Goal: Communication & Community: Answer question/provide support

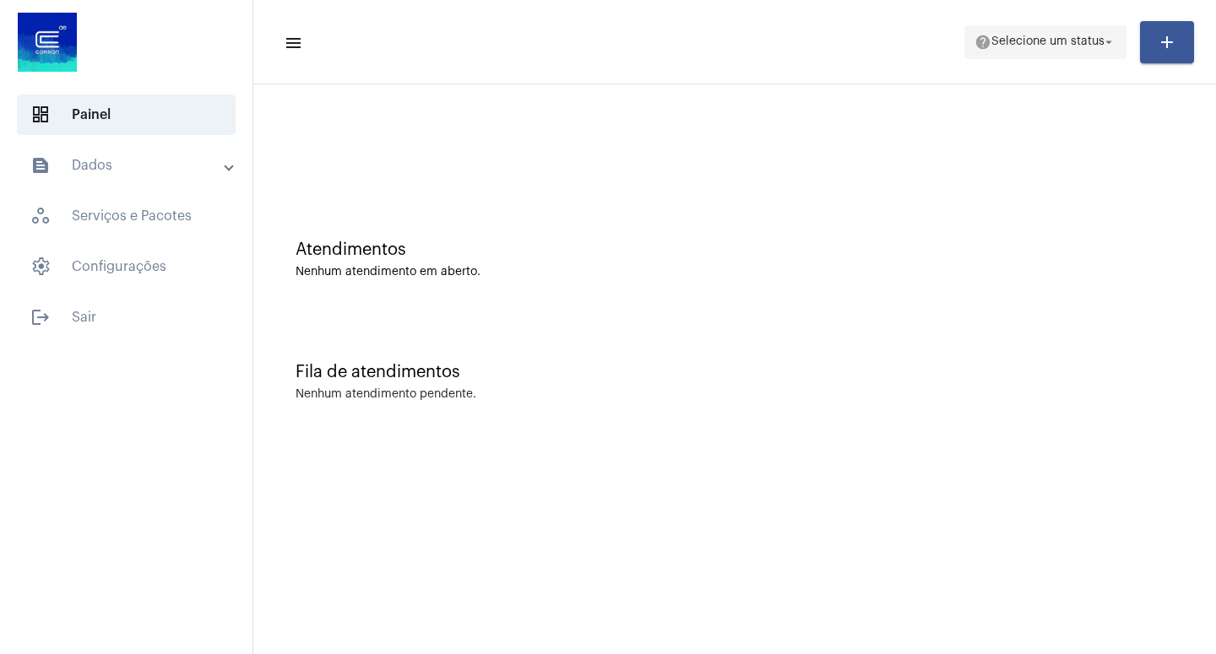
click at [1111, 42] on mat-icon "arrow_drop_down" at bounding box center [1108, 42] width 15 height 15
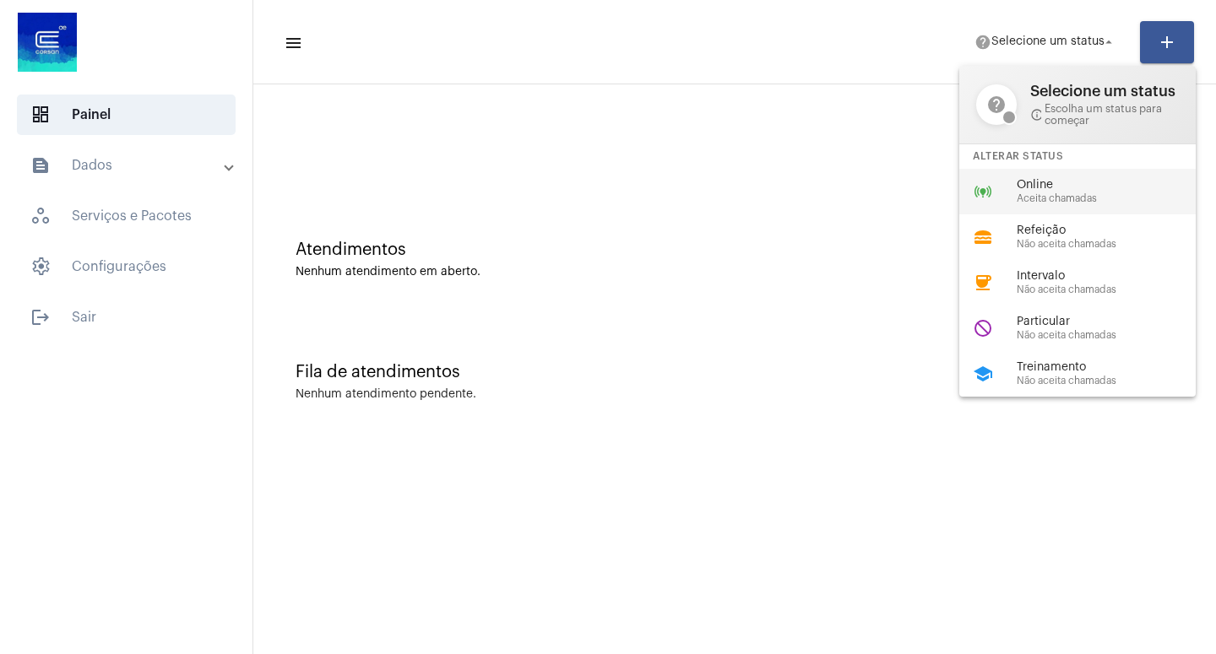
click at [1072, 201] on span "Aceita chamadas" at bounding box center [1112, 198] width 192 height 11
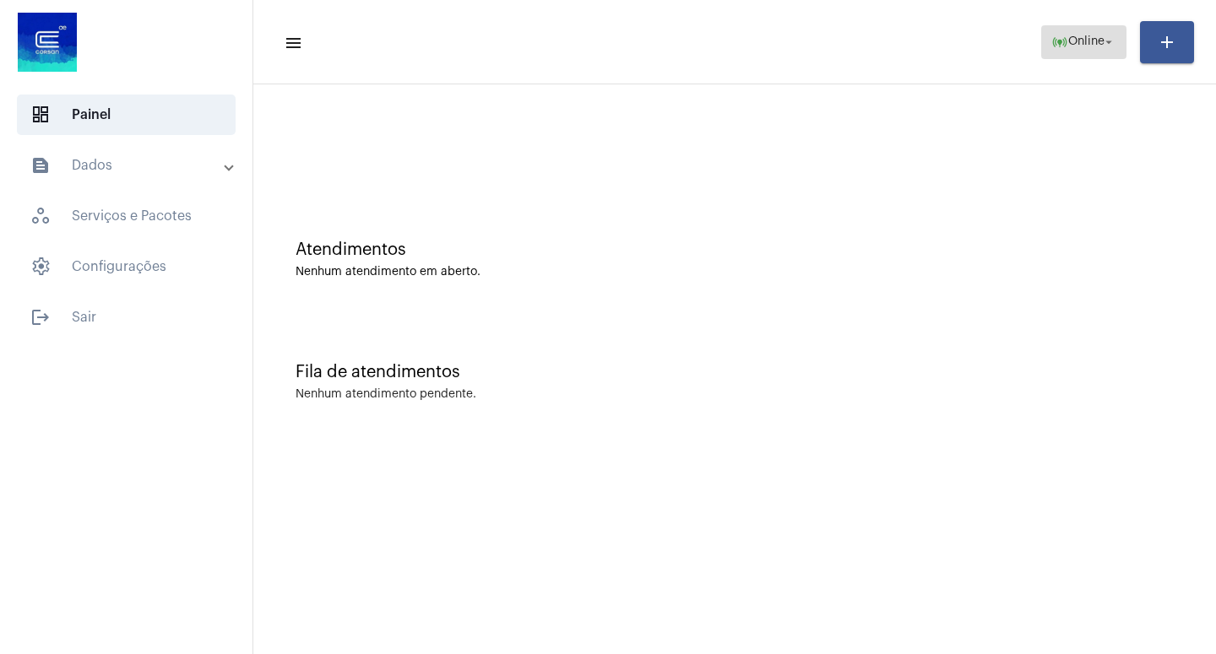
click at [1110, 45] on mat-icon "arrow_drop_down" at bounding box center [1108, 42] width 15 height 15
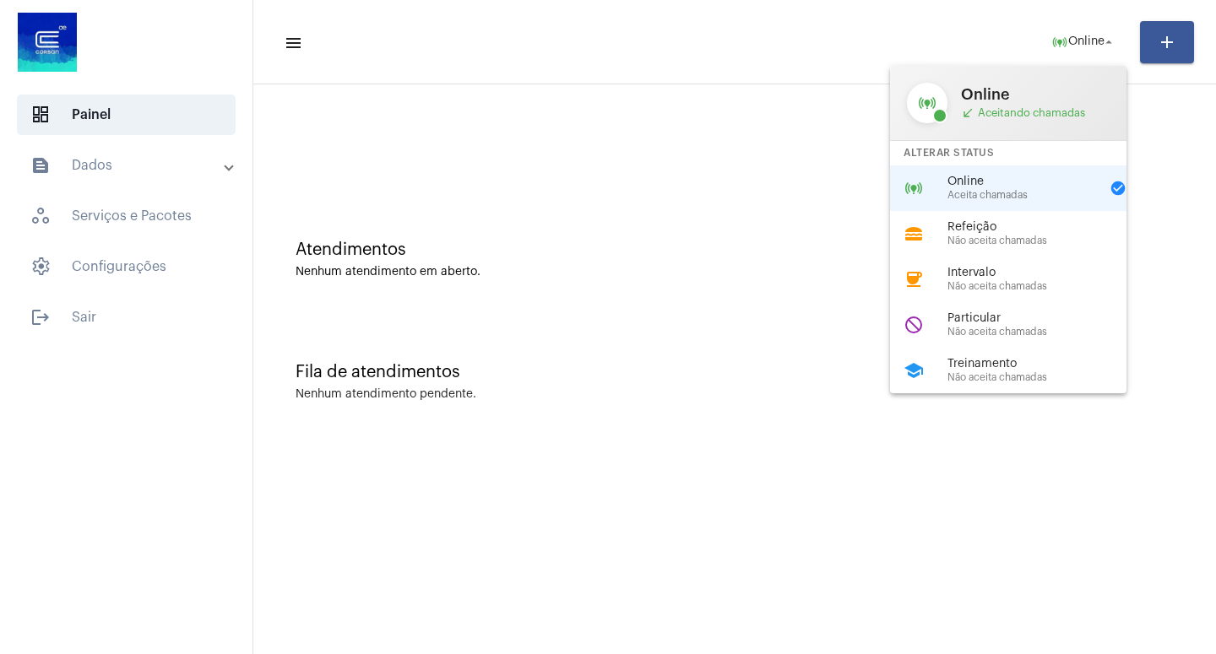
click at [1008, 200] on span "Aceita chamadas" at bounding box center [1023, 195] width 152 height 11
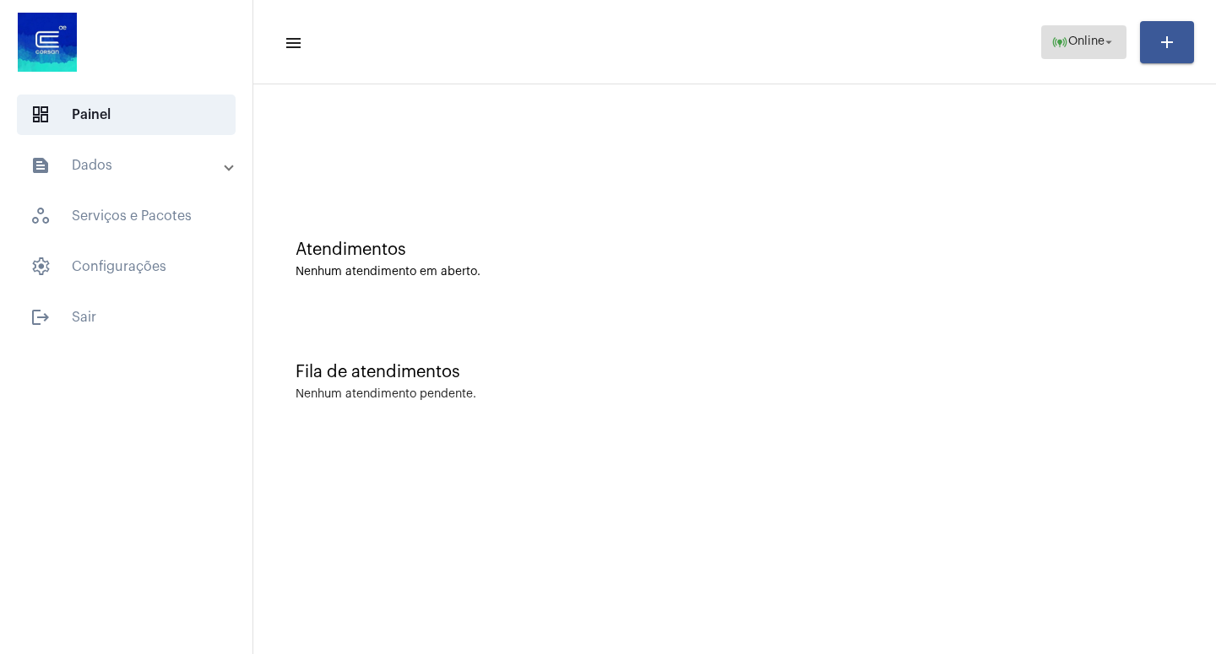
click at [1111, 42] on mat-icon "arrow_drop_down" at bounding box center [1108, 42] width 15 height 15
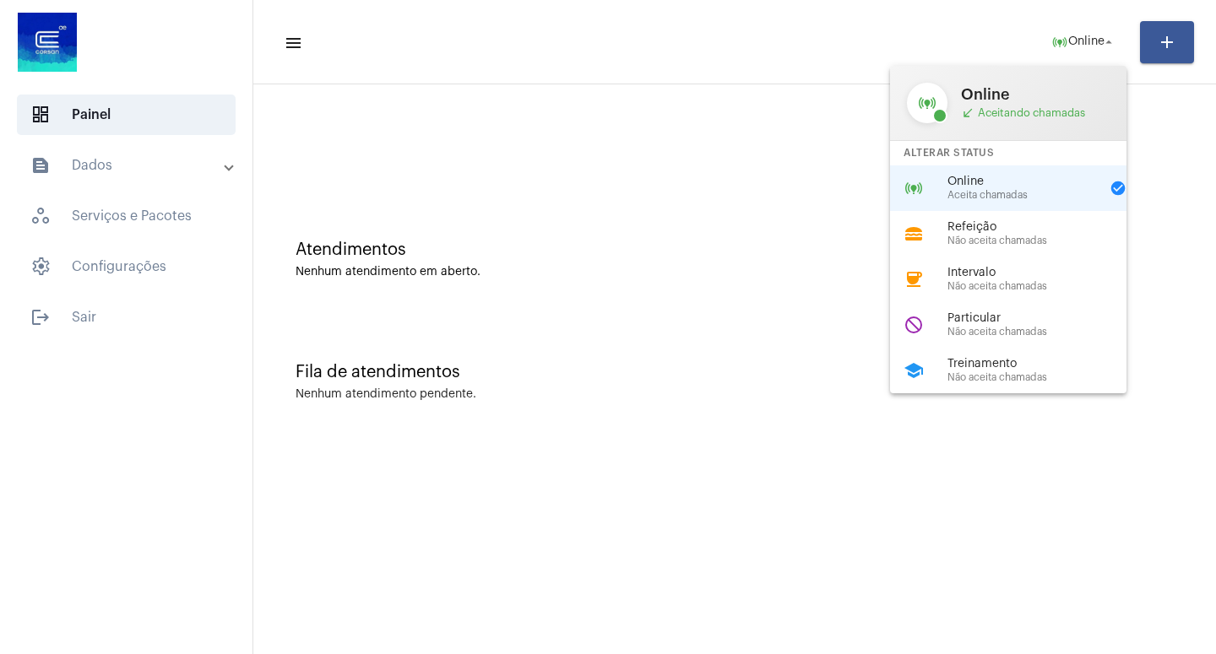
click at [1002, 116] on span "call_received Aceitando chamadas" at bounding box center [1035, 113] width 149 height 14
click at [1006, 108] on span "call_received Aceitando chamadas" at bounding box center [1035, 113] width 149 height 14
click at [977, 200] on span "Aceita chamadas" at bounding box center [1023, 195] width 152 height 11
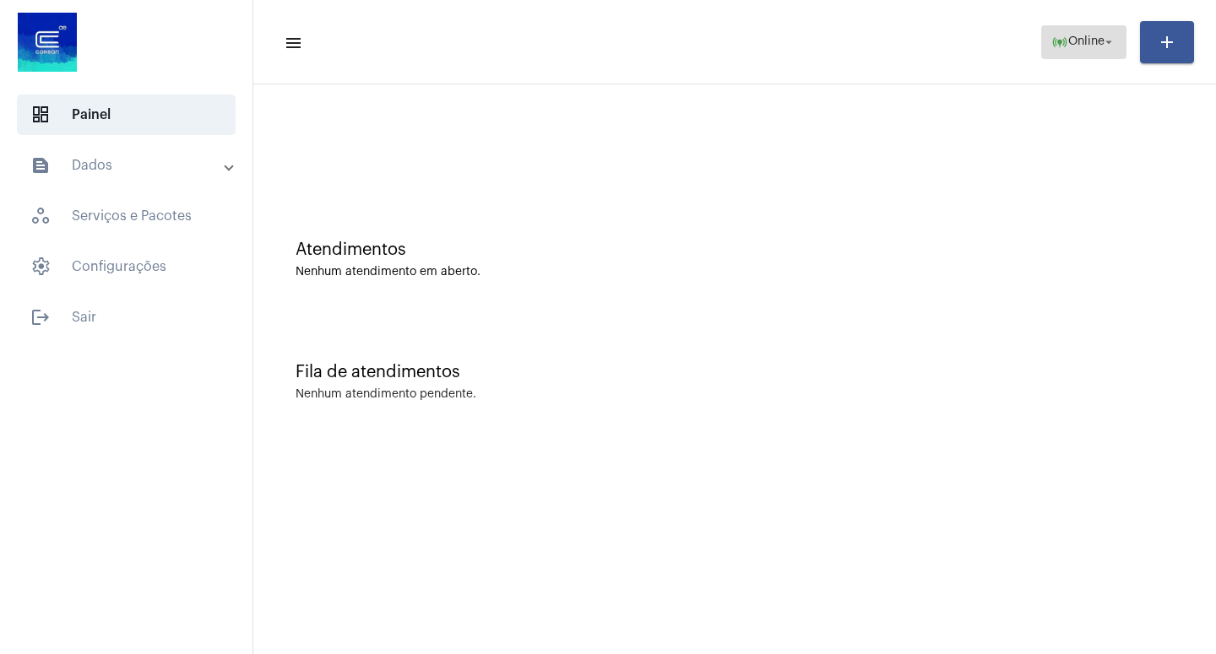
click at [1107, 40] on mat-icon "arrow_drop_down" at bounding box center [1108, 42] width 15 height 15
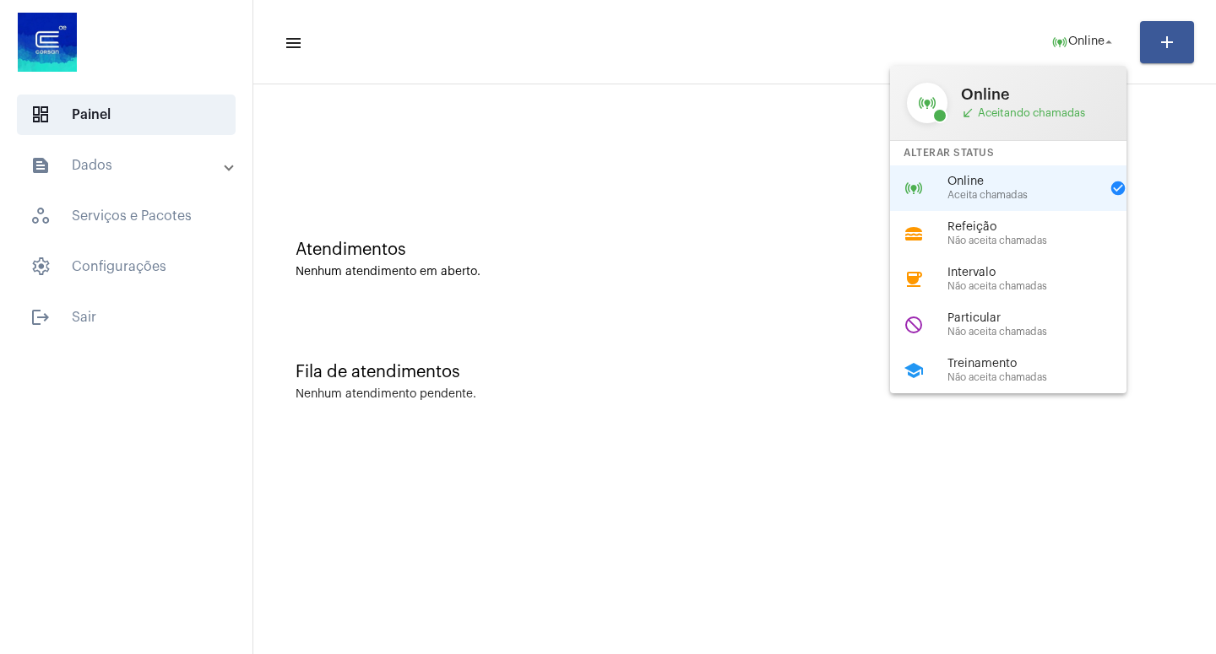
click at [996, 191] on div "Online Aceita chamadas" at bounding box center [1023, 188] width 152 height 25
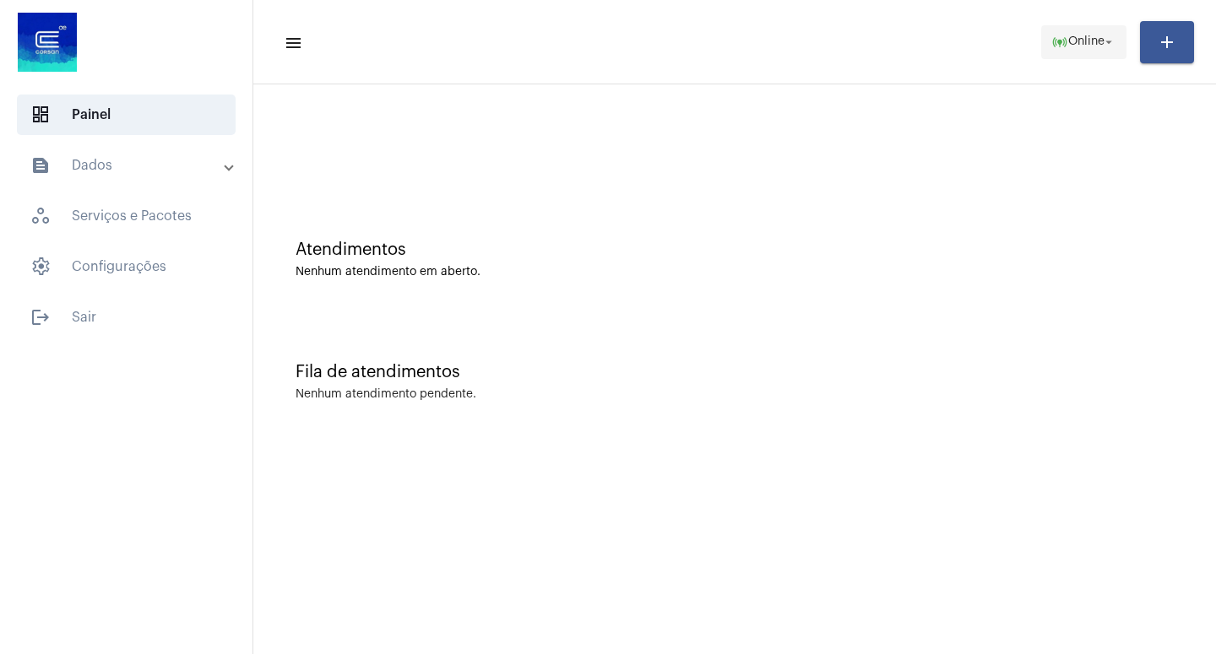
click at [1099, 42] on span "Online" at bounding box center [1086, 42] width 36 height 12
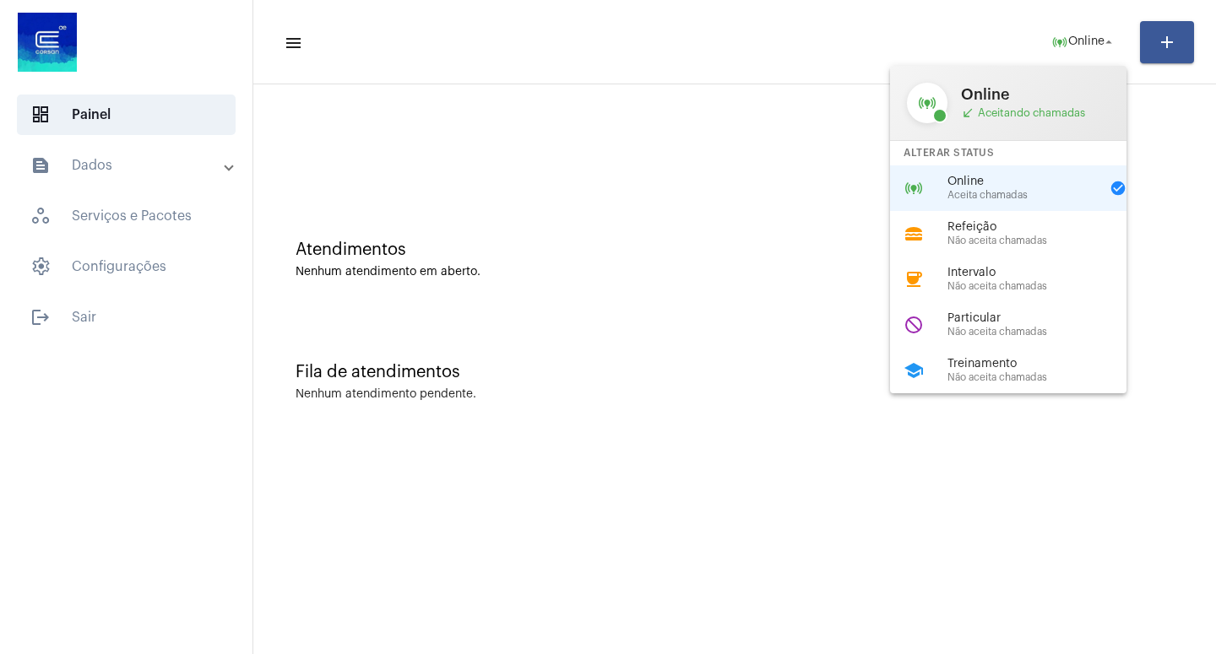
click at [1023, 188] on span "Online" at bounding box center [1023, 182] width 152 height 13
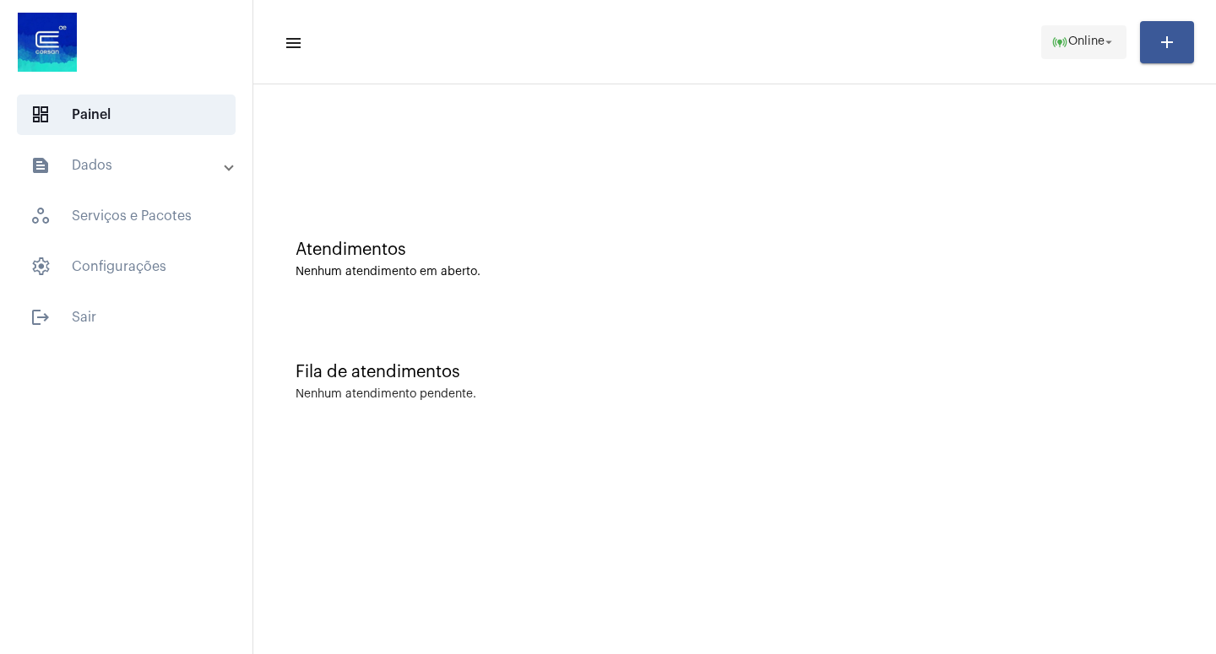
click at [1100, 40] on span "Online" at bounding box center [1086, 42] width 36 height 12
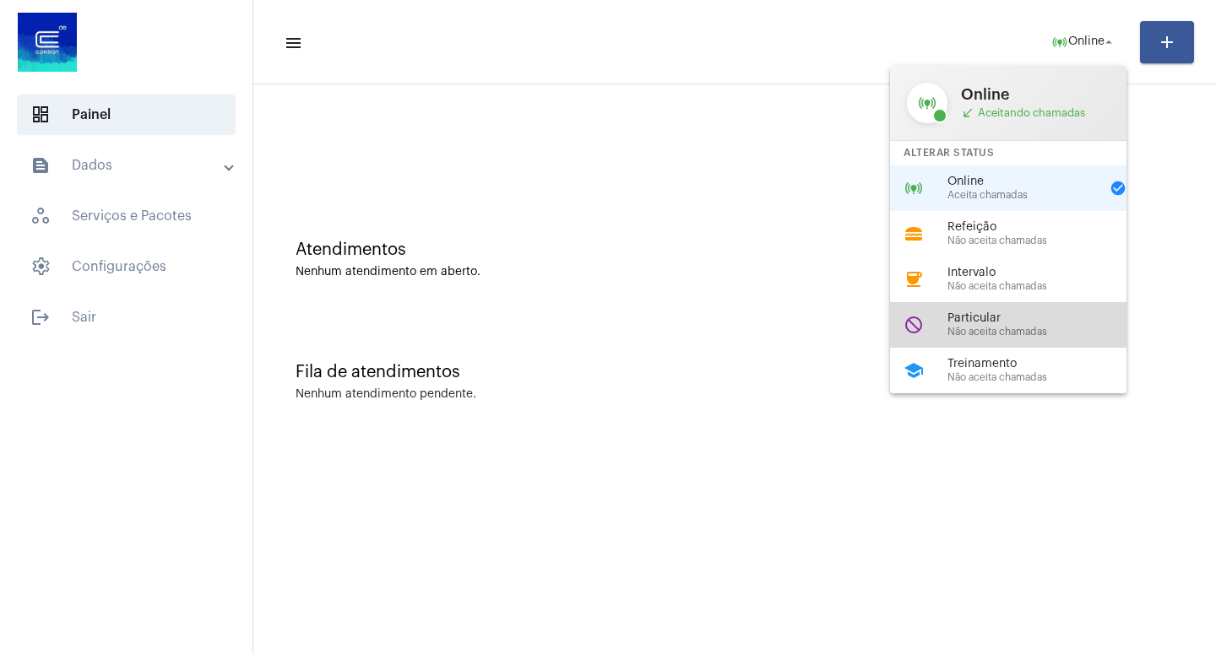
click at [1012, 325] on span "Particular" at bounding box center [1043, 318] width 192 height 13
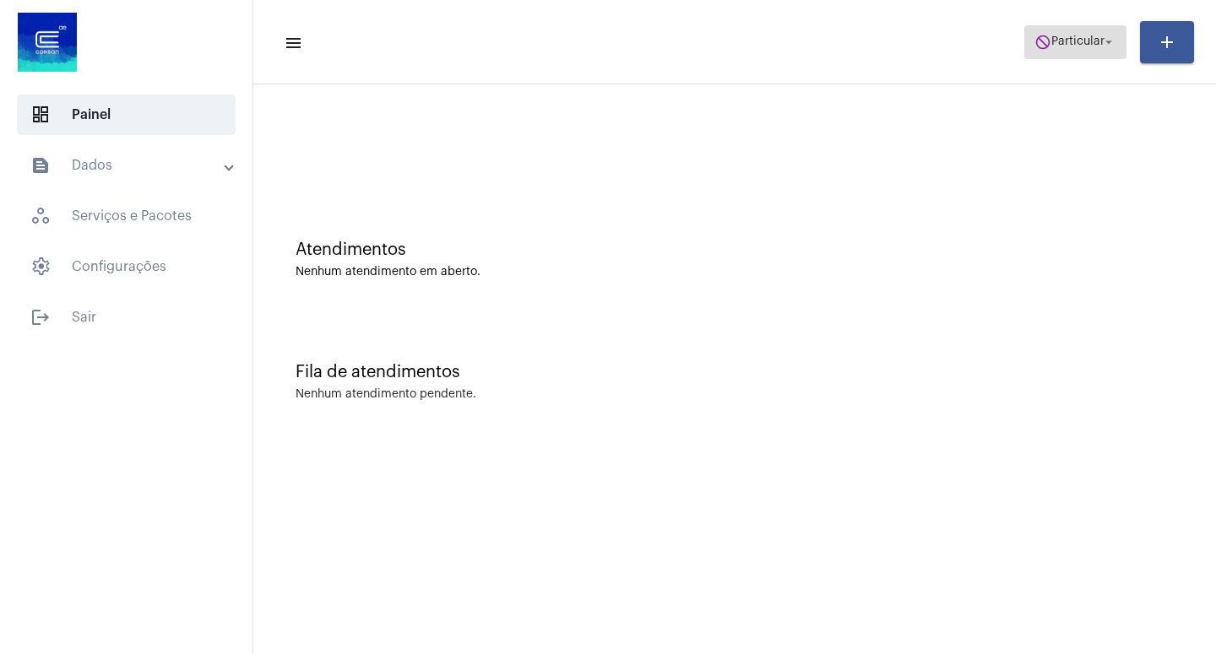
click at [1111, 43] on mat-icon "arrow_drop_down" at bounding box center [1108, 42] width 15 height 15
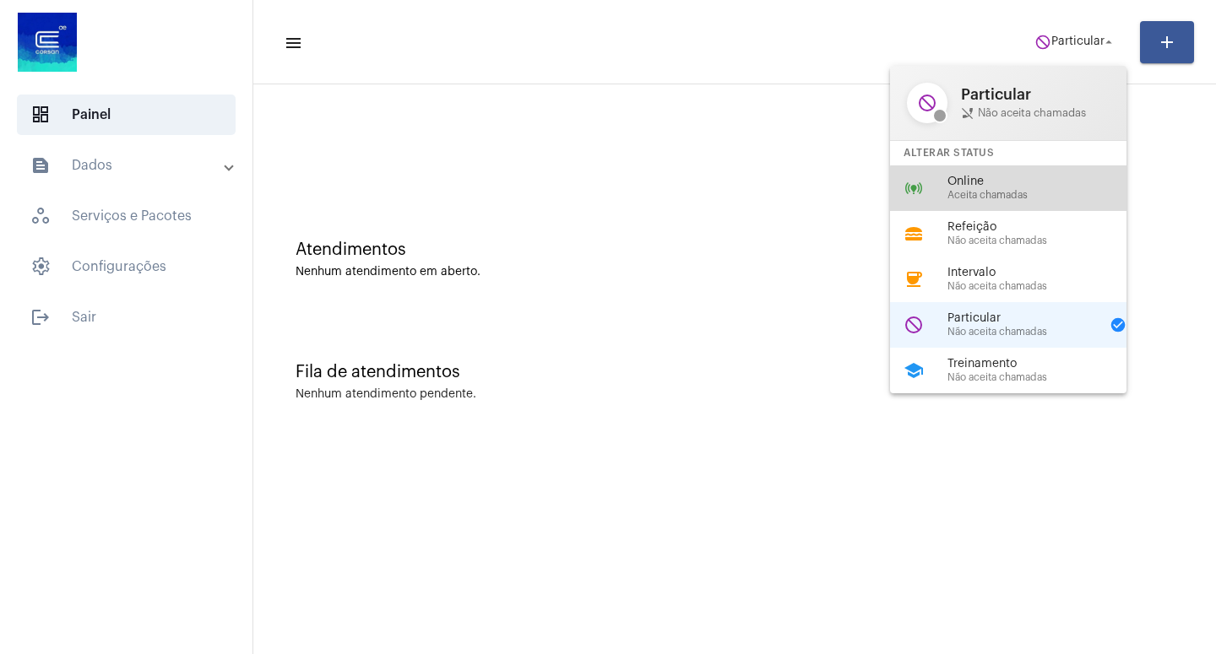
click at [1019, 193] on span "Aceita chamadas" at bounding box center [1043, 195] width 192 height 11
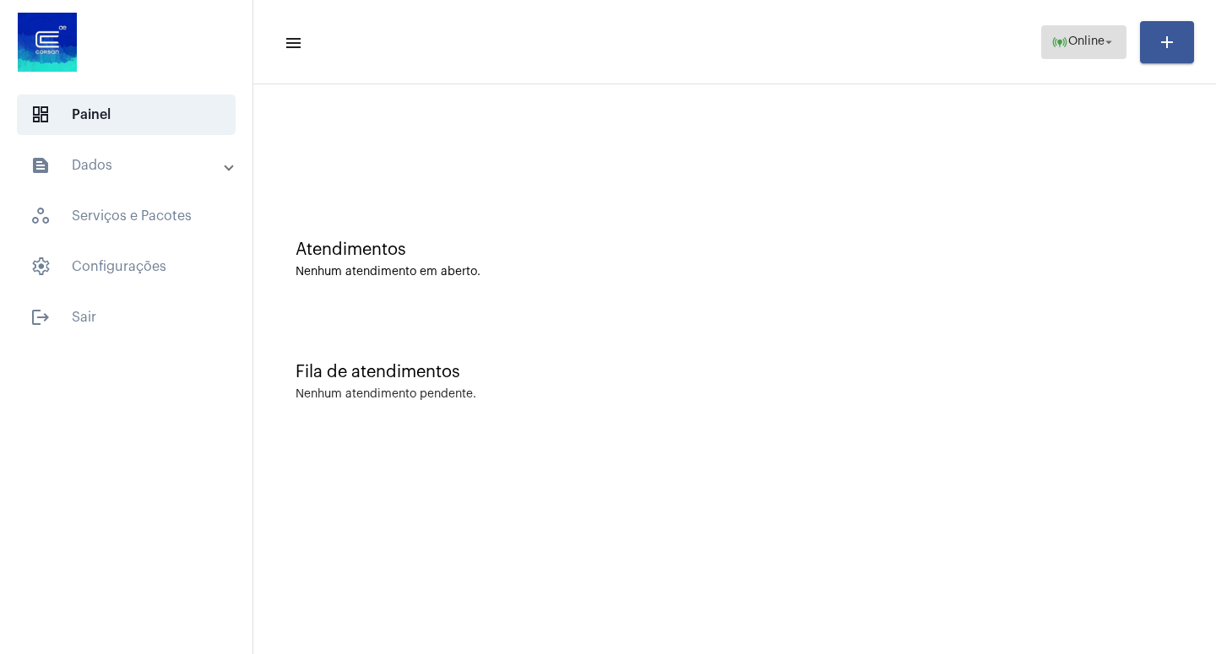
click at [1111, 40] on mat-icon "arrow_drop_down" at bounding box center [1108, 42] width 15 height 15
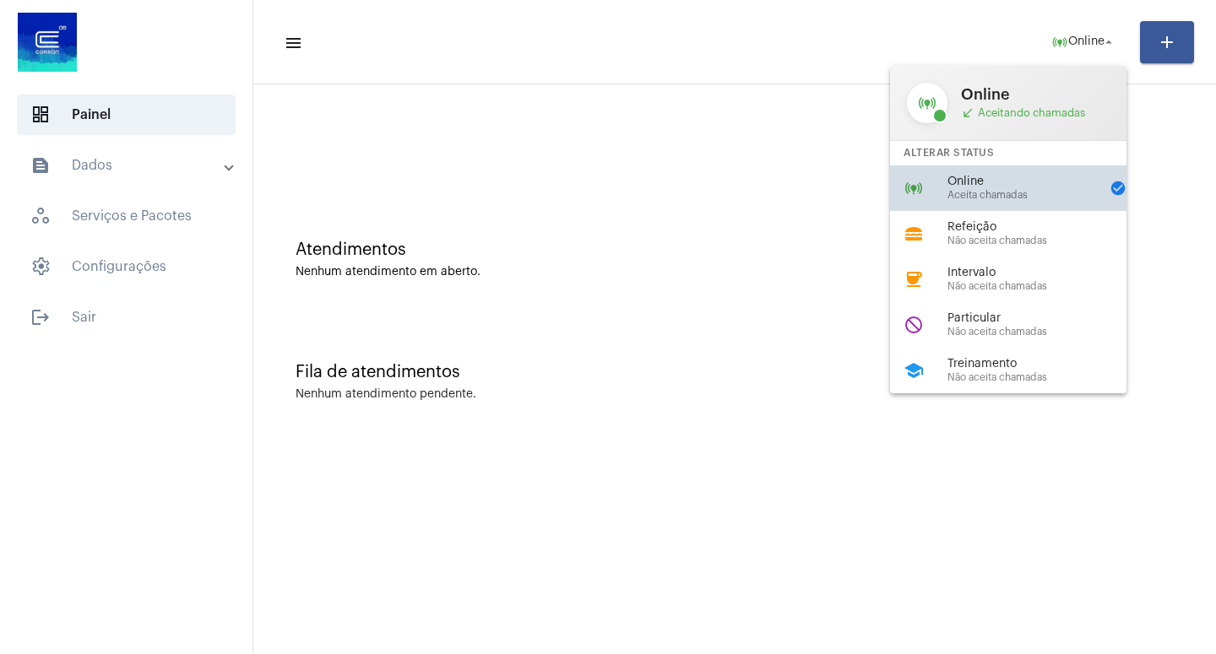
click at [992, 186] on span "Online" at bounding box center [1023, 182] width 152 height 13
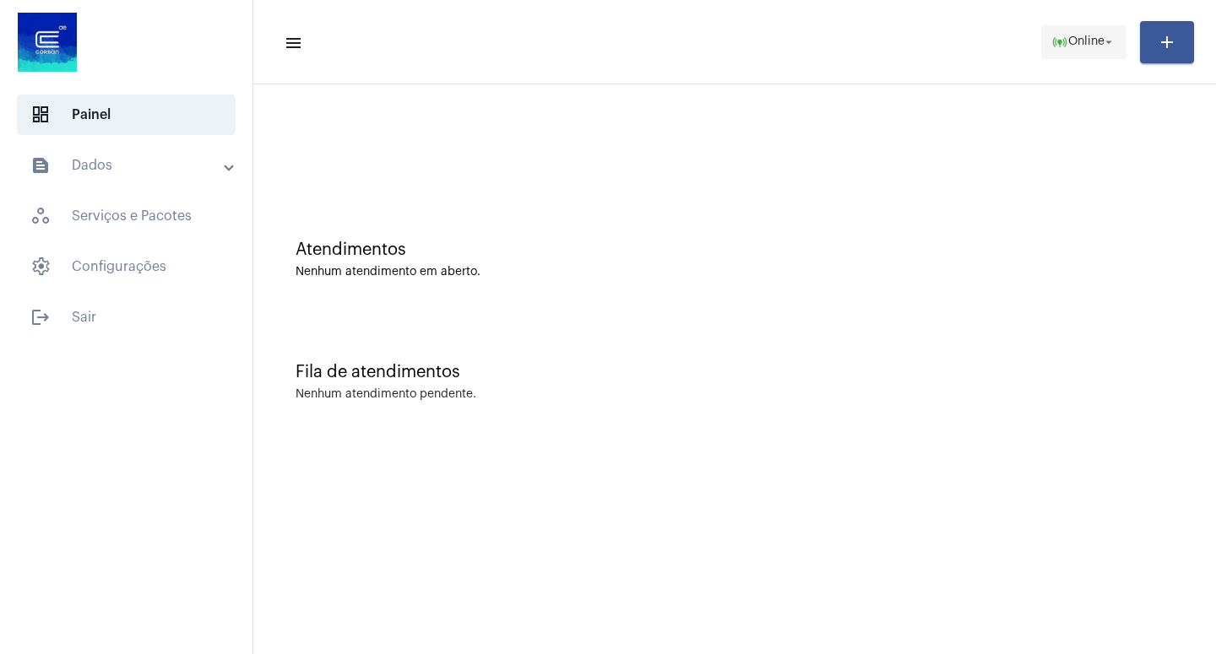
click at [1106, 40] on mat-icon "arrow_drop_down" at bounding box center [1108, 42] width 15 height 15
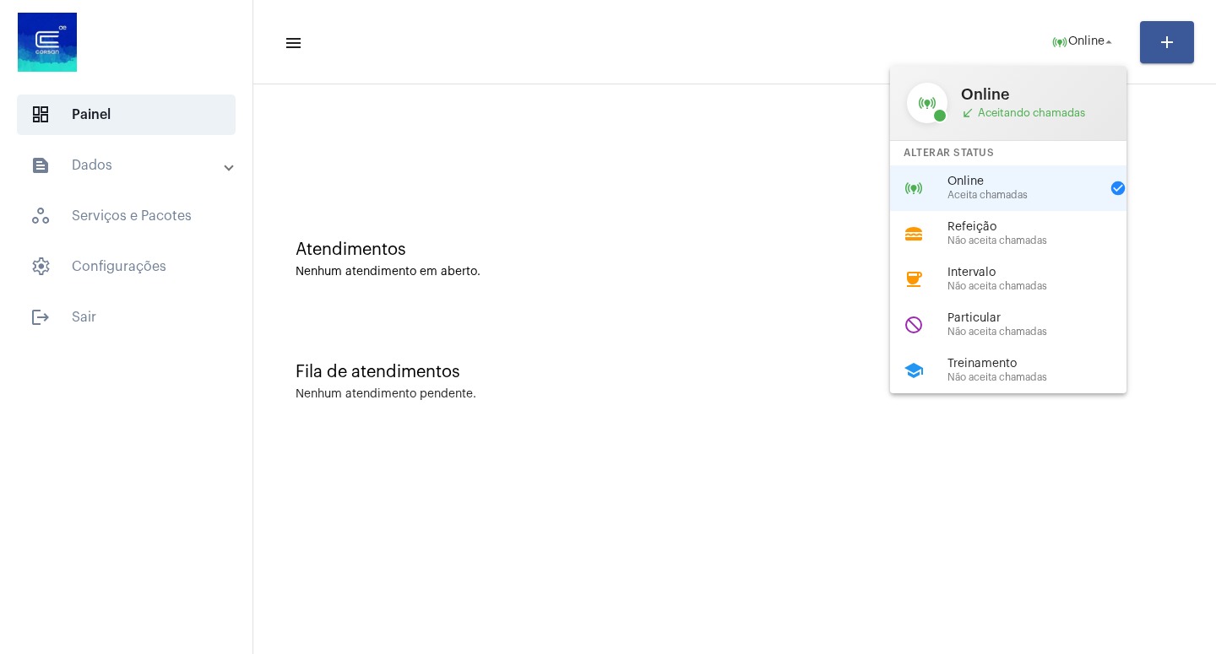
click at [989, 196] on span "Aceita chamadas" at bounding box center [1023, 195] width 152 height 11
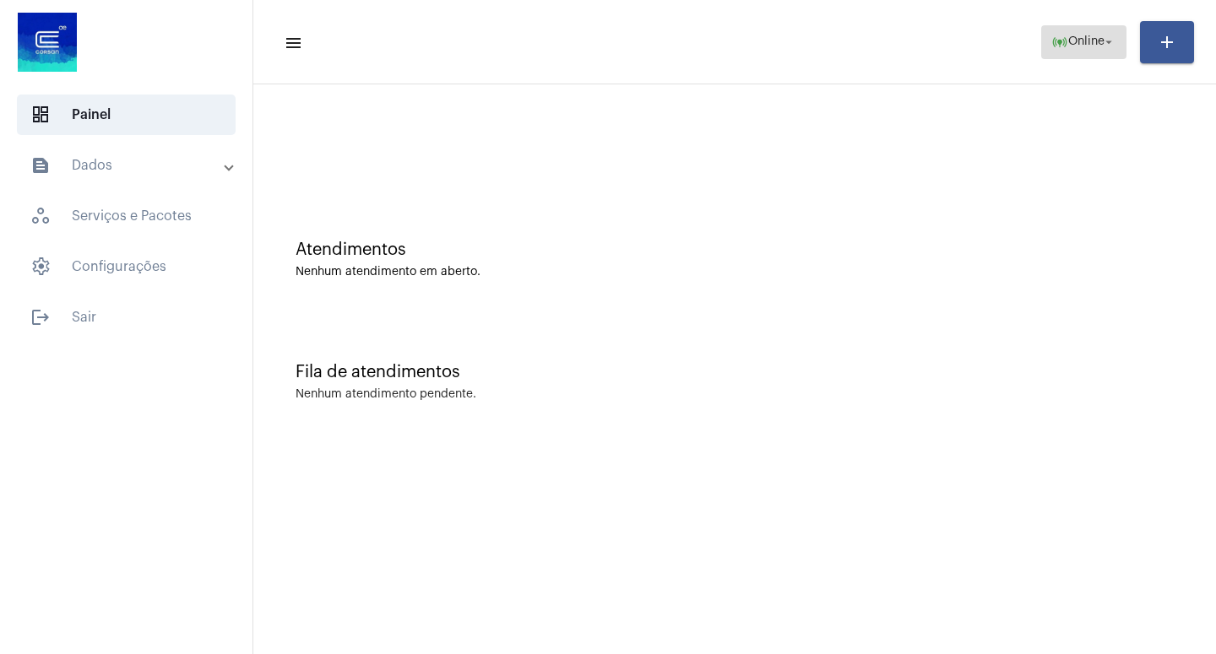
click at [1110, 38] on mat-icon "arrow_drop_down" at bounding box center [1108, 42] width 15 height 15
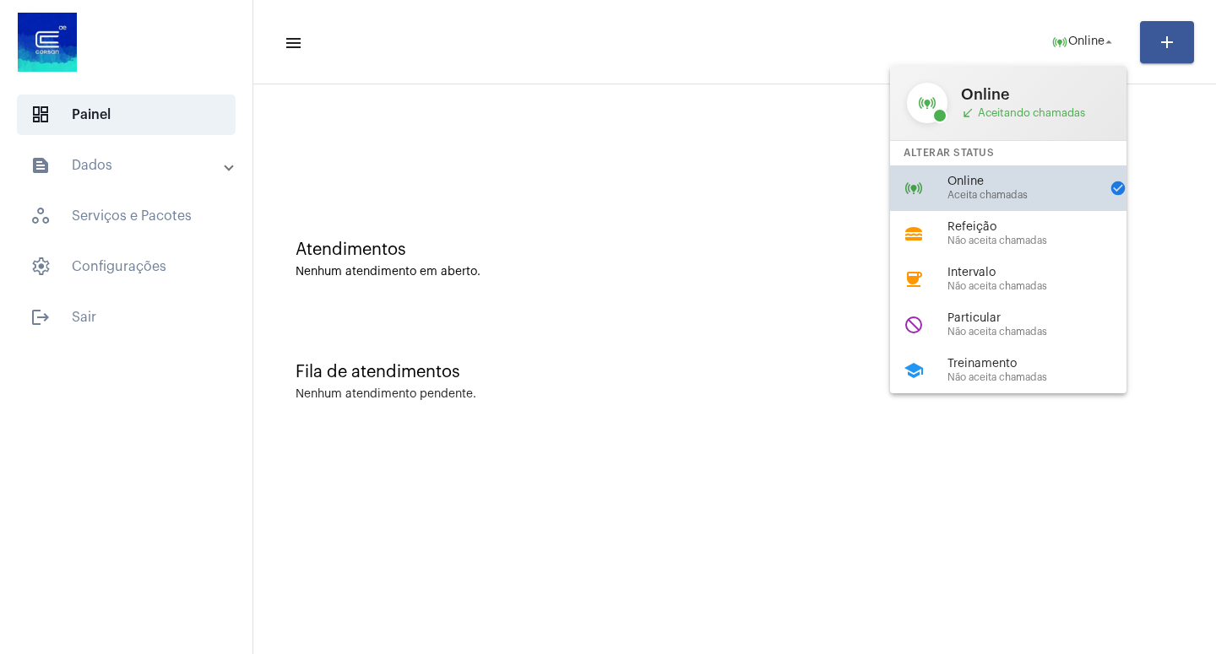
click at [999, 190] on div "Online Aceita chamadas" at bounding box center [1023, 188] width 152 height 25
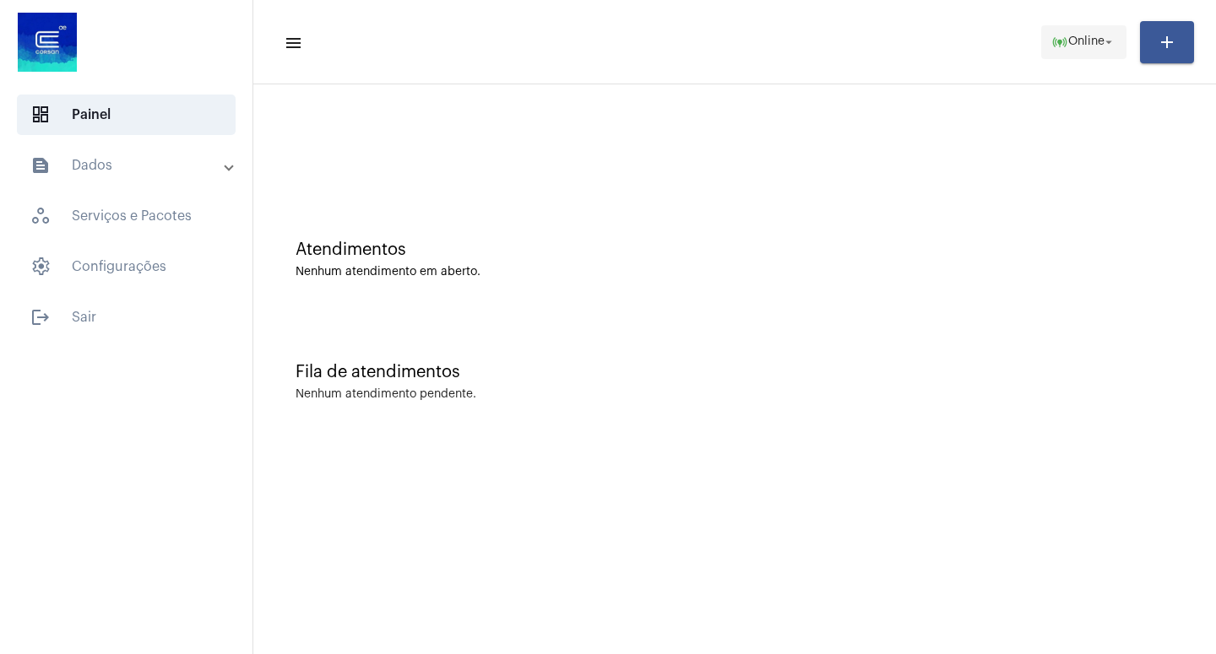
click at [1106, 40] on mat-icon "arrow_drop_down" at bounding box center [1108, 42] width 15 height 15
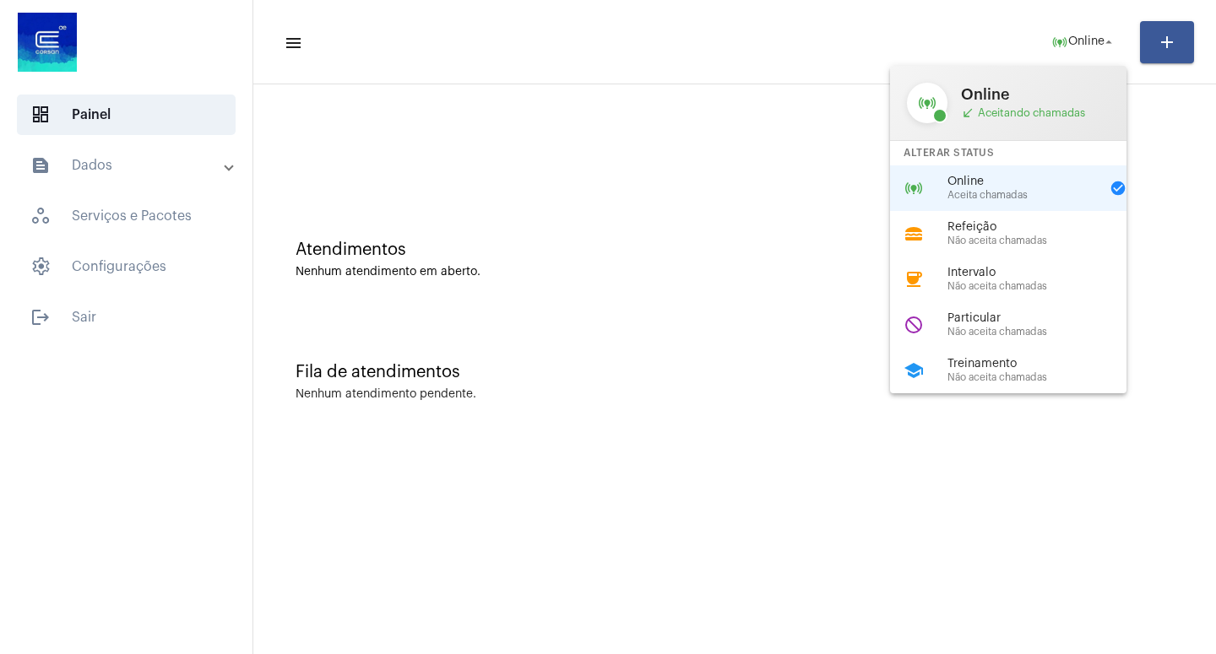
click at [994, 195] on span "Aceita chamadas" at bounding box center [1023, 195] width 152 height 11
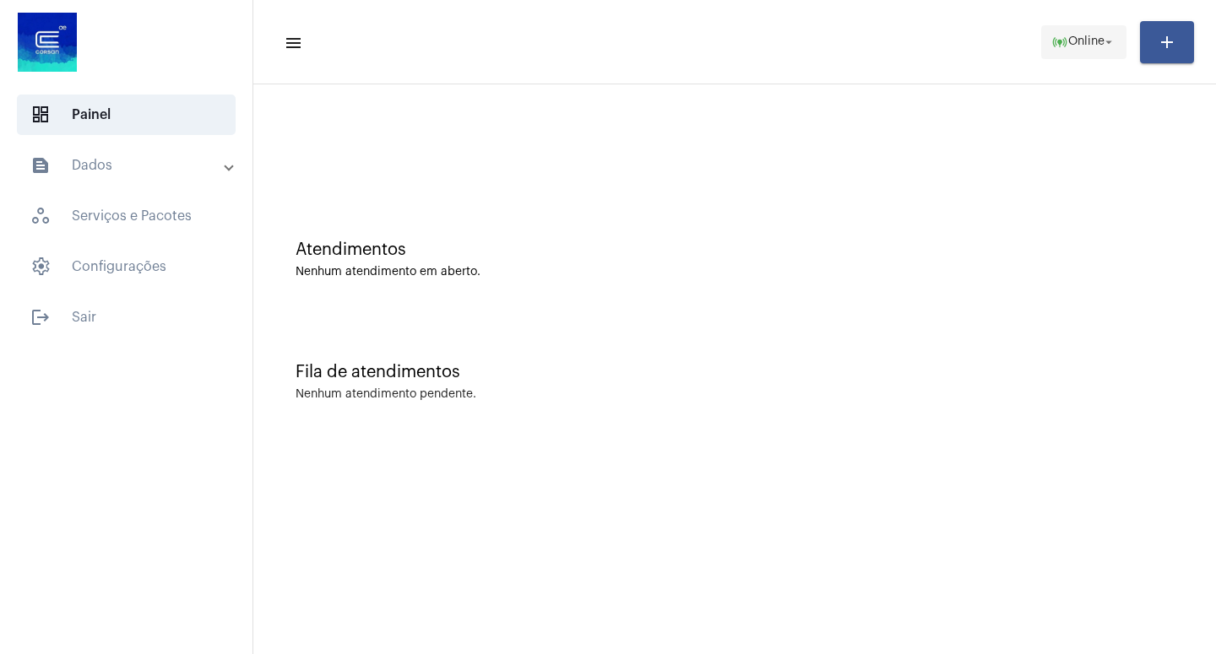
click at [1107, 46] on mat-icon "arrow_drop_down" at bounding box center [1108, 42] width 15 height 15
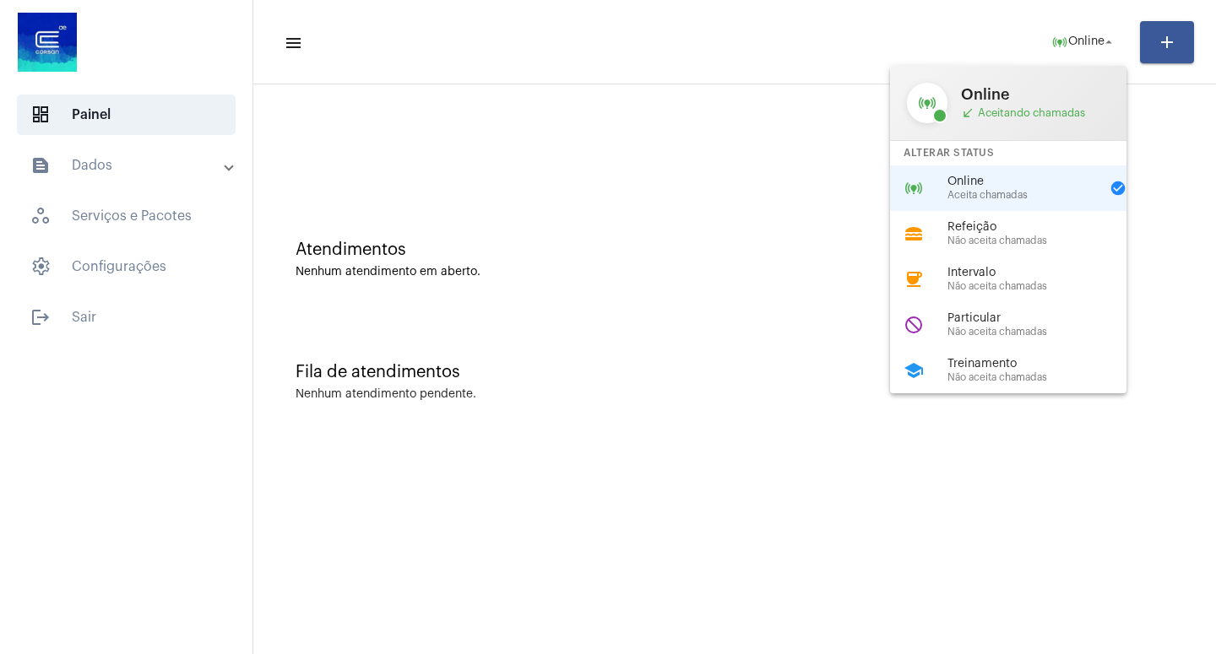
click at [995, 183] on span "Online" at bounding box center [1023, 182] width 152 height 13
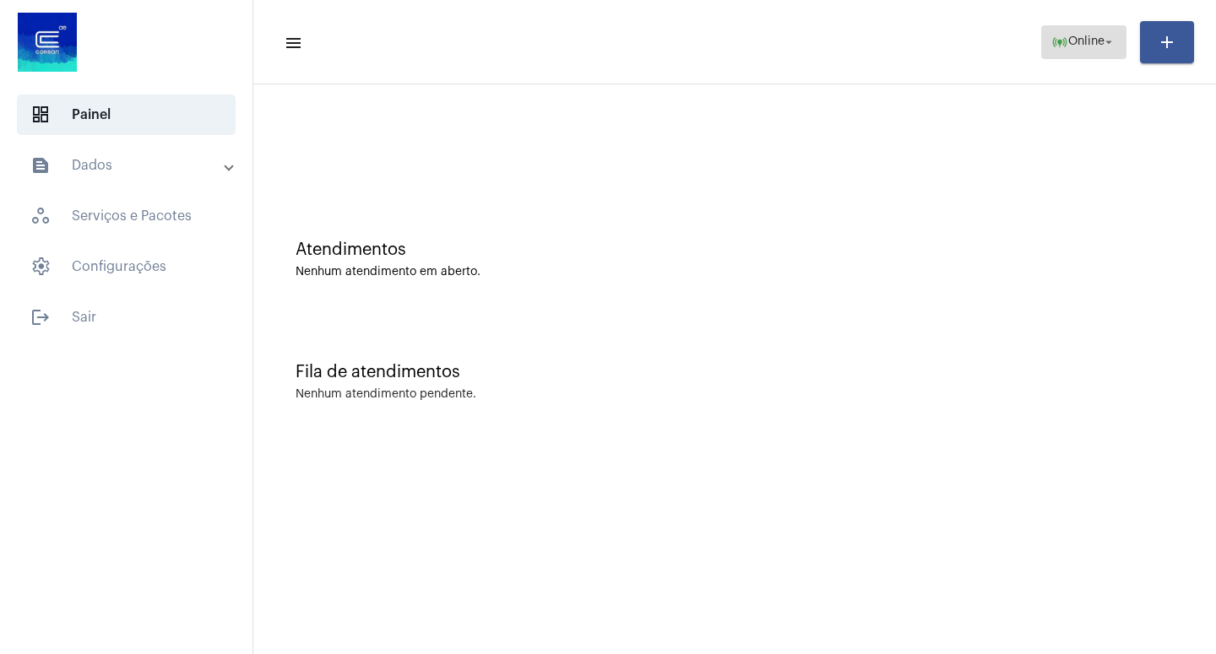
click at [1110, 39] on mat-icon "arrow_drop_down" at bounding box center [1108, 42] width 15 height 15
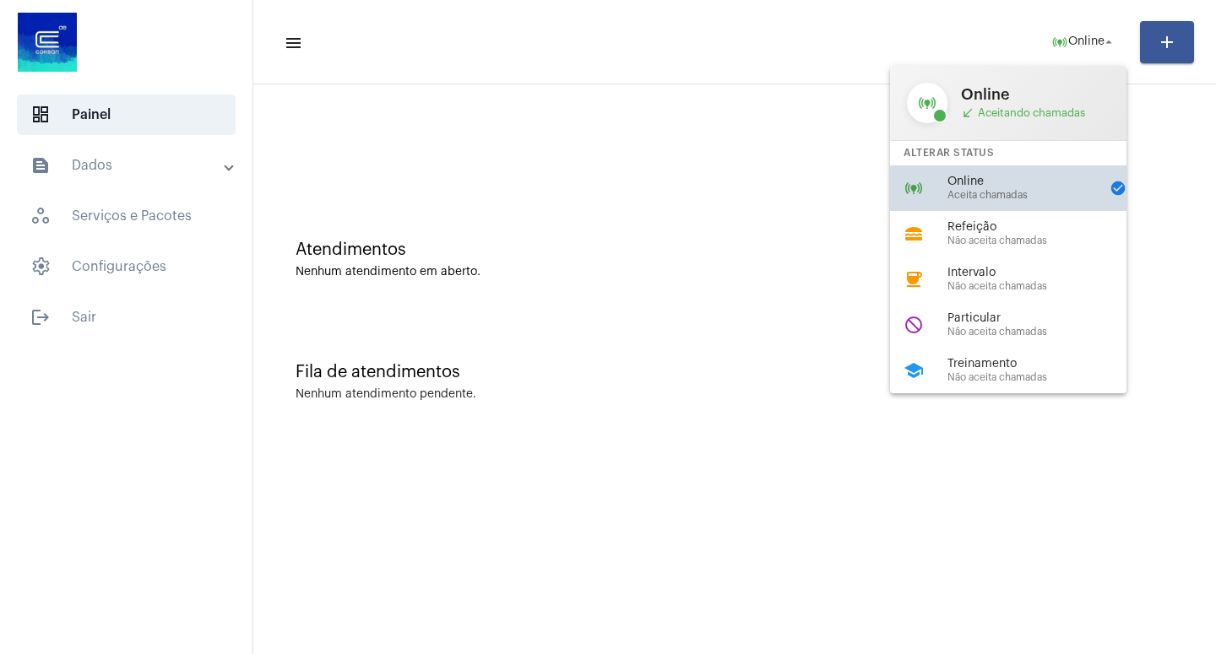
click at [983, 178] on span "Online" at bounding box center [1023, 182] width 152 height 13
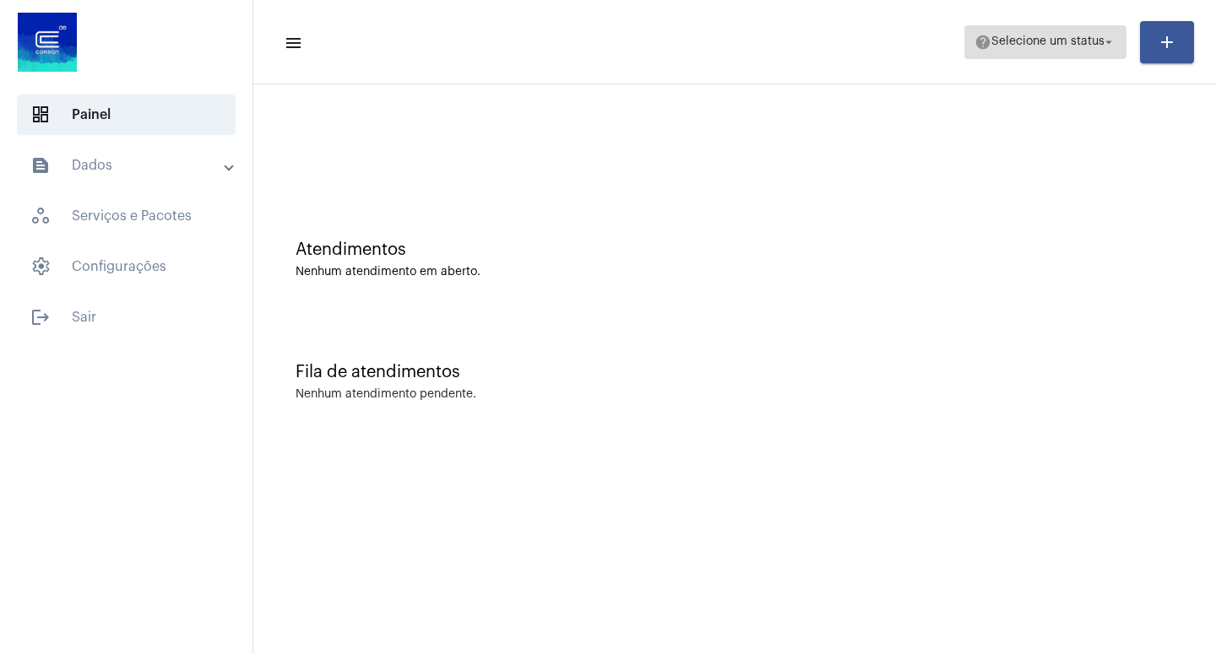
click at [1102, 40] on mat-icon "arrow_drop_down" at bounding box center [1108, 42] width 15 height 15
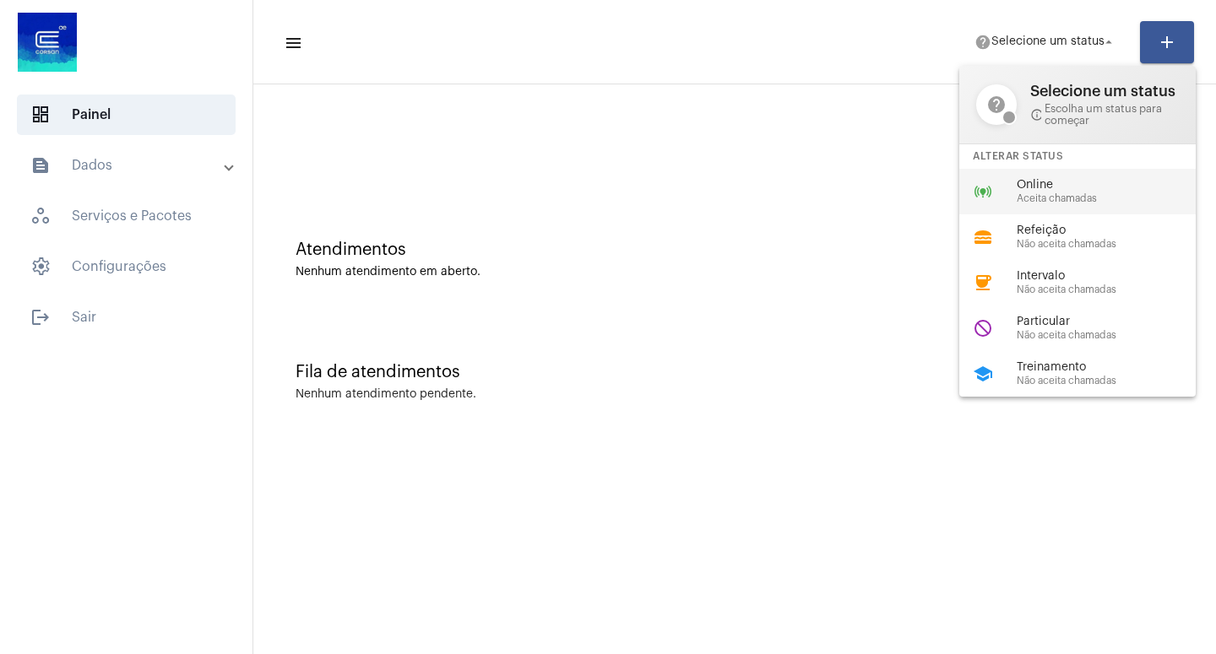
click at [1051, 200] on span "Aceita chamadas" at bounding box center [1112, 198] width 192 height 11
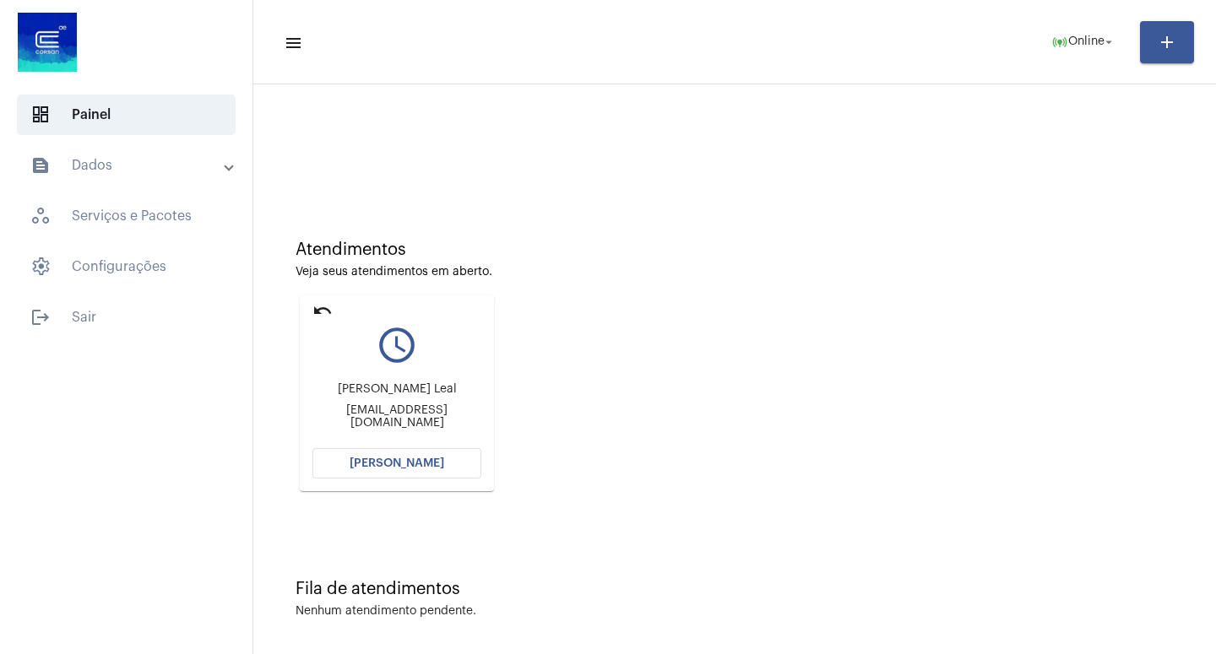
click at [396, 467] on span "[PERSON_NAME]" at bounding box center [396, 464] width 95 height 12
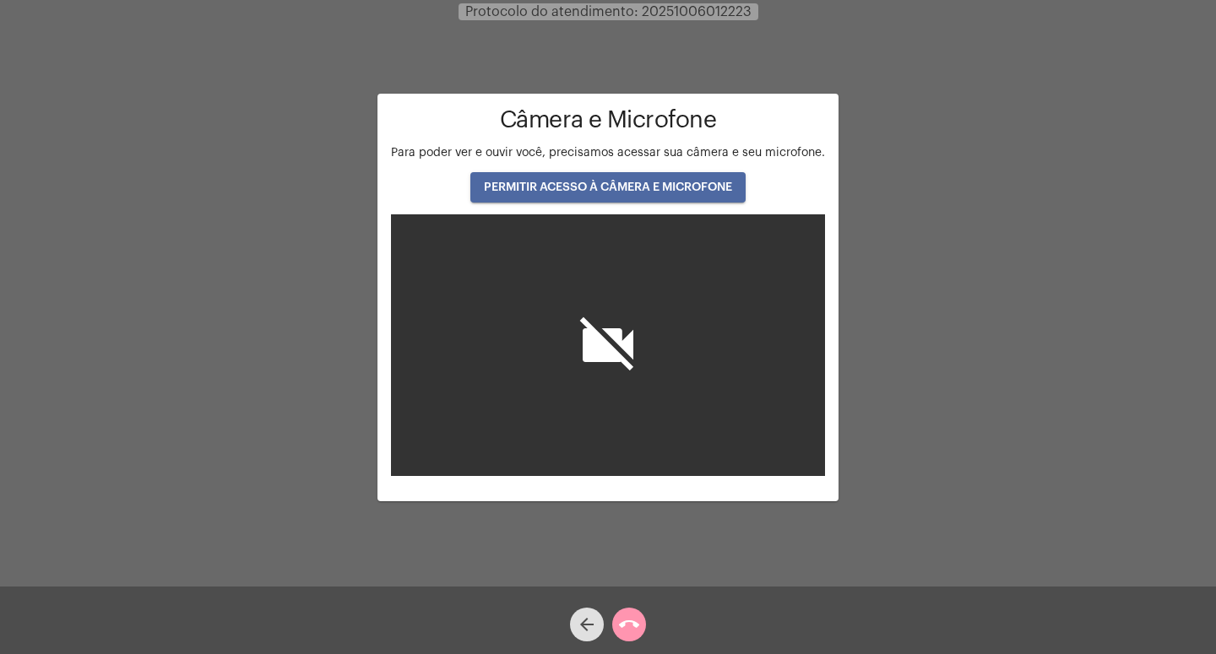
click at [634, 175] on button "PERMITIR ACESSO À CÂMERA E MICROFONE" at bounding box center [607, 187] width 275 height 30
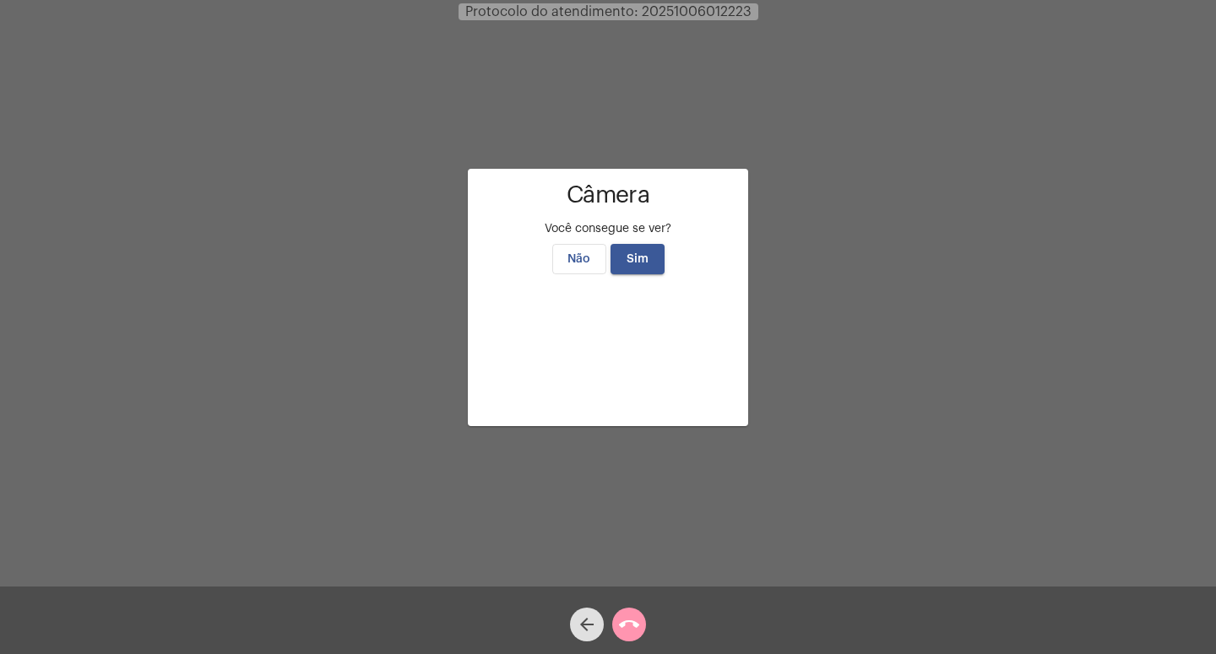
click at [646, 244] on button "Sim" at bounding box center [637, 259] width 54 height 30
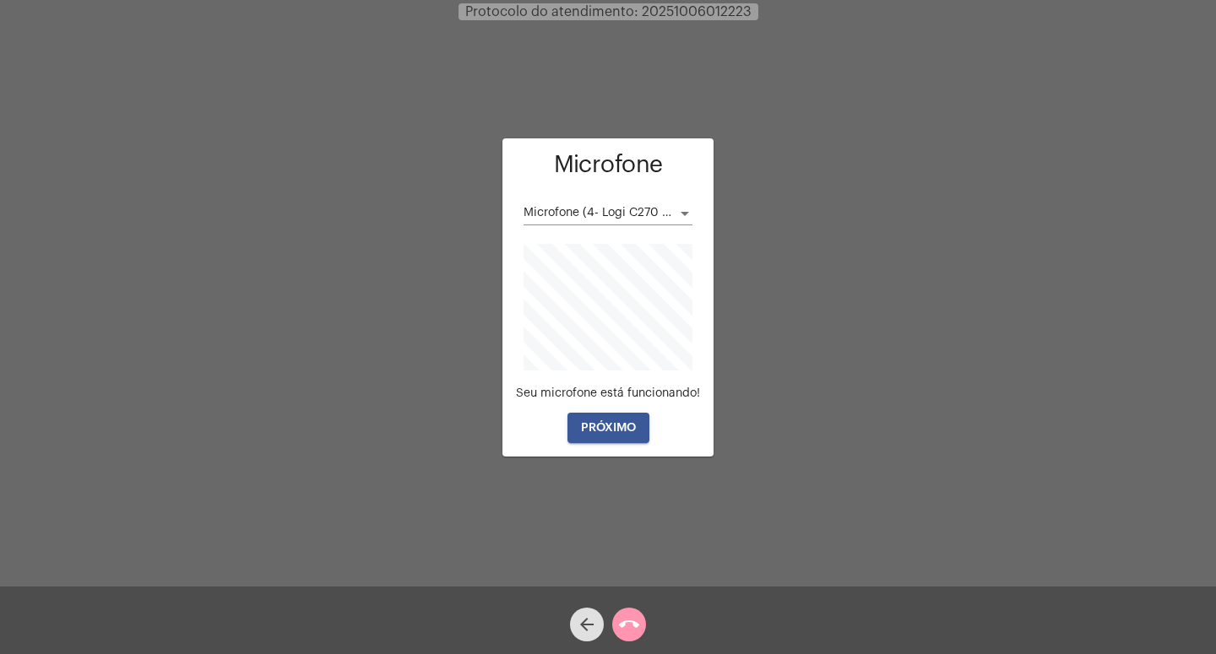
click at [597, 421] on button "PRÓXIMO" at bounding box center [608, 428] width 82 height 30
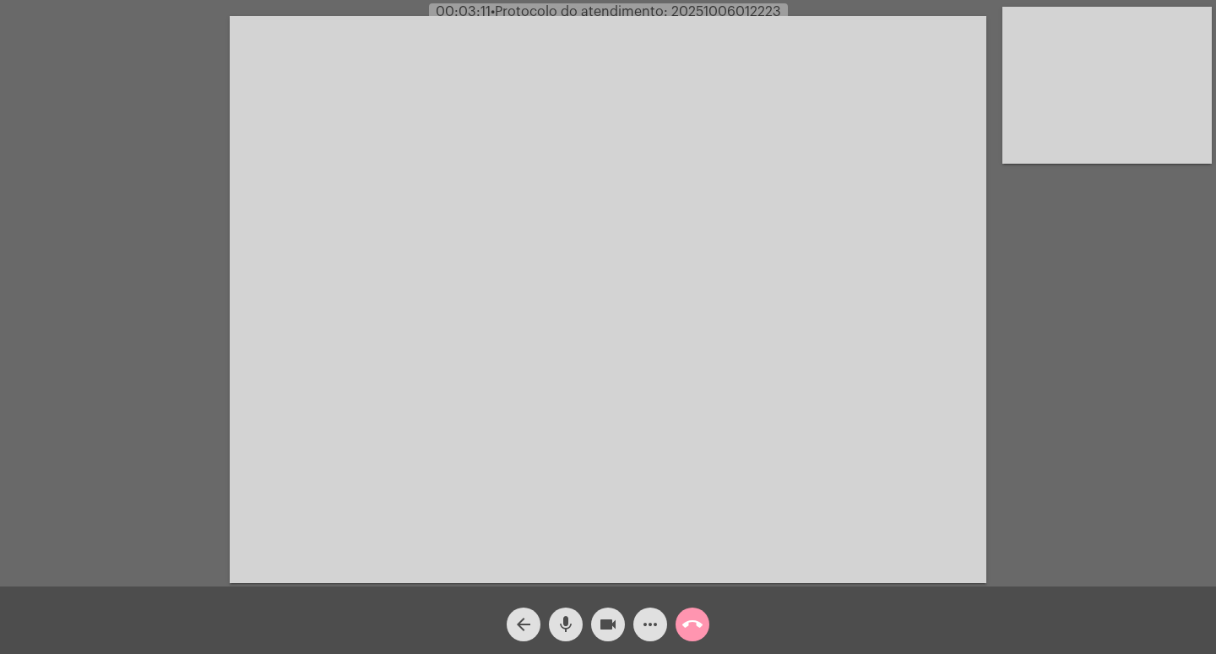
click at [603, 618] on mat-icon "videocam" at bounding box center [608, 625] width 20 height 20
click at [563, 625] on mat-icon "mic" at bounding box center [565, 625] width 20 height 20
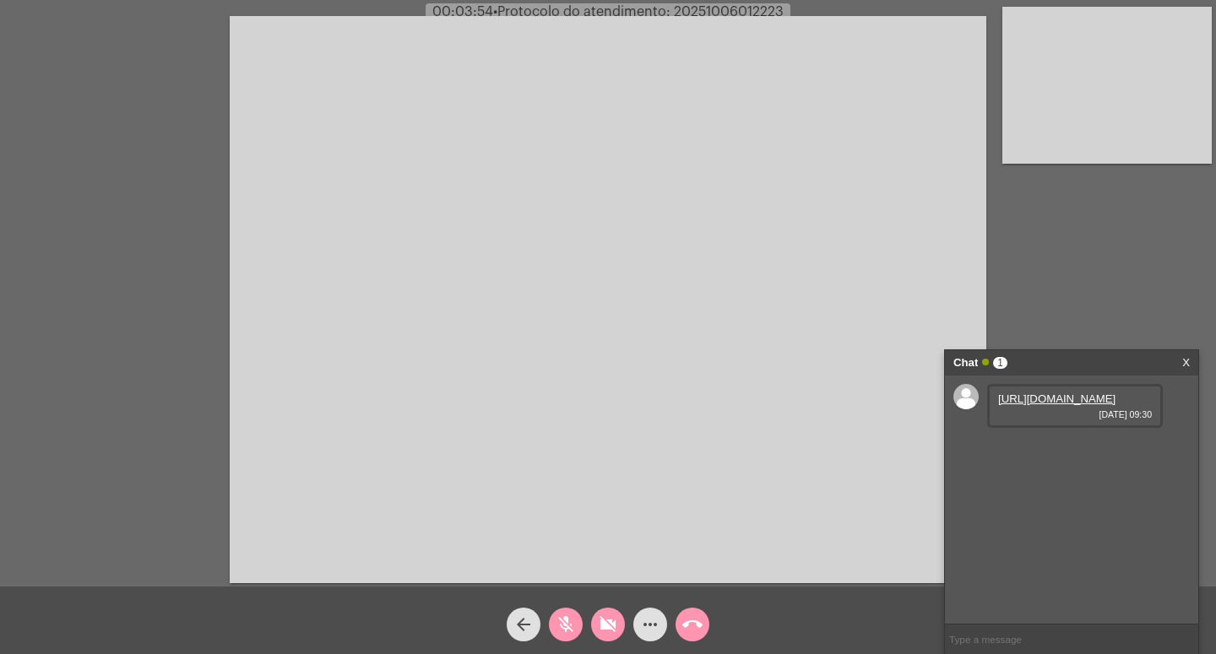
click at [1073, 405] on link "https://neft-transfer-bucket.s3.amazonaws.com/temp-d4c98fc8-573c-f031-fcf1-532e…" at bounding box center [1056, 399] width 117 height 13
click at [573, 612] on span "mic_off" at bounding box center [565, 625] width 20 height 34
click at [1021, 405] on link "https://neft-transfer-bucket.s3.amazonaws.com/temp-d4c98fc8-573c-f031-fcf1-532e…" at bounding box center [1056, 399] width 117 height 13
click at [566, 622] on mat-icon "mic" at bounding box center [565, 625] width 20 height 20
click at [1030, 453] on span "3226662" at bounding box center [1019, 447] width 43 height 13
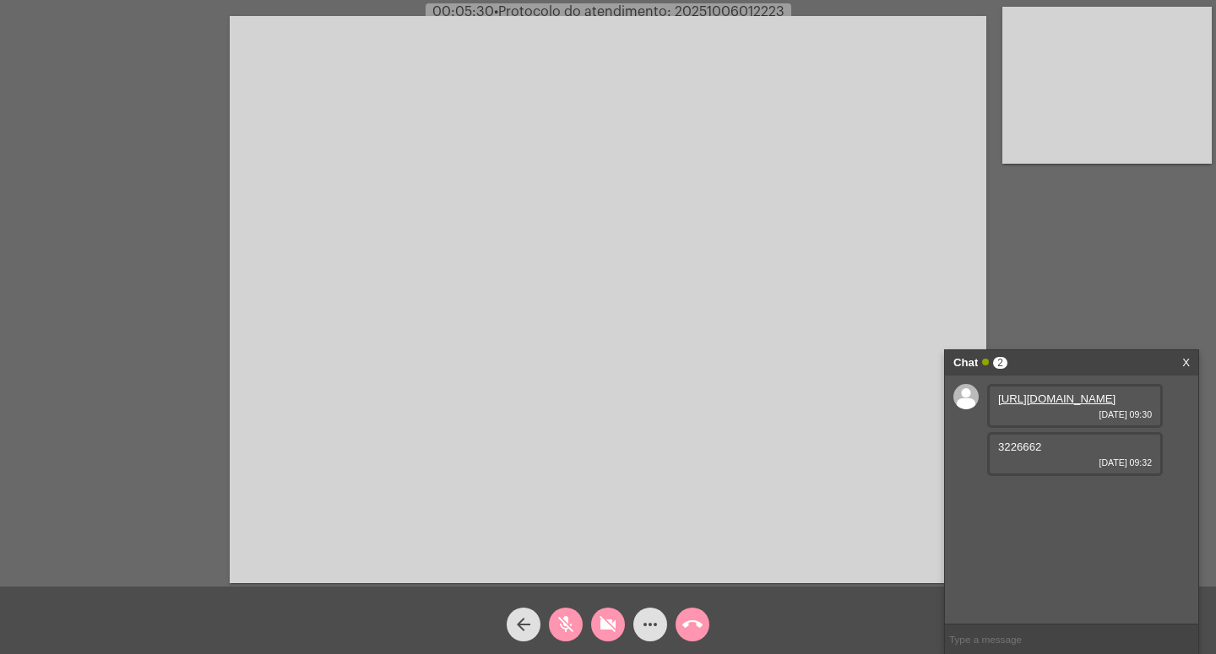
click at [1037, 428] on div "https://neft-transfer-bucket.s3.amazonaws.com/temp-d4c98fc8-573c-f031-fcf1-532e…" at bounding box center [1075, 406] width 176 height 44
click at [558, 631] on mat-icon "mic_off" at bounding box center [565, 625] width 20 height 20
click at [604, 624] on mat-icon "videocam_off" at bounding box center [608, 625] width 20 height 20
click at [601, 620] on mat-icon "videocam" at bounding box center [608, 625] width 20 height 20
click at [564, 625] on mat-icon "mic" at bounding box center [565, 625] width 20 height 20
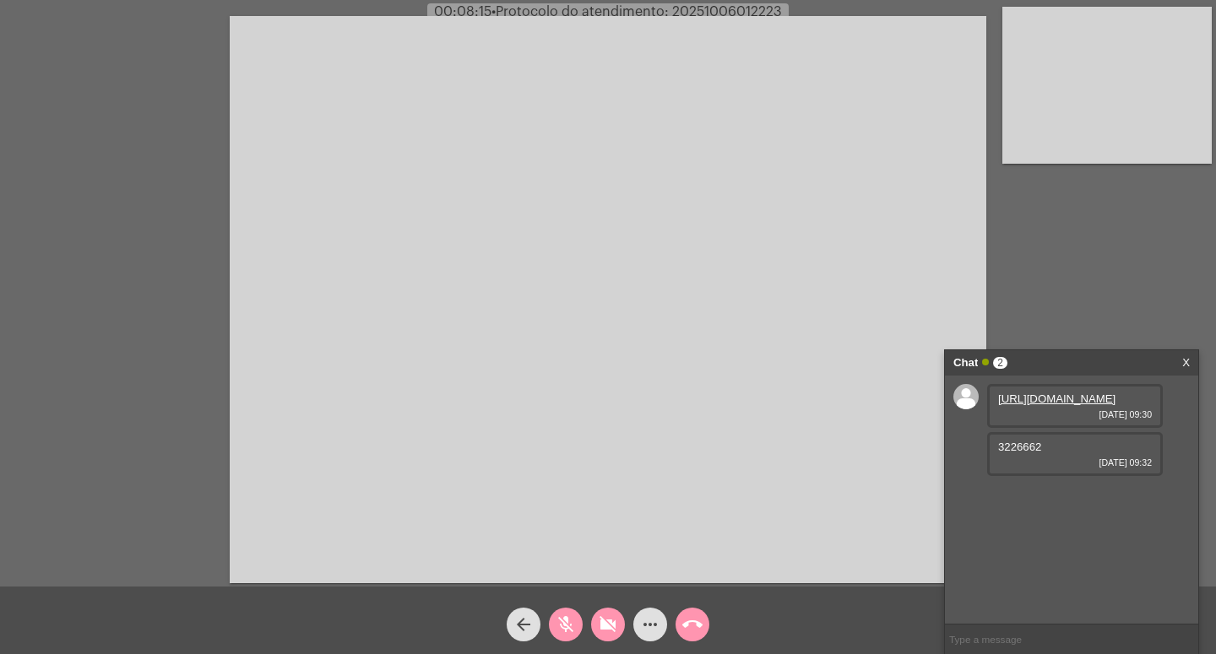
click at [574, 622] on mat-icon "mic_off" at bounding box center [565, 625] width 20 height 20
click at [558, 622] on mat-icon "mic" at bounding box center [565, 625] width 20 height 20
click at [558, 622] on mat-icon "mic_off" at bounding box center [565, 625] width 20 height 20
click at [608, 620] on mat-icon "videocam_off" at bounding box center [608, 625] width 20 height 20
click at [599, 623] on button "videocam" at bounding box center [608, 625] width 34 height 34
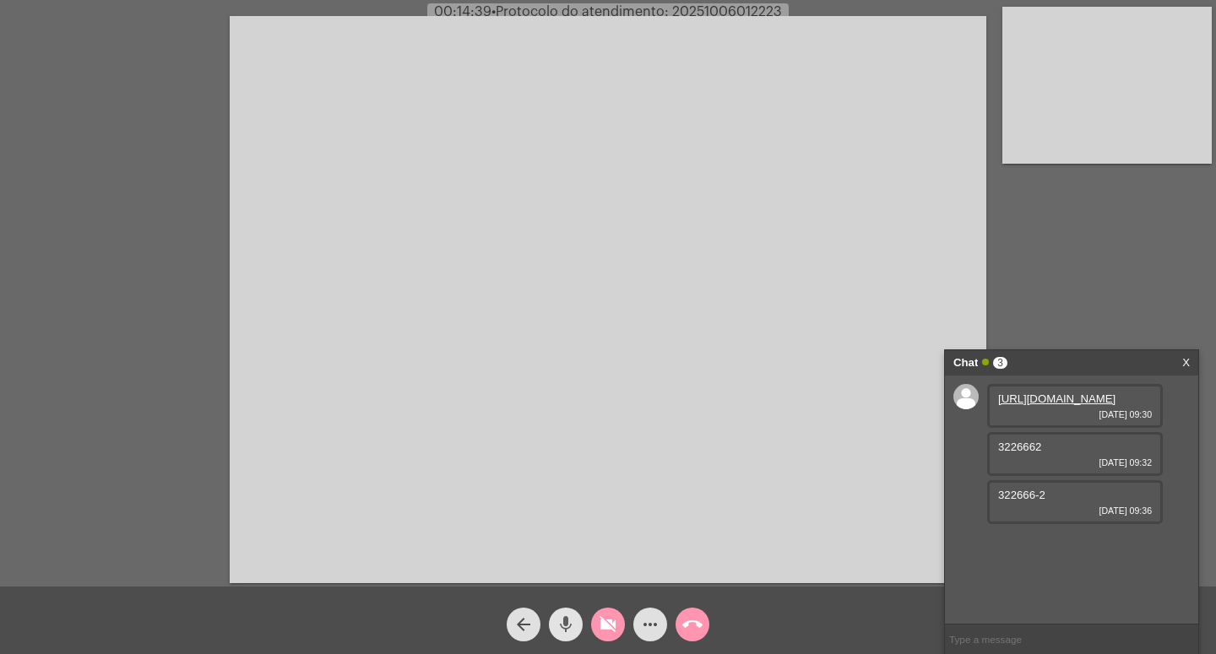
click at [570, 616] on mat-icon "mic" at bounding box center [565, 625] width 20 height 20
click at [561, 631] on mat-icon "mic_off" at bounding box center [565, 625] width 20 height 20
click at [608, 618] on mat-icon "videocam_off" at bounding box center [608, 625] width 20 height 20
click at [568, 626] on mat-icon "mic" at bounding box center [565, 625] width 20 height 20
click at [607, 620] on mat-icon "videocam" at bounding box center [608, 625] width 20 height 20
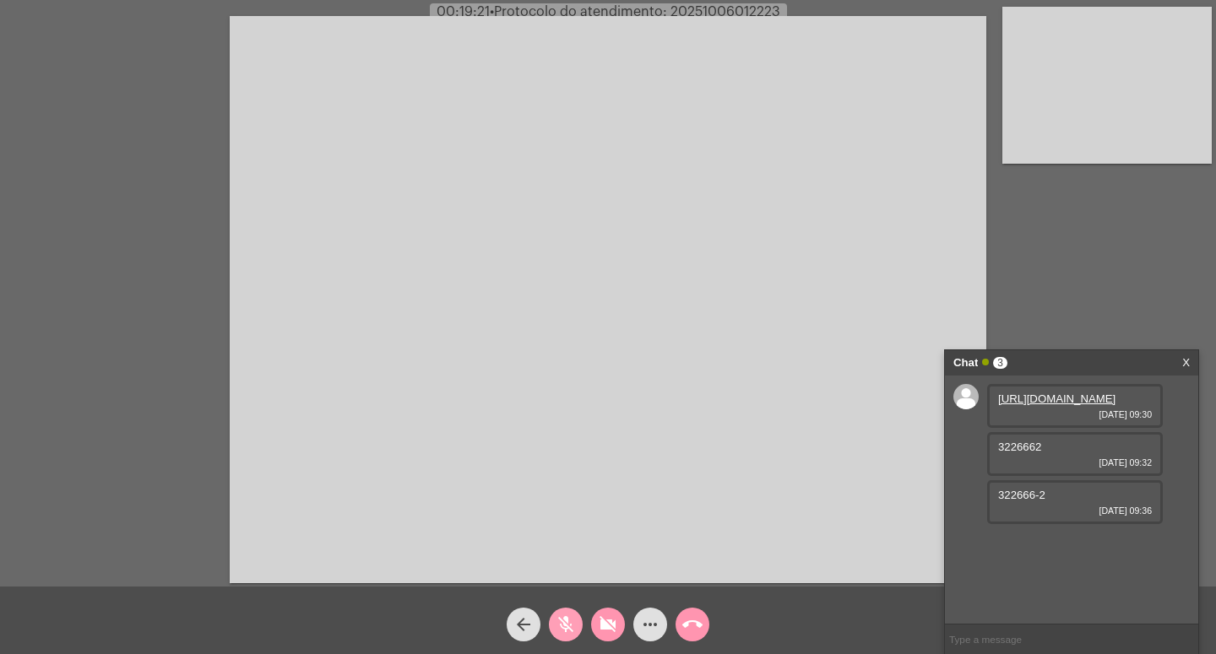
click at [561, 620] on mat-icon "mic_off" at bounding box center [565, 625] width 20 height 20
click at [604, 623] on mat-icon "videocam_off" at bounding box center [608, 625] width 20 height 20
click at [603, 623] on mat-icon "videocam" at bounding box center [608, 625] width 20 height 20
click at [568, 622] on mat-icon "mic" at bounding box center [565, 625] width 20 height 20
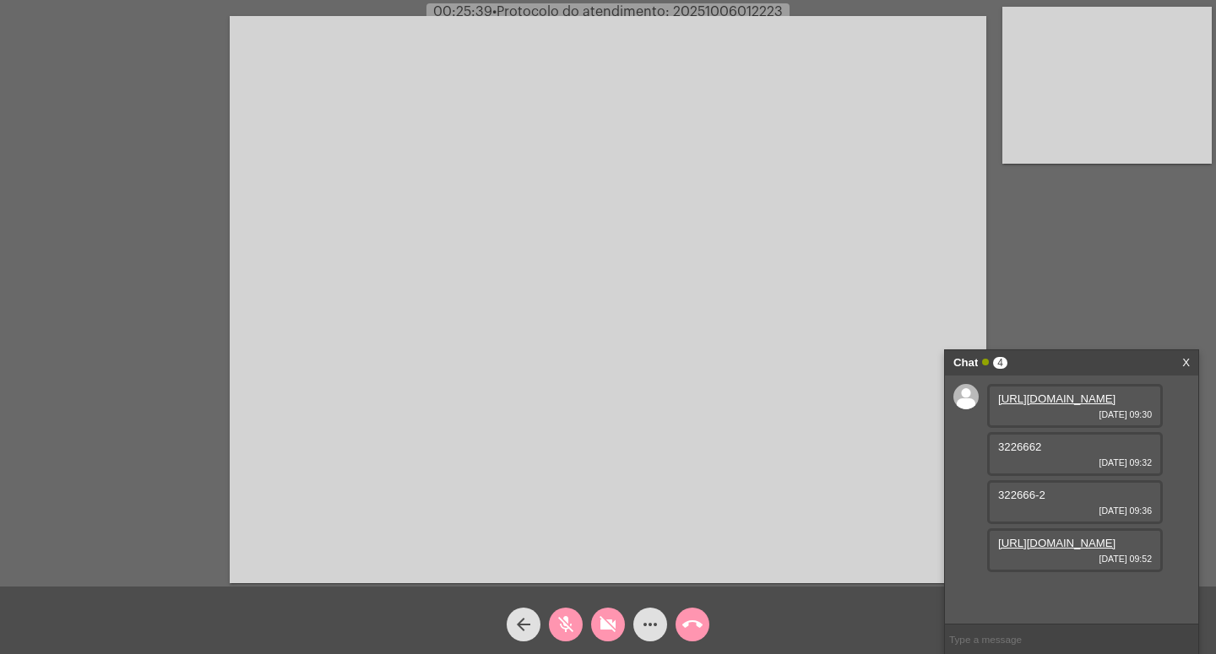
click at [1053, 550] on link "https://neft-transfer-bucket.s3.amazonaws.com/temp-5cceded7-c54c-f686-585c-c937…" at bounding box center [1056, 543] width 117 height 13
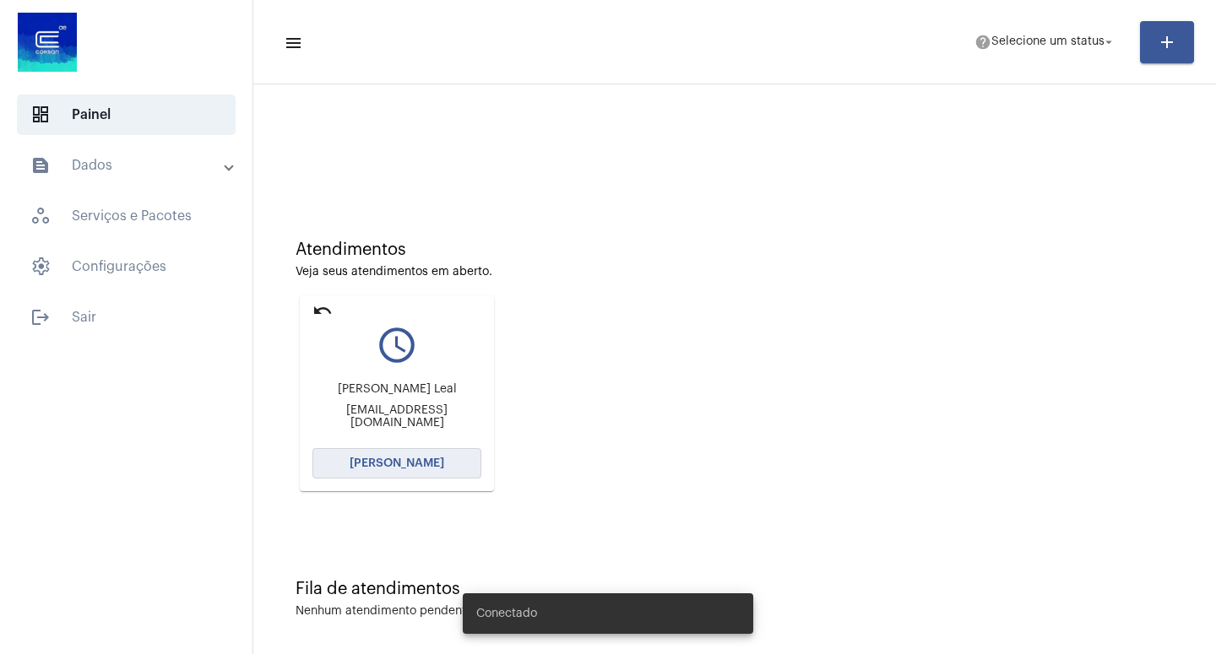
click at [399, 458] on button "[PERSON_NAME]" at bounding box center [396, 463] width 169 height 30
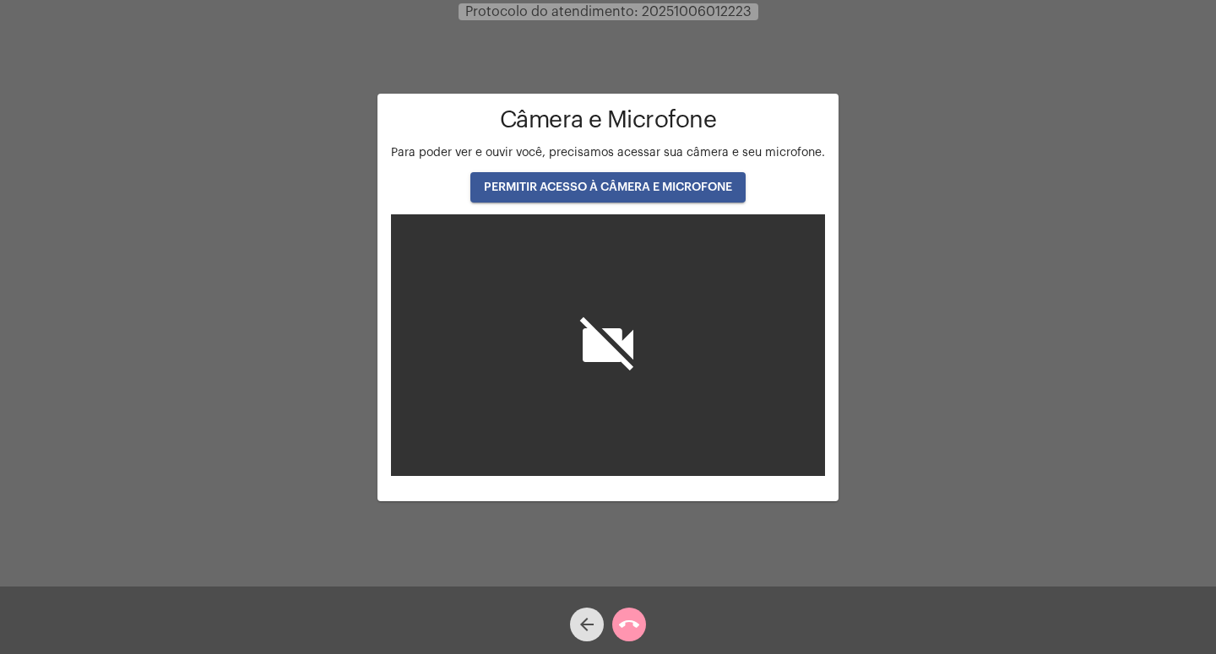
click at [555, 177] on button "PERMITIR ACESSO À CÂMERA E MICROFONE" at bounding box center [607, 187] width 275 height 30
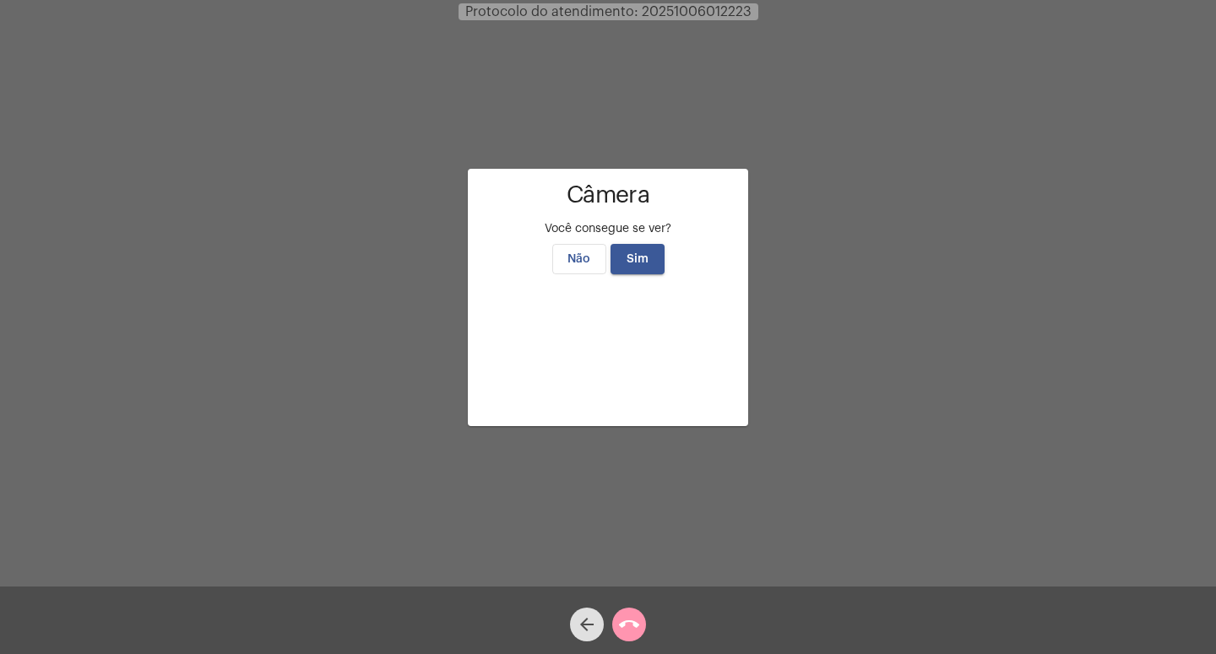
click at [640, 244] on button "Sim" at bounding box center [637, 259] width 54 height 30
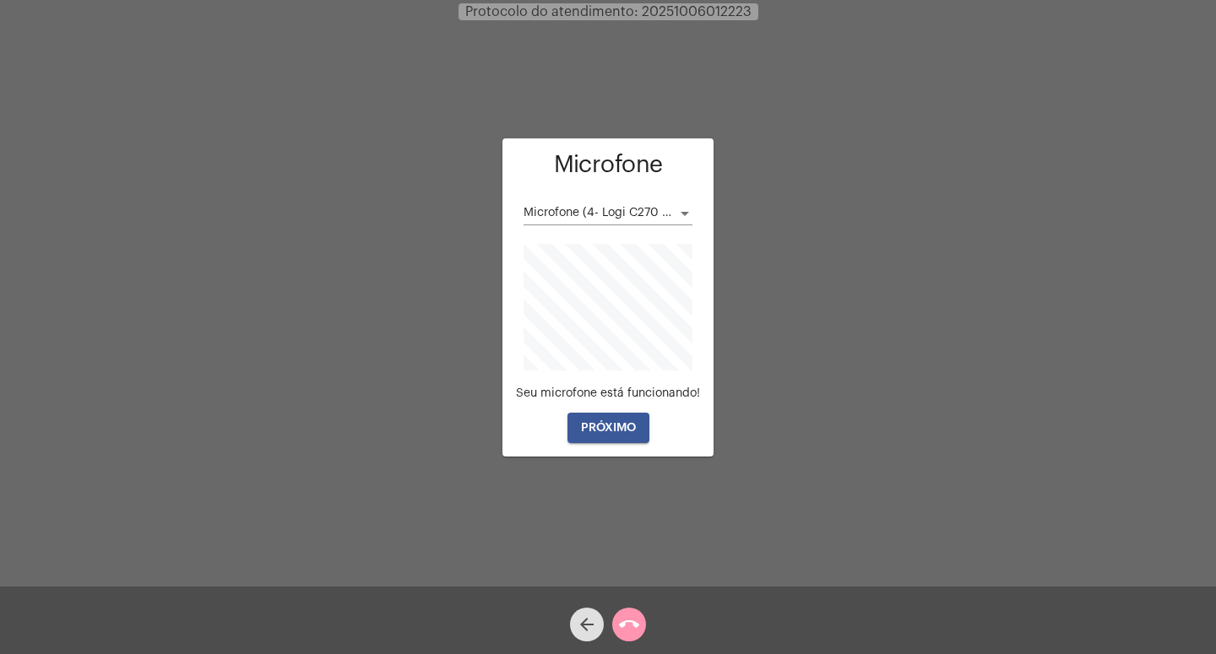
click at [598, 427] on span "PRÓXIMO" at bounding box center [608, 428] width 55 height 12
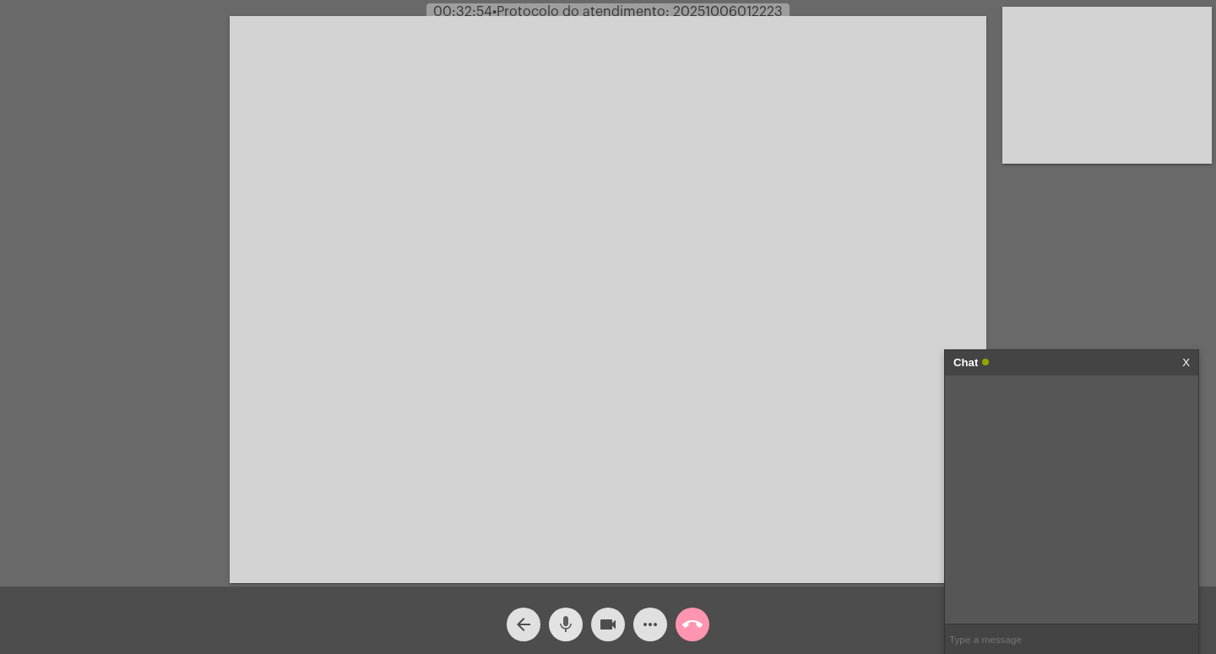
click at [562, 625] on mat-icon "mic" at bounding box center [565, 625] width 20 height 20
click at [607, 623] on mat-icon "videocam" at bounding box center [608, 625] width 20 height 20
drag, startPoint x: 565, startPoint y: 618, endPoint x: 642, endPoint y: 627, distance: 78.2
click at [571, 615] on span "mic_off" at bounding box center [565, 625] width 20 height 34
click at [604, 619] on mat-icon "videocam_off" at bounding box center [608, 625] width 20 height 20
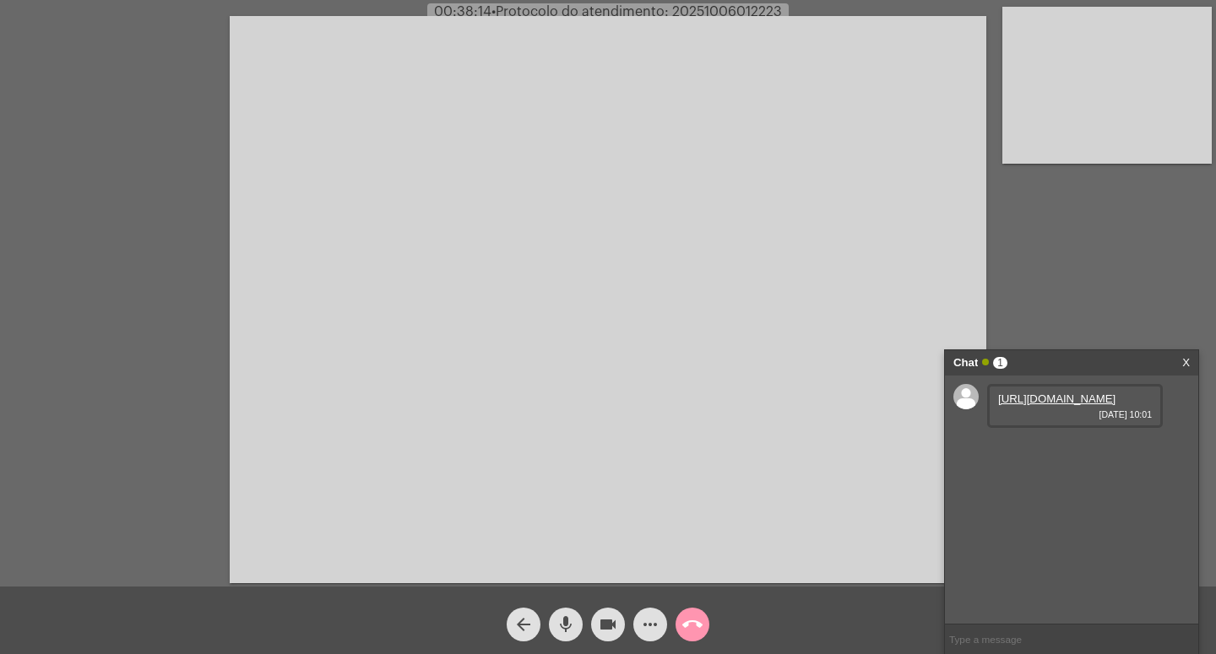
click at [1043, 405] on link "[URL][DOMAIN_NAME]" at bounding box center [1056, 399] width 117 height 13
drag, startPoint x: 609, startPoint y: 621, endPoint x: 582, endPoint y: 623, distance: 27.9
click at [609, 620] on mat-icon "videocam" at bounding box center [608, 625] width 20 height 20
drag, startPoint x: 563, startPoint y: 619, endPoint x: 567, endPoint y: 602, distance: 17.4
click at [566, 609] on span "mic" at bounding box center [565, 625] width 20 height 34
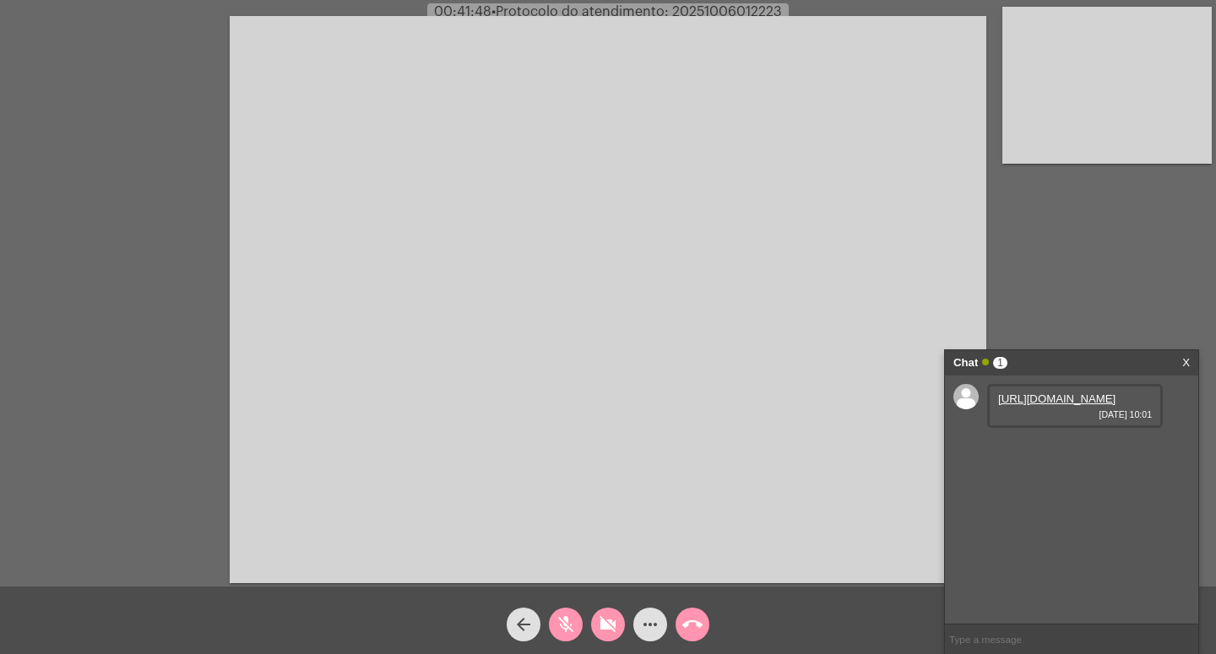
drag, startPoint x: 603, startPoint y: 615, endPoint x: 592, endPoint y: 628, distance: 16.8
click at [604, 614] on span "videocam_off" at bounding box center [608, 625] width 20 height 34
click at [563, 622] on mat-icon "mic_off" at bounding box center [565, 625] width 20 height 20
click at [616, 624] on mat-icon "videocam" at bounding box center [608, 625] width 20 height 20
drag, startPoint x: 561, startPoint y: 622, endPoint x: 588, endPoint y: 604, distance: 32.3
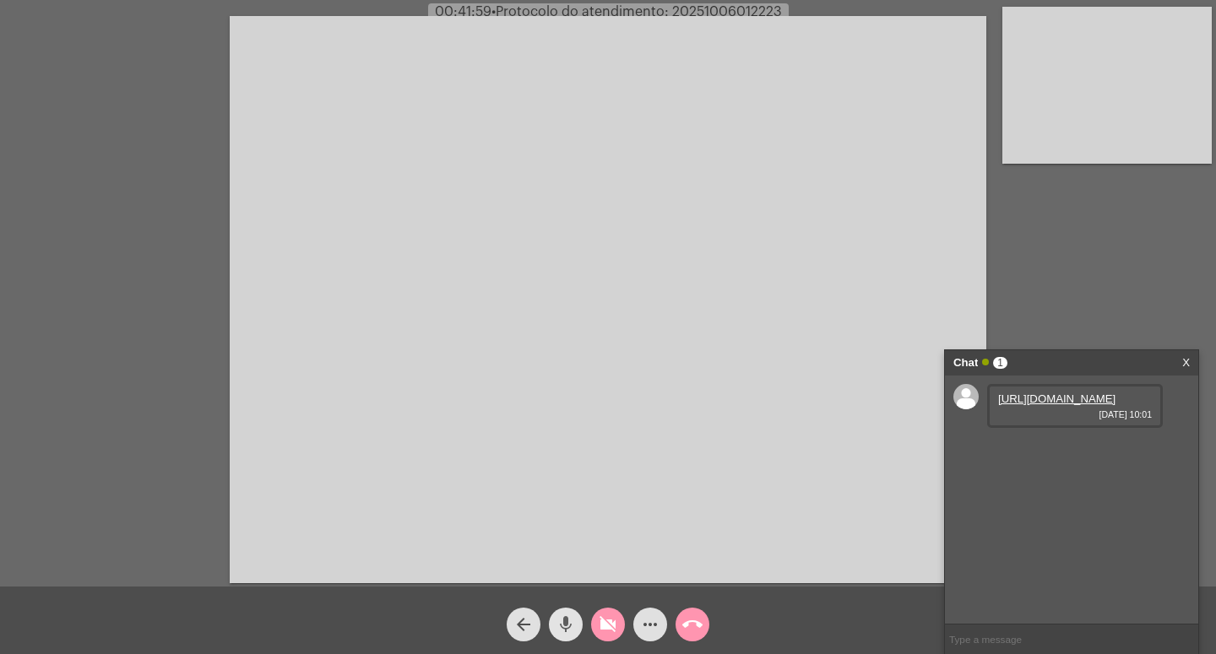
click at [566, 617] on mat-icon "mic" at bounding box center [565, 625] width 20 height 20
click at [606, 615] on span "videocam_off" at bounding box center [608, 625] width 20 height 34
click at [561, 617] on mat-icon "mic_off" at bounding box center [565, 625] width 20 height 20
click at [565, 621] on mat-icon "mic" at bounding box center [565, 625] width 20 height 20
click at [609, 618] on mat-icon "videocam" at bounding box center [608, 625] width 20 height 20
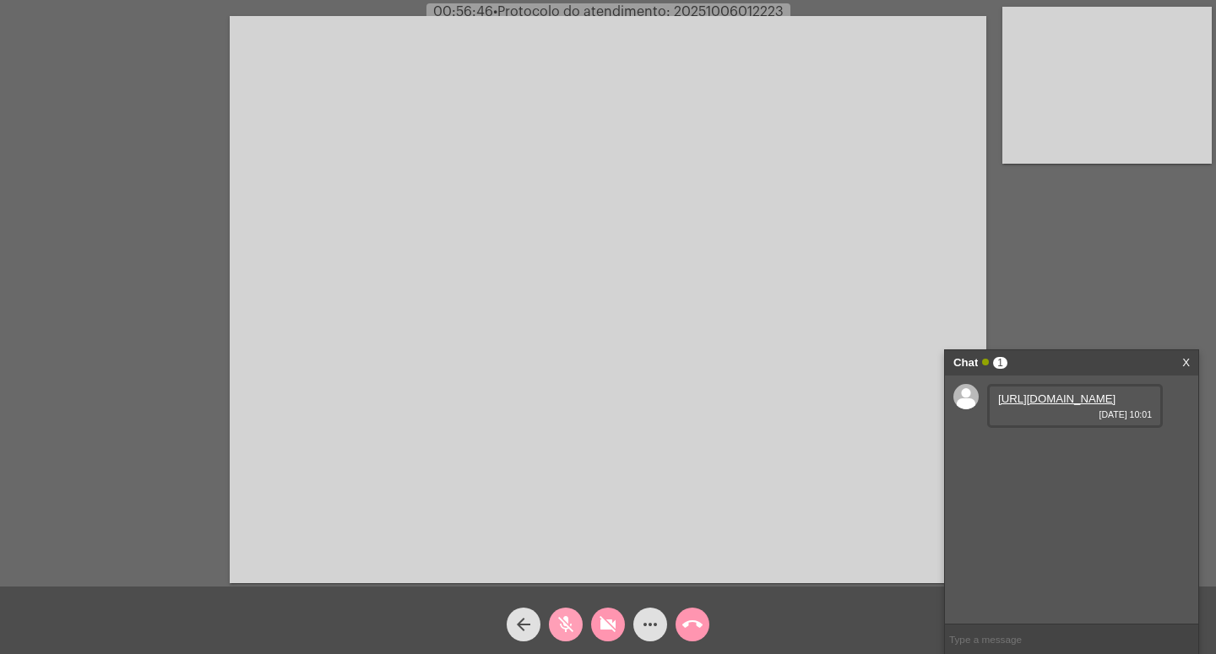
drag, startPoint x: 562, startPoint y: 620, endPoint x: 588, endPoint y: 621, distance: 26.2
click at [563, 620] on mat-icon "mic_off" at bounding box center [565, 625] width 20 height 20
click at [612, 623] on mat-icon "videocam_off" at bounding box center [608, 625] width 20 height 20
click at [602, 624] on mat-icon "videocam" at bounding box center [608, 625] width 20 height 20
click at [564, 619] on mat-icon "mic" at bounding box center [565, 625] width 20 height 20
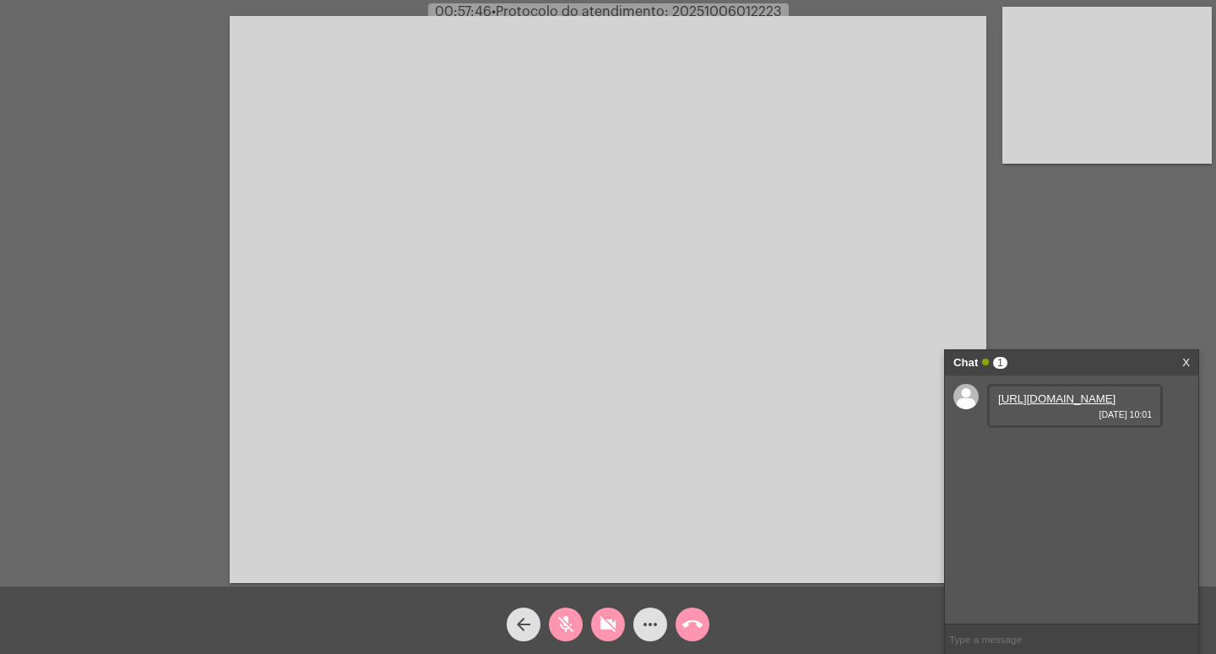
click at [1032, 578] on div "[URL][DOMAIN_NAME] [DATE] 10:01" at bounding box center [1071, 500] width 253 height 248
click at [1014, 615] on div "[URL][DOMAIN_NAME] [DATE] 10:01" at bounding box center [1071, 500] width 253 height 248
click at [1002, 618] on div "[URL][DOMAIN_NAME] [DATE] 10:01" at bounding box center [1071, 500] width 253 height 248
click at [653, 619] on mat-icon "more_horiz" at bounding box center [650, 625] width 20 height 20
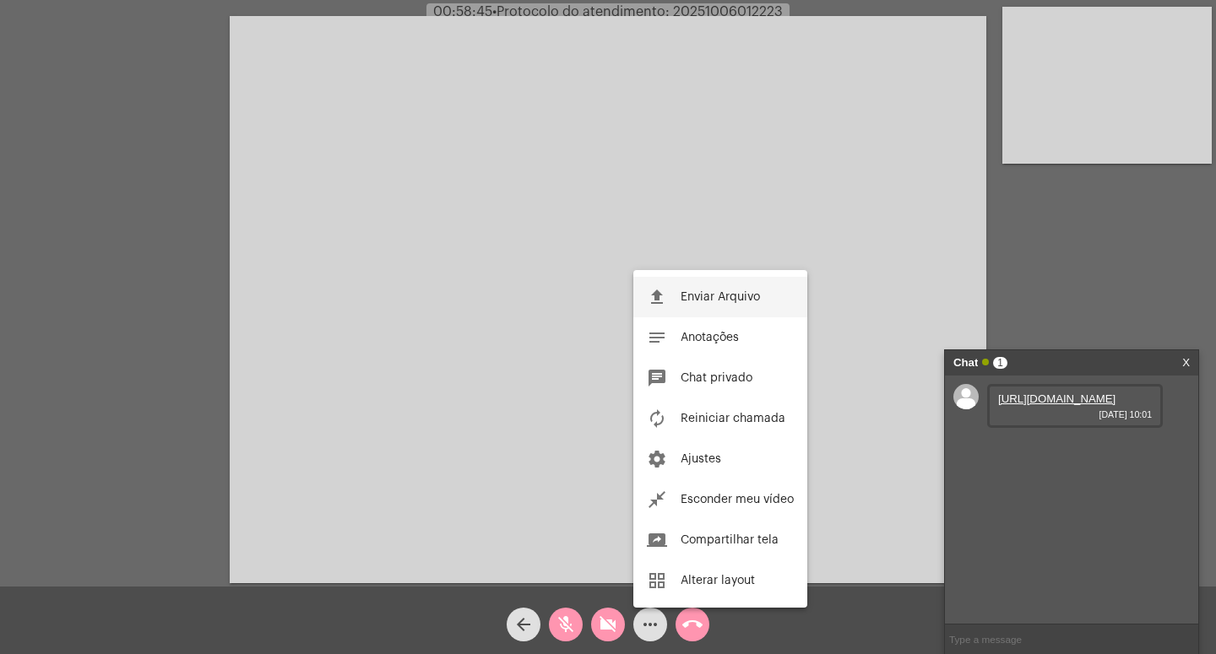
click at [725, 295] on span "Enviar Arquivo" at bounding box center [719, 297] width 79 height 12
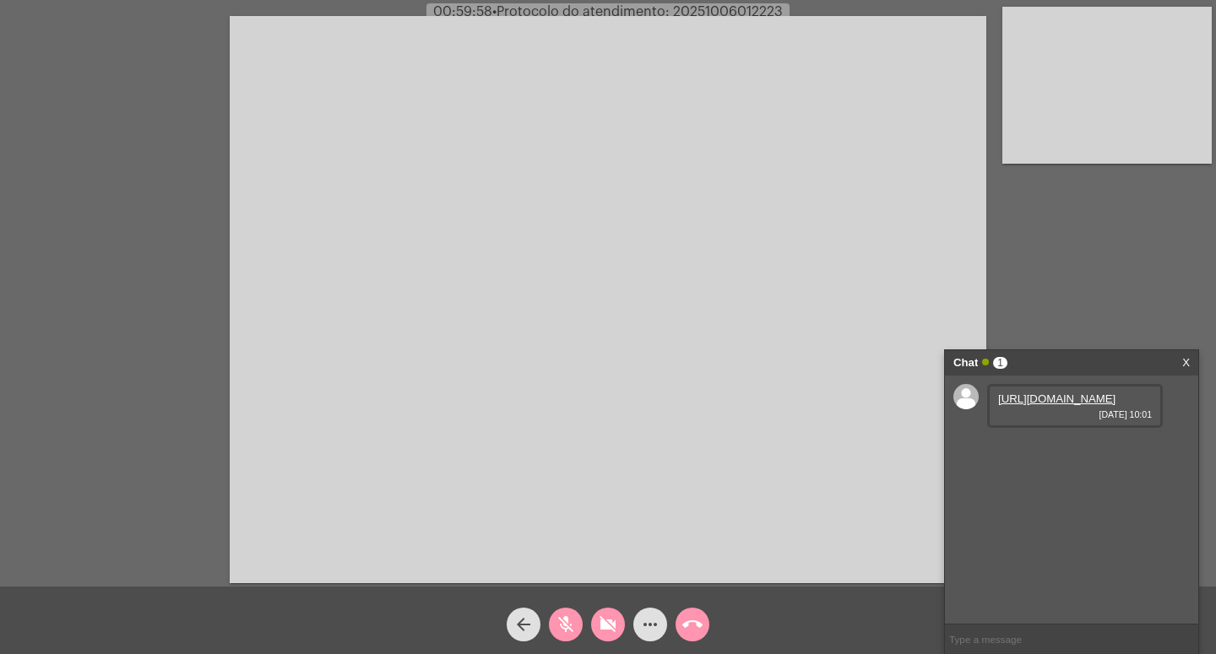
click at [647, 616] on mat-icon "more_horiz" at bounding box center [650, 625] width 20 height 20
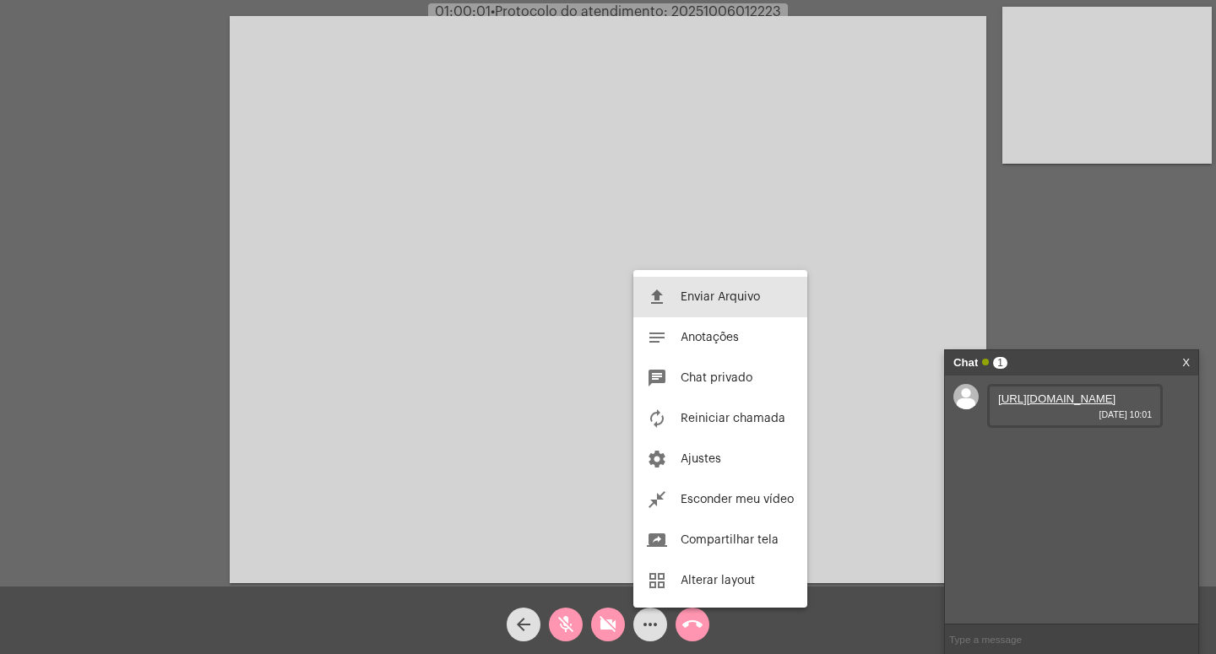
click at [719, 295] on span "Enviar Arquivo" at bounding box center [719, 297] width 79 height 12
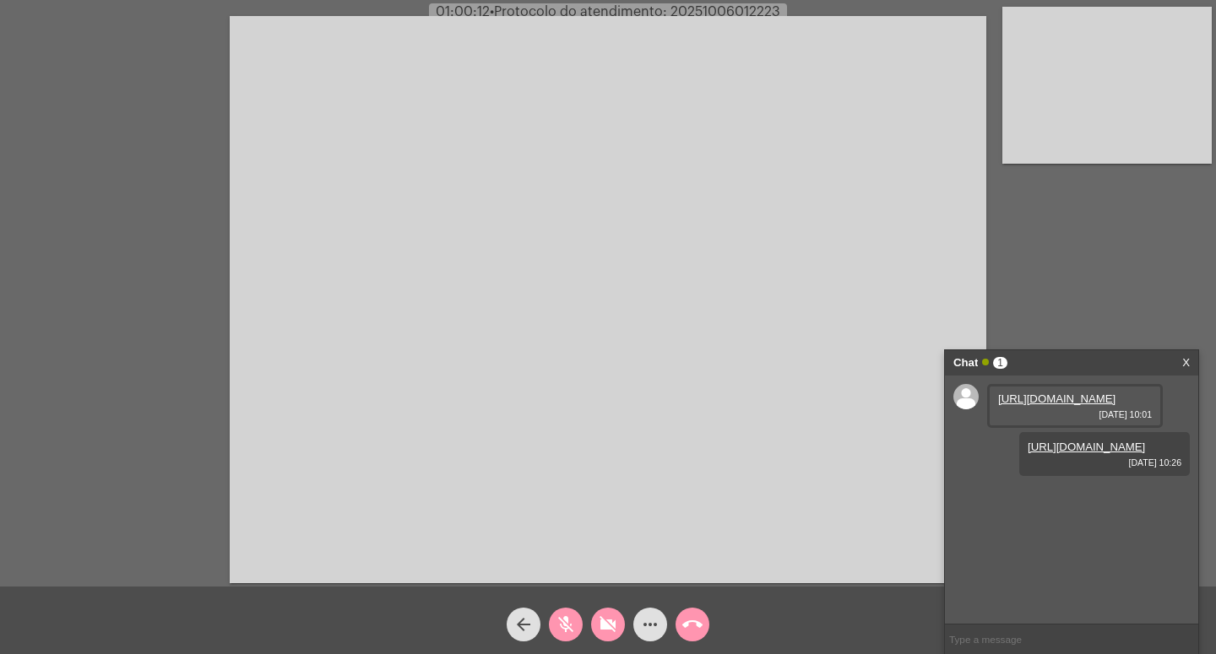
click at [566, 621] on mat-icon "mic_off" at bounding box center [565, 625] width 20 height 20
click at [609, 619] on mat-icon "videocam_off" at bounding box center [608, 625] width 20 height 20
click at [609, 627] on mat-icon "videocam" at bounding box center [608, 625] width 20 height 20
click at [566, 624] on mat-icon "mic" at bounding box center [565, 625] width 20 height 20
click at [612, 631] on mat-icon "videocam_off" at bounding box center [608, 625] width 20 height 20
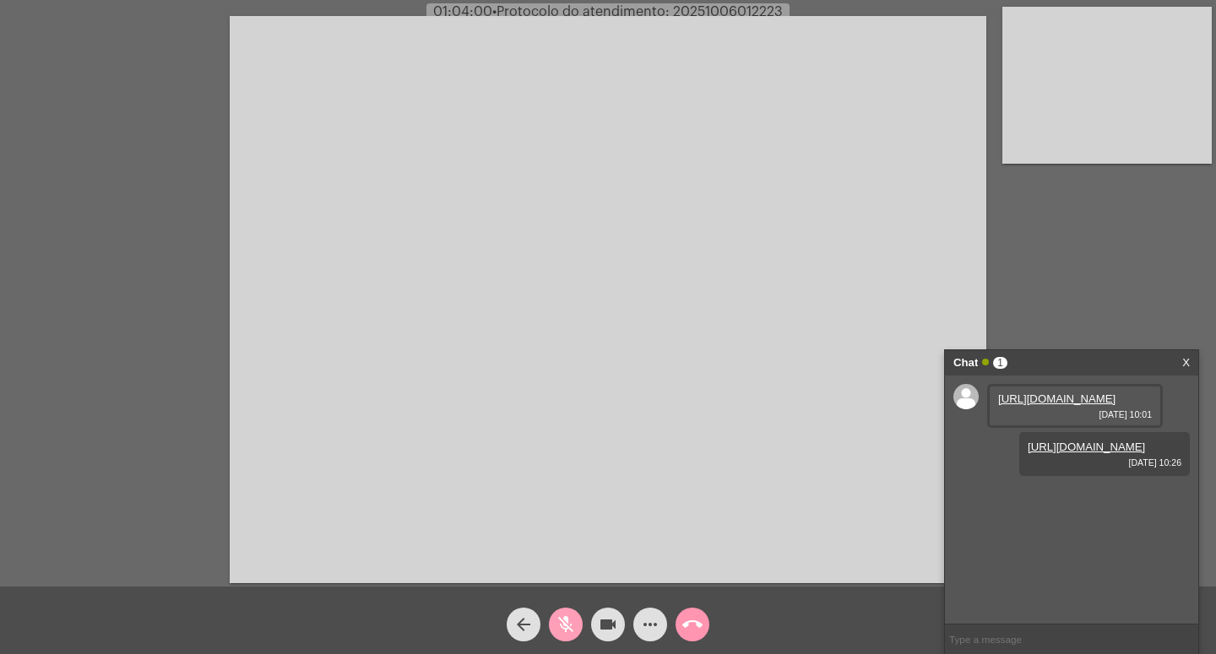
click at [564, 621] on mat-icon "mic_off" at bounding box center [565, 625] width 20 height 20
click at [600, 623] on mat-icon "videocam" at bounding box center [608, 625] width 20 height 20
click at [561, 613] on span "mic" at bounding box center [565, 625] width 20 height 34
click at [1046, 519] on div "[URL][DOMAIN_NAME][DOMAIN_NAME] [DATE] 10:32" at bounding box center [1075, 508] width 176 height 57
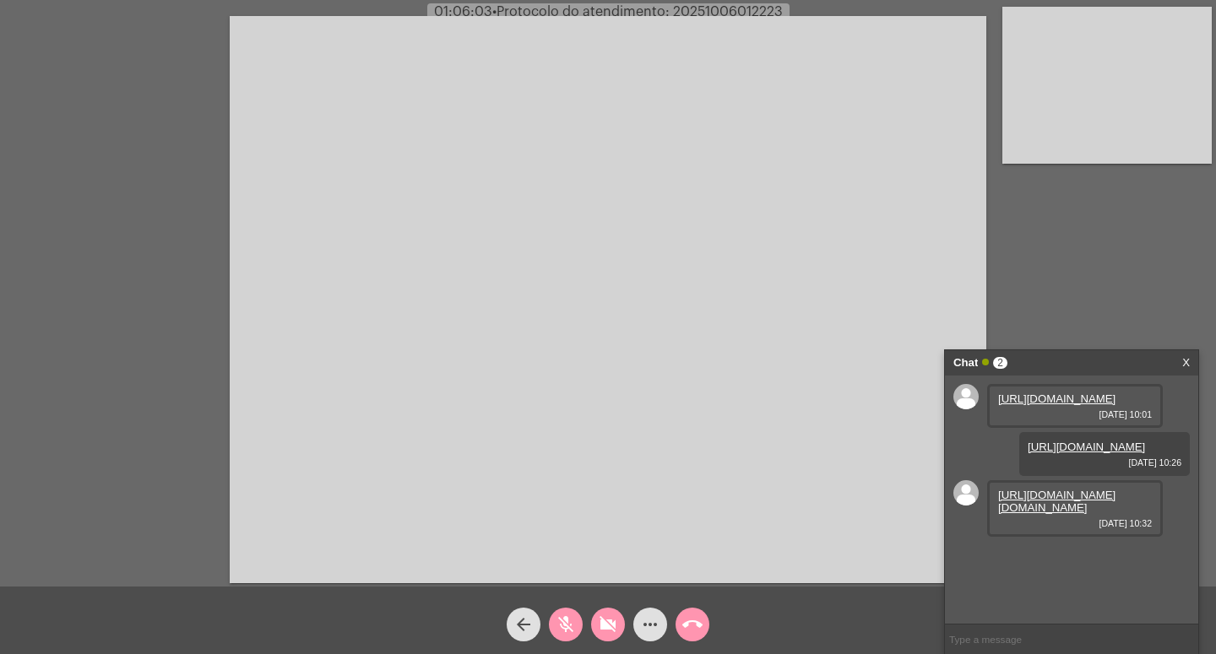
click at [1046, 519] on div "[URL][DOMAIN_NAME][DOMAIN_NAME] [DATE] 10:32" at bounding box center [1075, 508] width 176 height 57
click at [1011, 492] on div "[URL][DOMAIN_NAME][DOMAIN_NAME] [DATE] 10:32" at bounding box center [1075, 508] width 176 height 57
click at [1013, 489] on link "[URL][DOMAIN_NAME][DOMAIN_NAME]" at bounding box center [1056, 501] width 117 height 25
click at [605, 622] on mat-icon "videocam_off" at bounding box center [608, 625] width 20 height 20
click at [568, 618] on mat-icon "mic_off" at bounding box center [565, 625] width 20 height 20
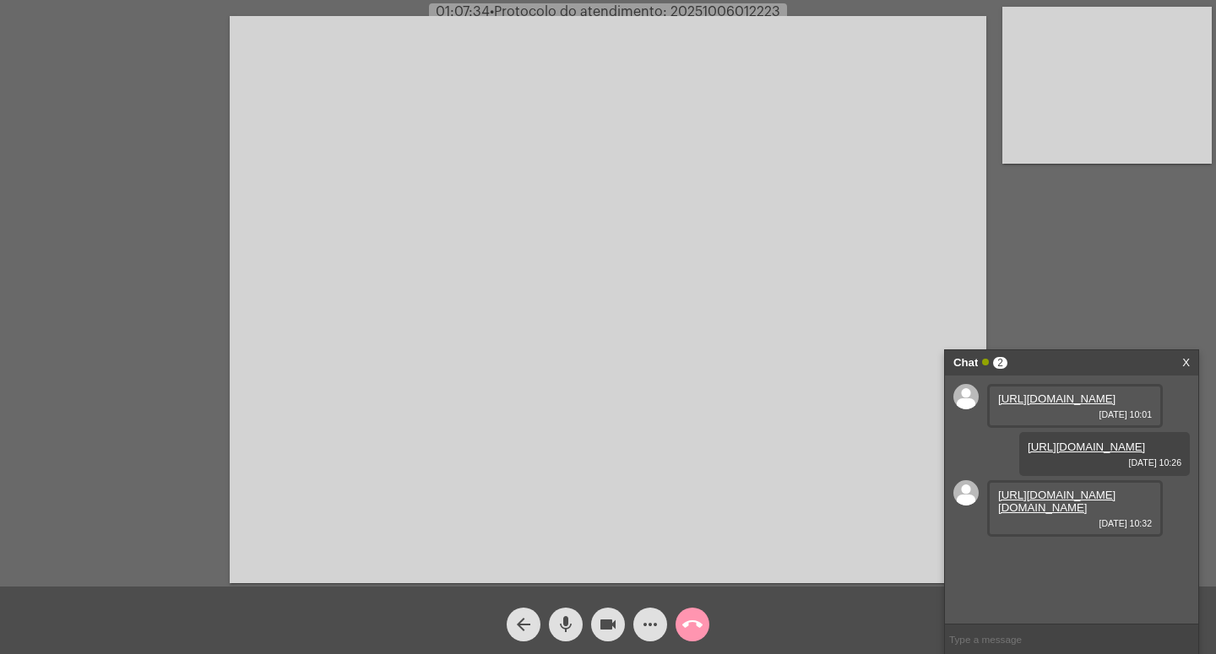
scroll to position [0, 0]
click at [604, 626] on mat-icon "videocam" at bounding box center [608, 625] width 20 height 20
click at [561, 618] on mat-icon "mic" at bounding box center [565, 625] width 20 height 20
click at [691, 618] on mat-icon "call_end" at bounding box center [692, 625] width 20 height 20
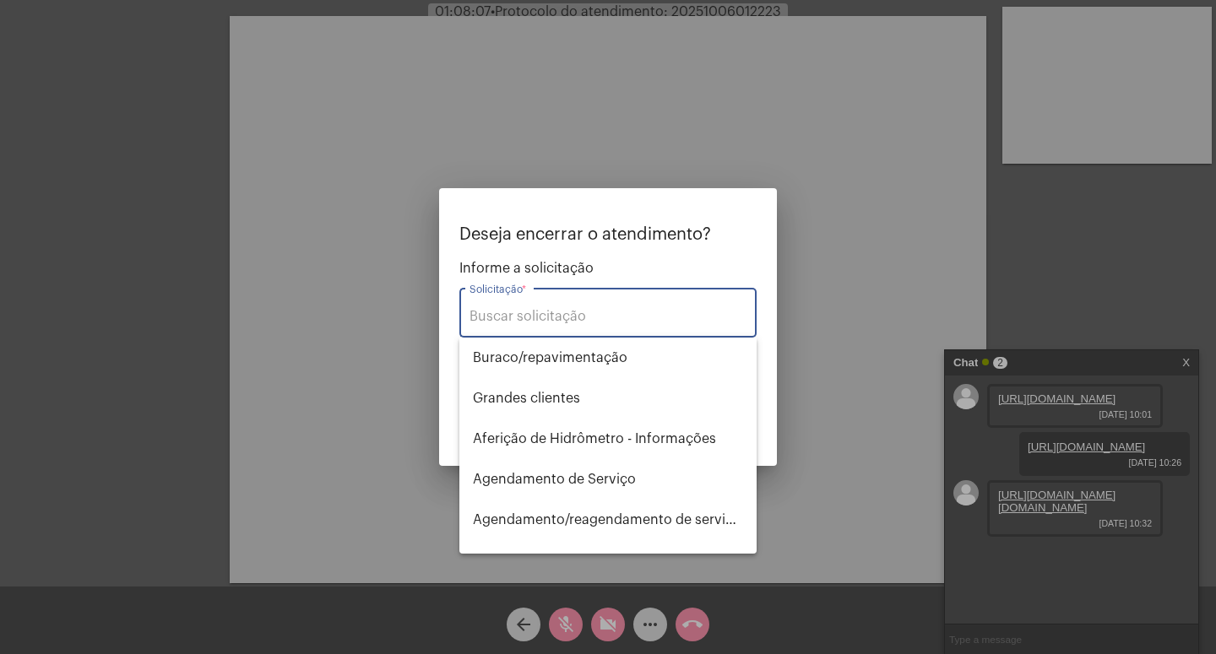
click at [514, 305] on div "Solicitação *" at bounding box center [607, 310] width 277 height 53
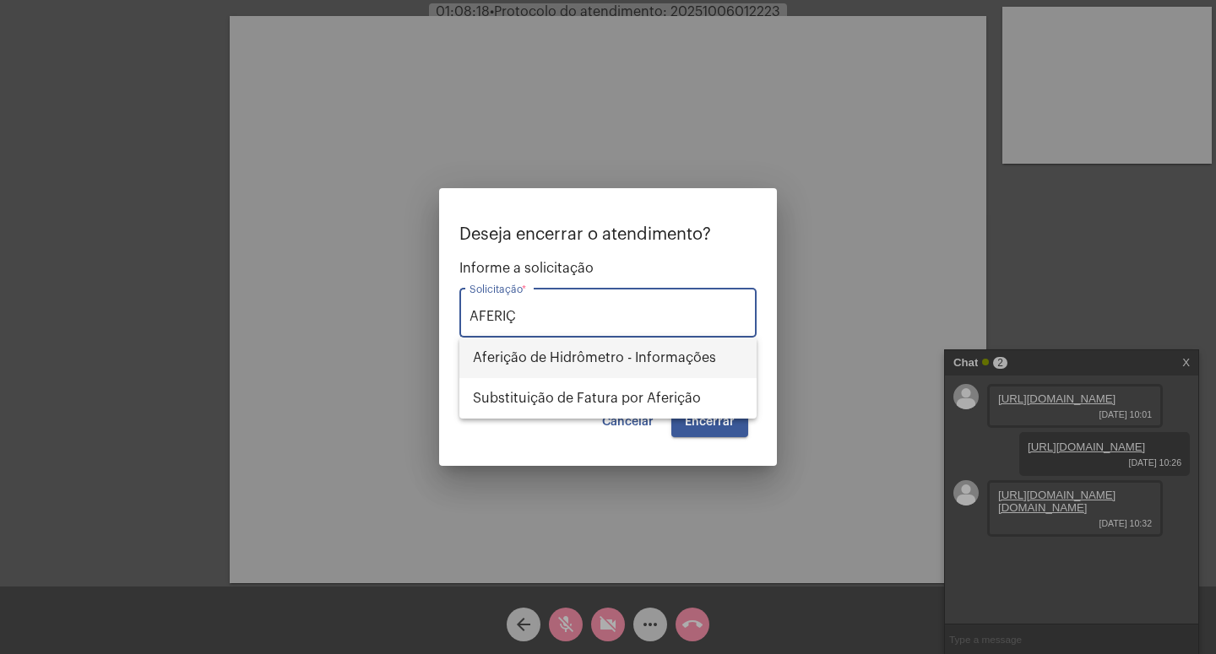
click at [563, 355] on span "Aferição de Hidrômetro - Informações" at bounding box center [608, 358] width 270 height 41
click at [582, 354] on span "Aferição de Hidrômetro - Informações" at bounding box center [608, 358] width 270 height 41
type input "Aferição de Hidrômetro - Informações"
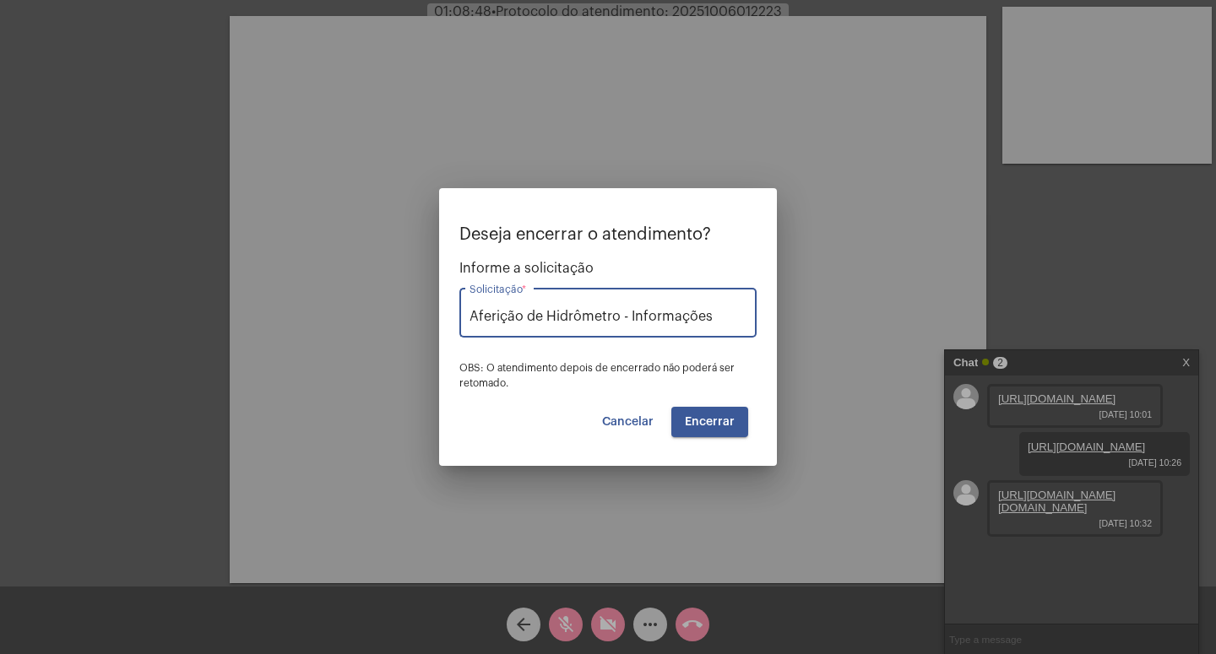
click at [708, 420] on span "Encerrar" at bounding box center [710, 422] width 50 height 12
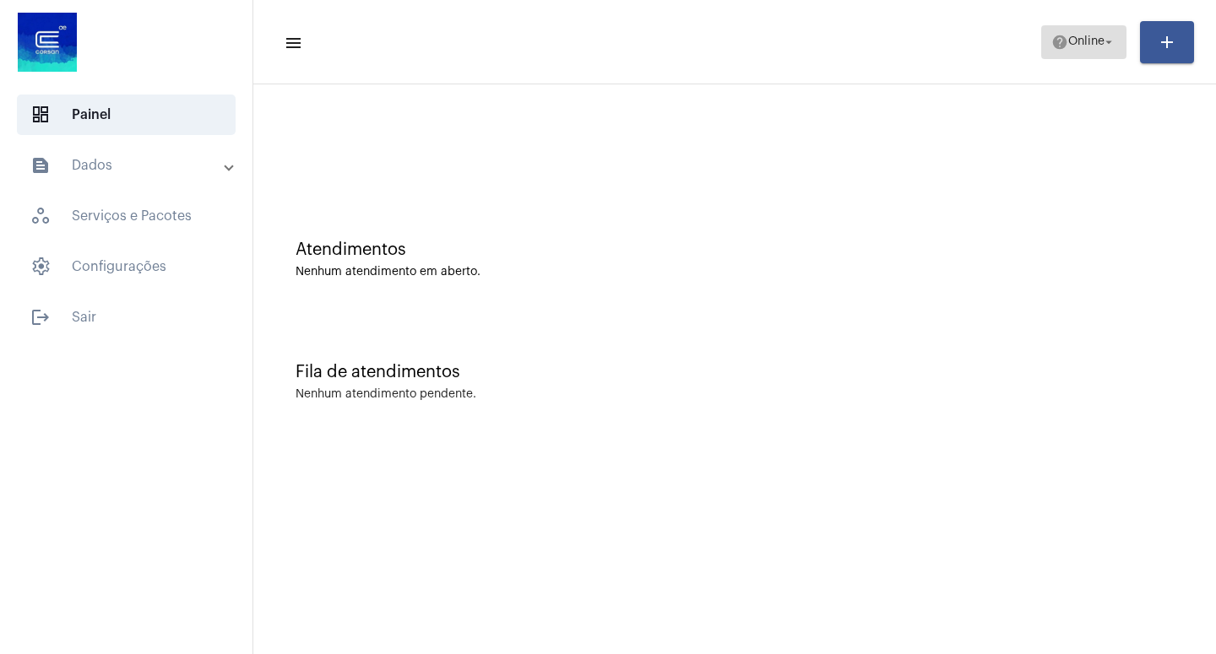
click at [1102, 37] on mat-icon "arrow_drop_down" at bounding box center [1108, 42] width 15 height 15
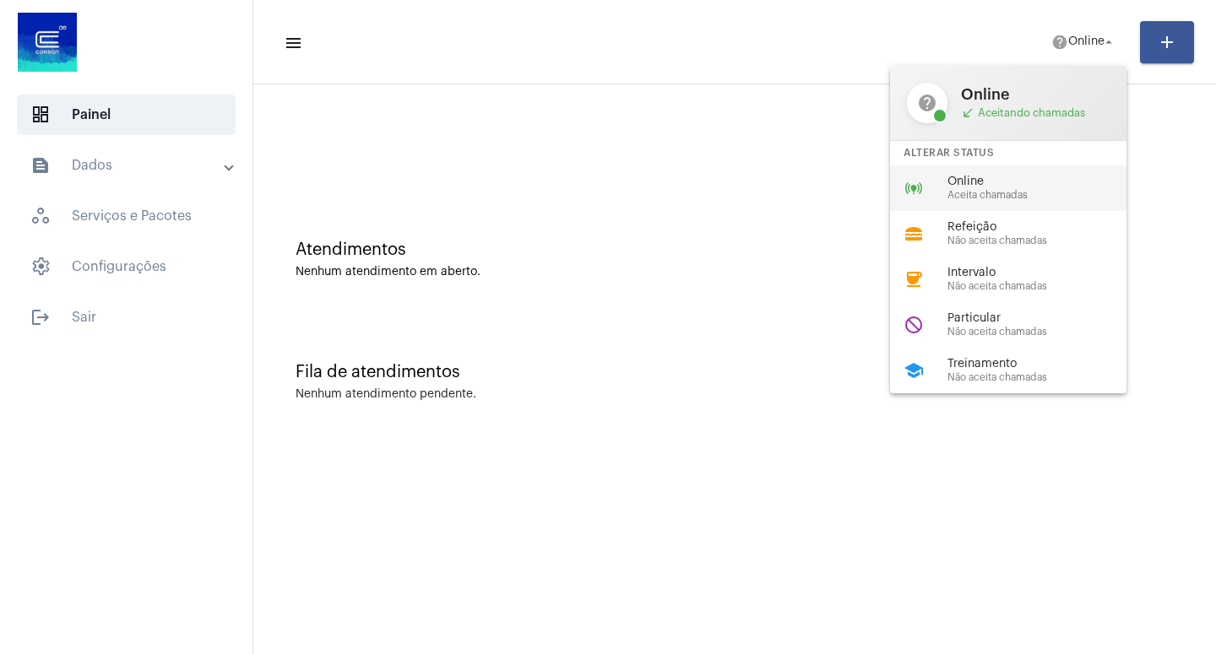
click at [1006, 193] on span "Aceita chamadas" at bounding box center [1043, 195] width 192 height 11
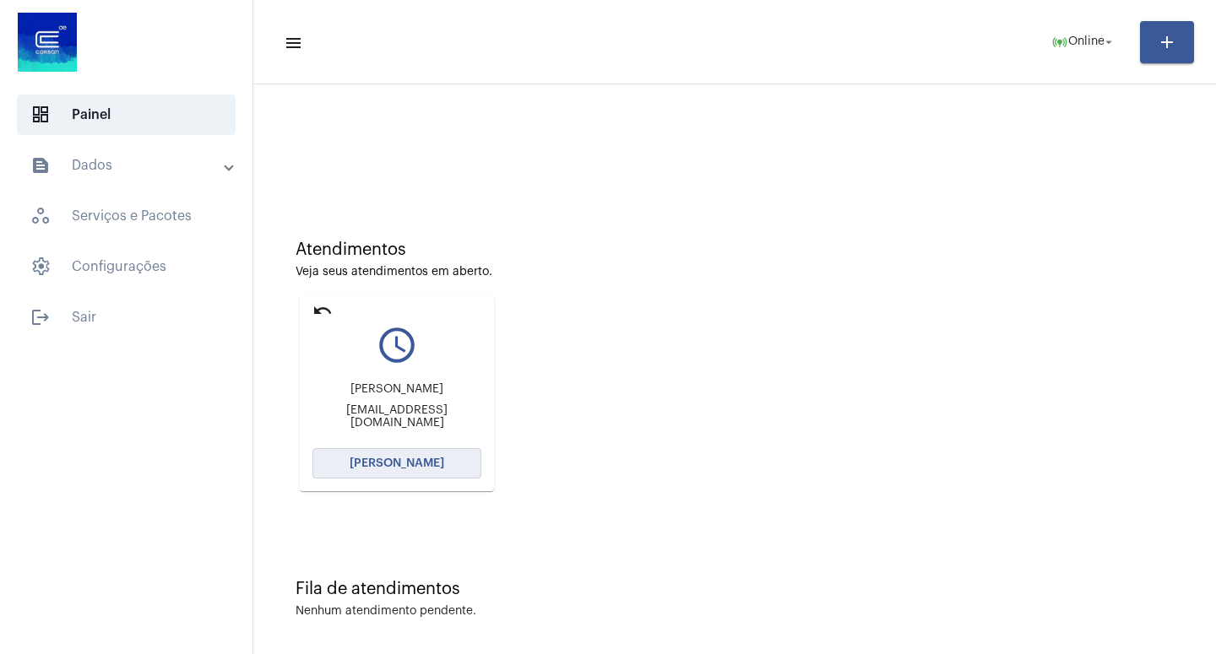
click at [357, 466] on span "[PERSON_NAME]" at bounding box center [396, 464] width 95 height 12
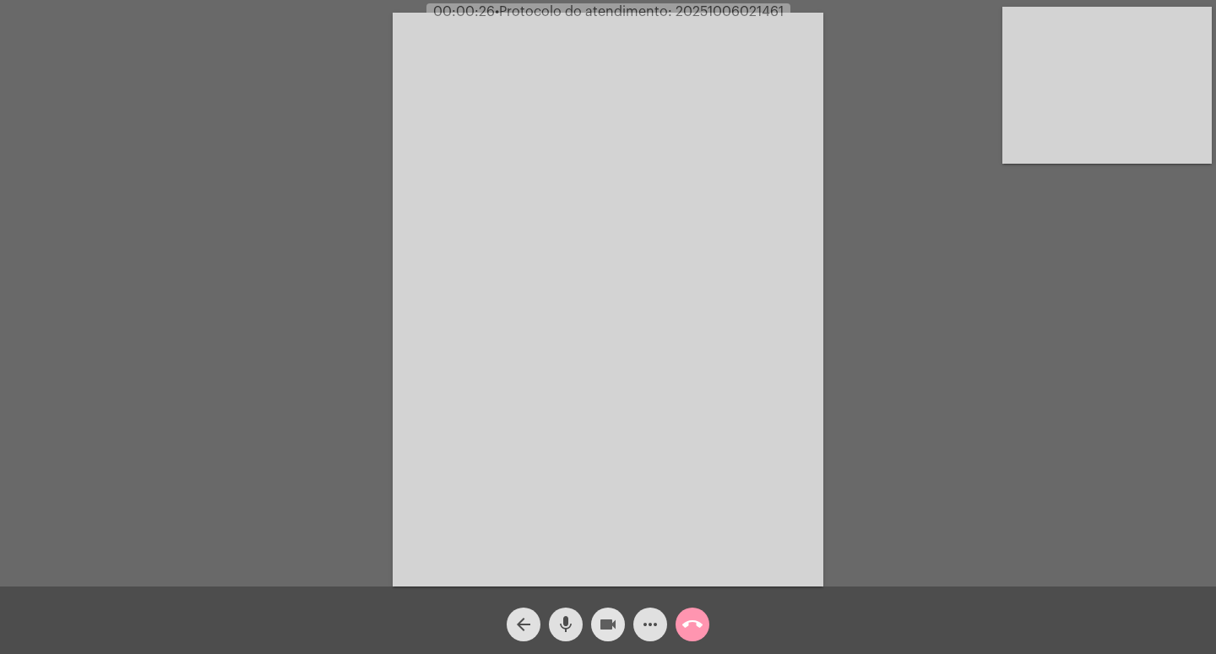
click at [619, 626] on button "videocam" at bounding box center [608, 625] width 34 height 34
click at [607, 624] on mat-icon "videocam_off" at bounding box center [608, 625] width 20 height 20
click at [561, 621] on mat-icon "mic" at bounding box center [565, 625] width 20 height 20
click at [561, 621] on mat-icon "mic_off" at bounding box center [565, 625] width 20 height 20
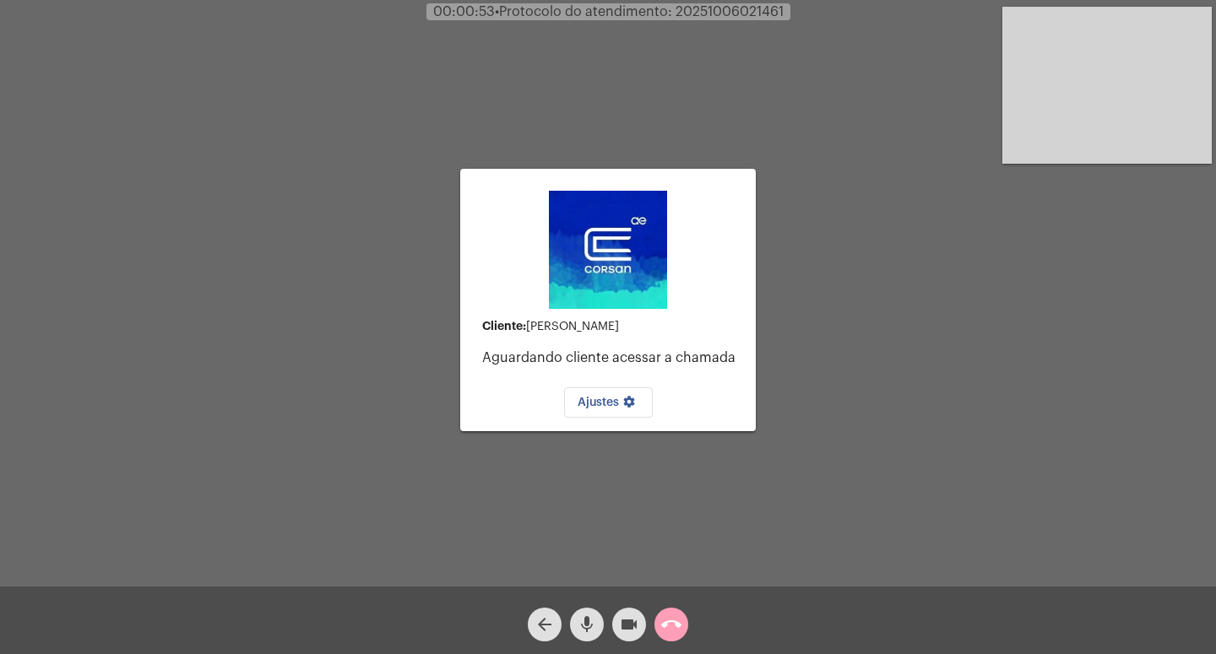
click at [668, 621] on mat-icon "call_end" at bounding box center [671, 625] width 20 height 20
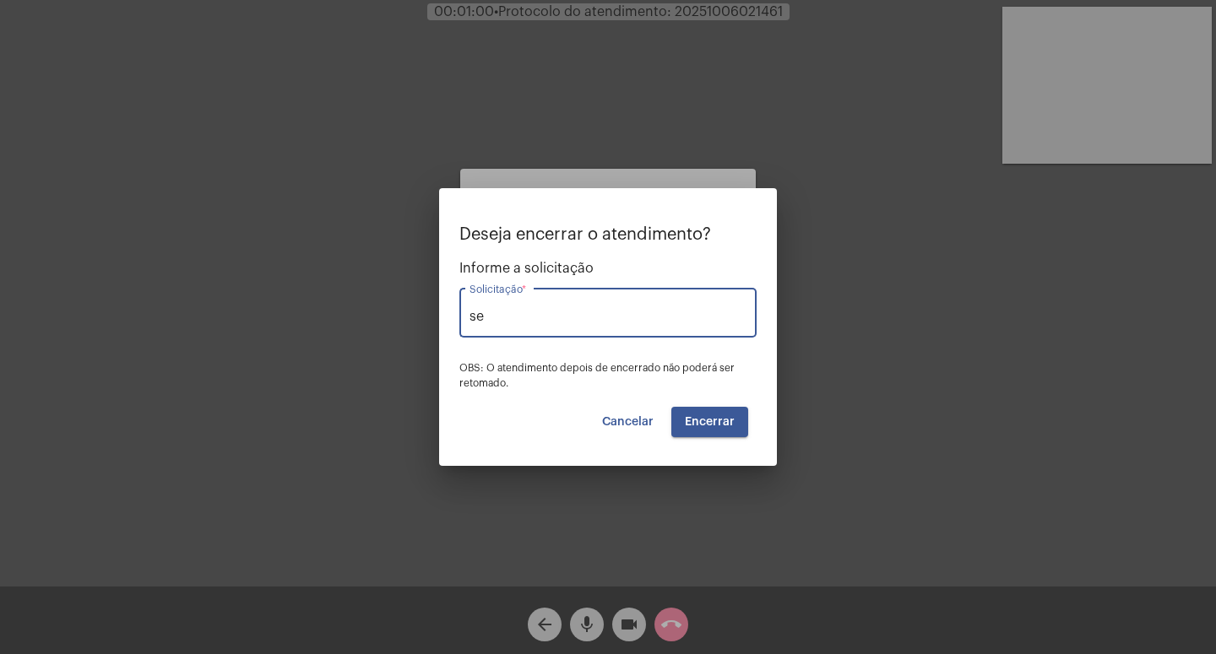
type input "s"
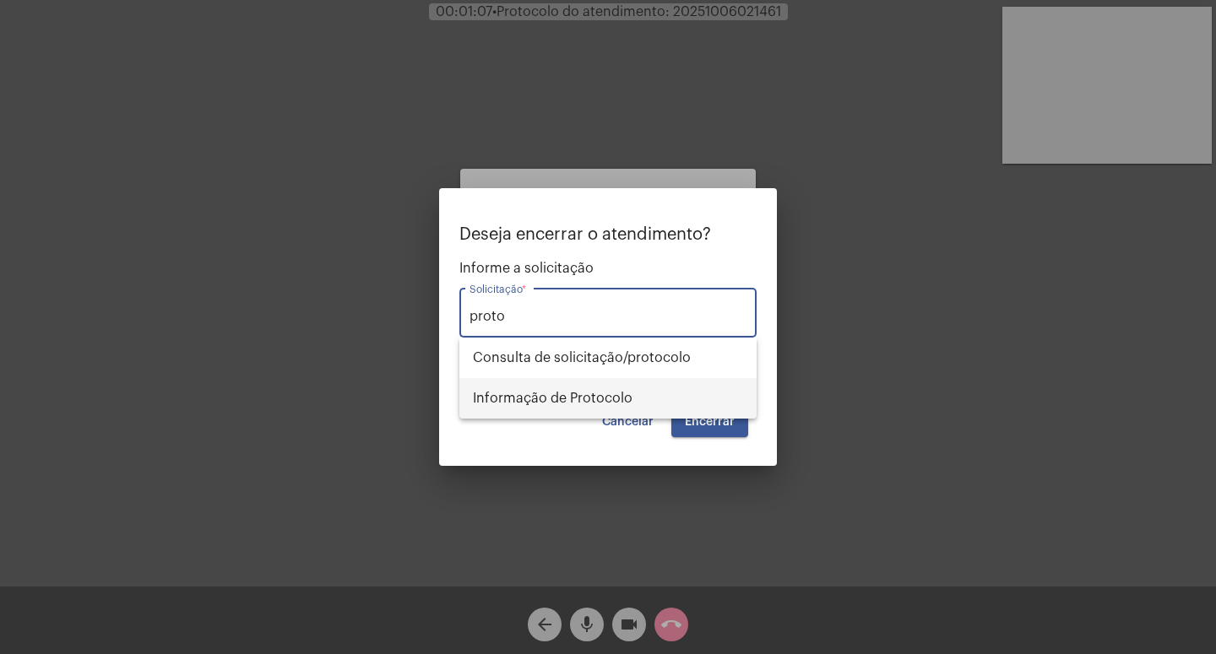
click at [599, 391] on span "Informação de Protocolo" at bounding box center [608, 398] width 270 height 41
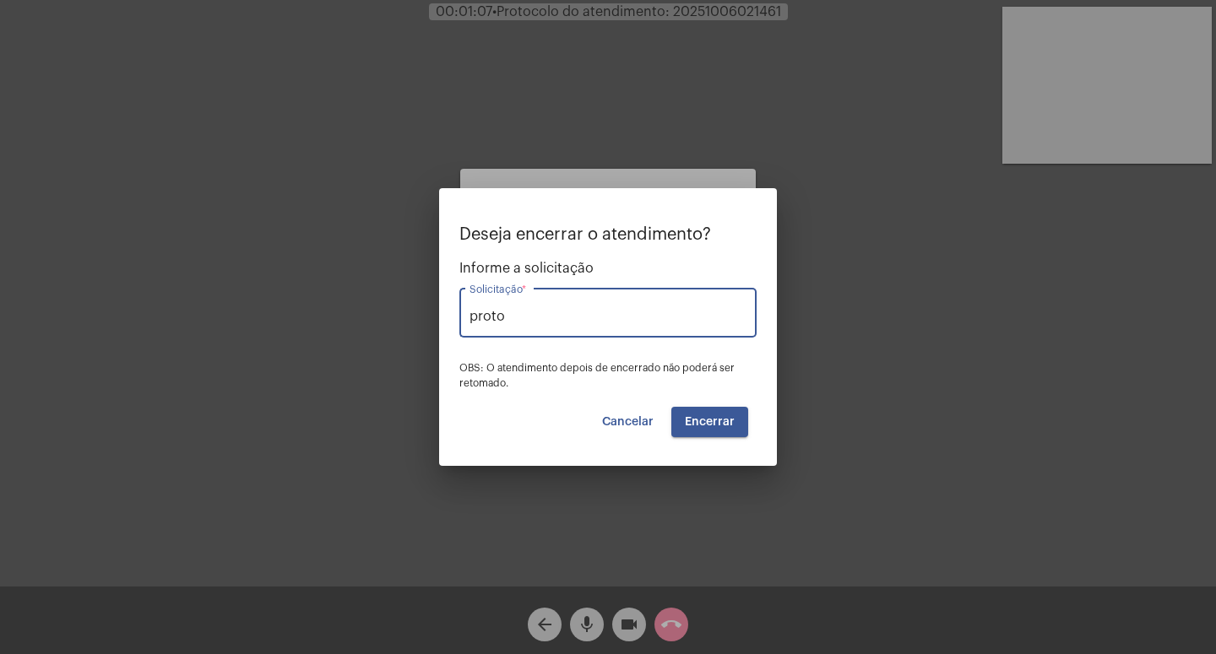
type input "Informação de Protocolo"
click at [702, 417] on span "Encerrar" at bounding box center [710, 422] width 50 height 12
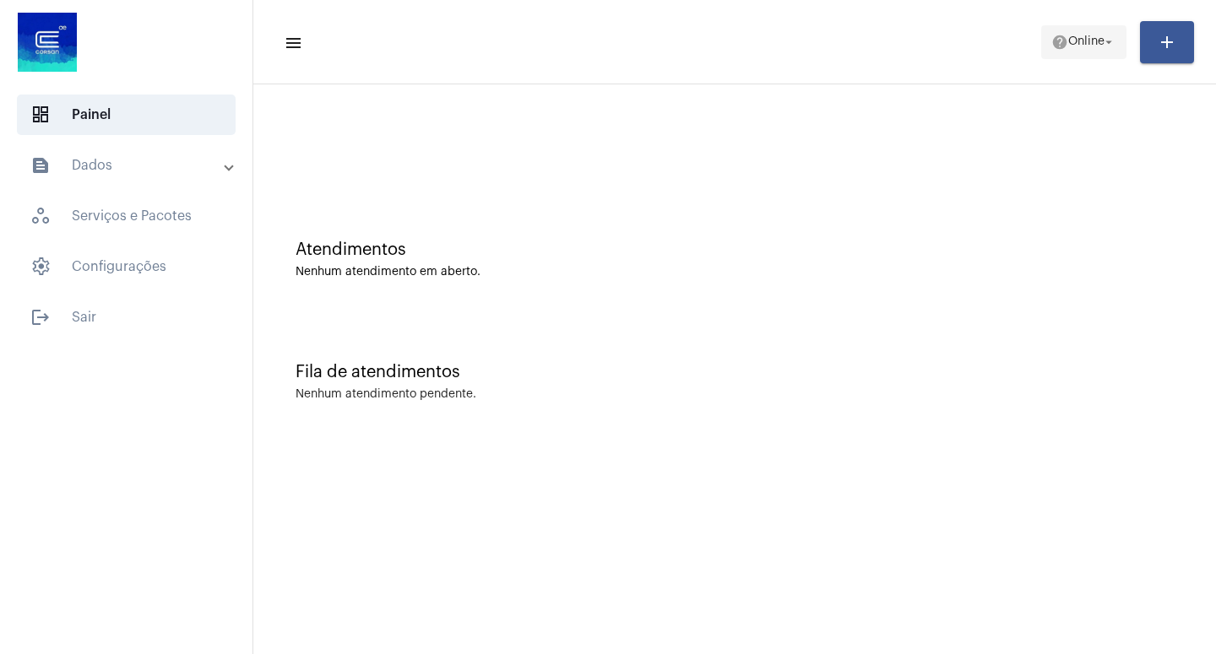
click at [1120, 38] on button "help Online arrow_drop_down" at bounding box center [1083, 42] width 85 height 34
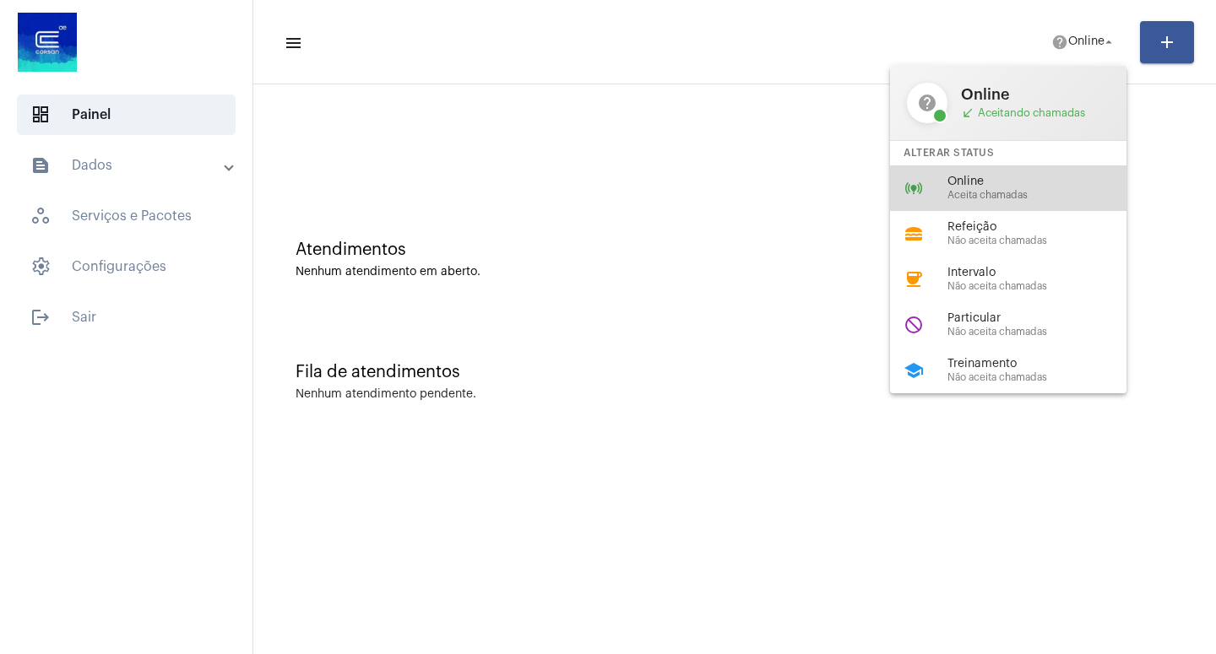
click at [978, 182] on span "Online" at bounding box center [1043, 182] width 192 height 13
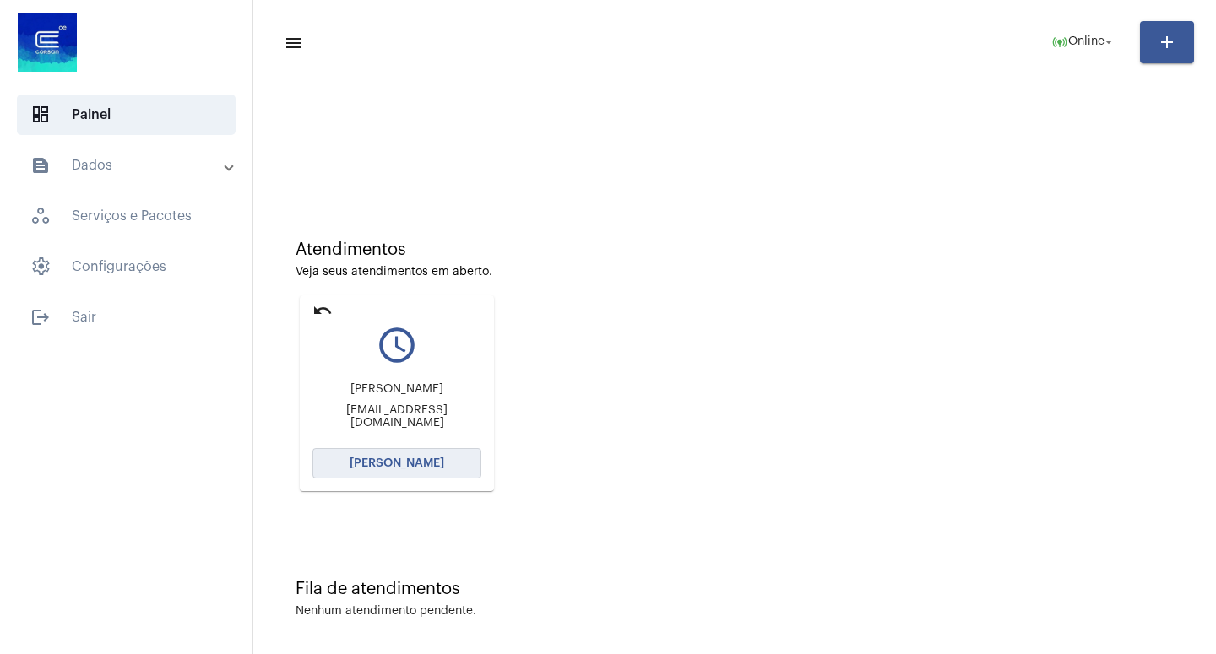
click at [390, 463] on span "[PERSON_NAME]" at bounding box center [396, 464] width 95 height 12
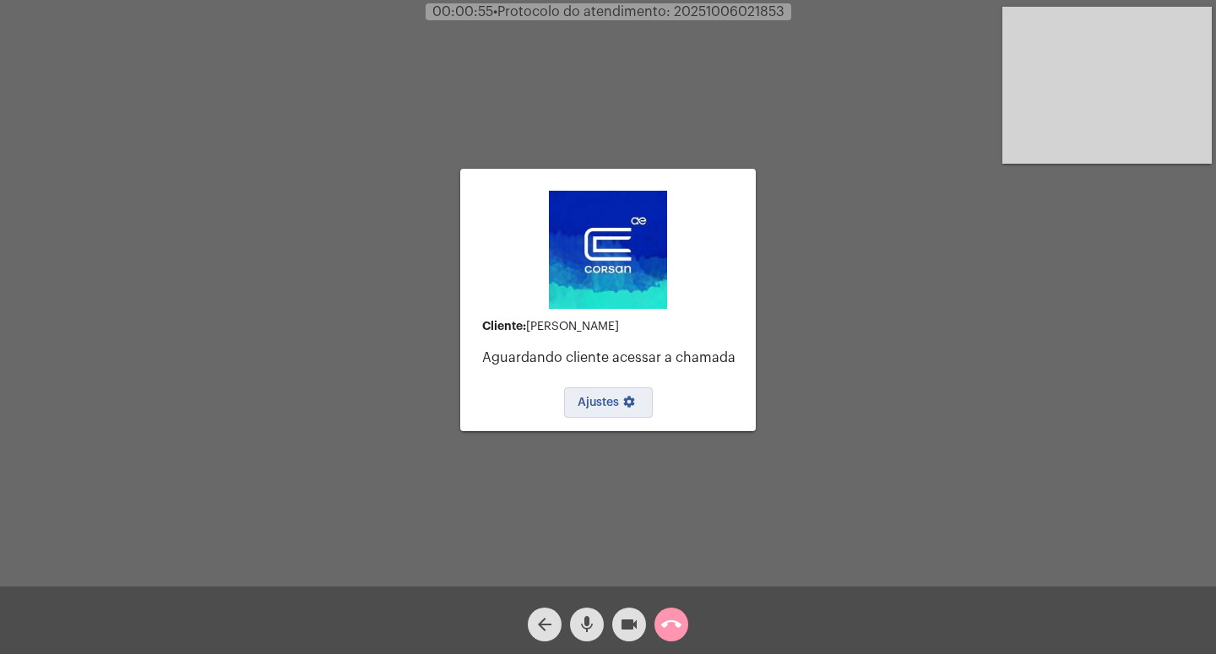
click at [601, 400] on span "Ajustes settings" at bounding box center [608, 403] width 62 height 12
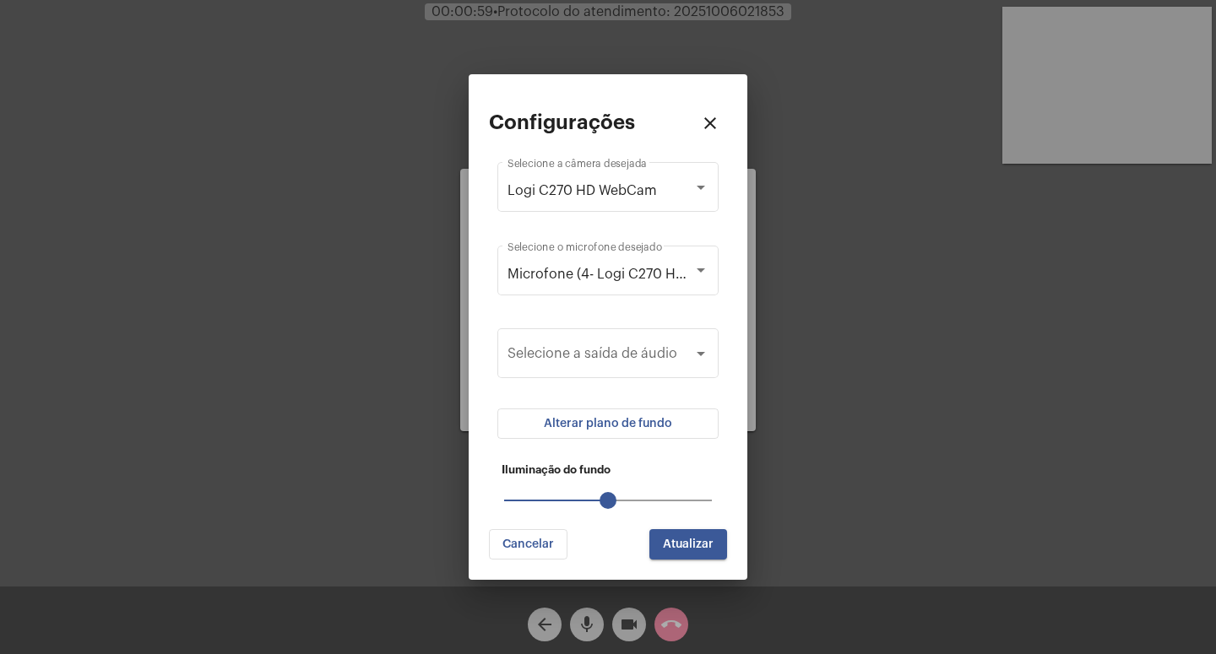
drag, startPoint x: 555, startPoint y: 498, endPoint x: 592, endPoint y: 501, distance: 36.4
click at [587, 499] on mat-slider "50" at bounding box center [607, 500] width 221 height 41
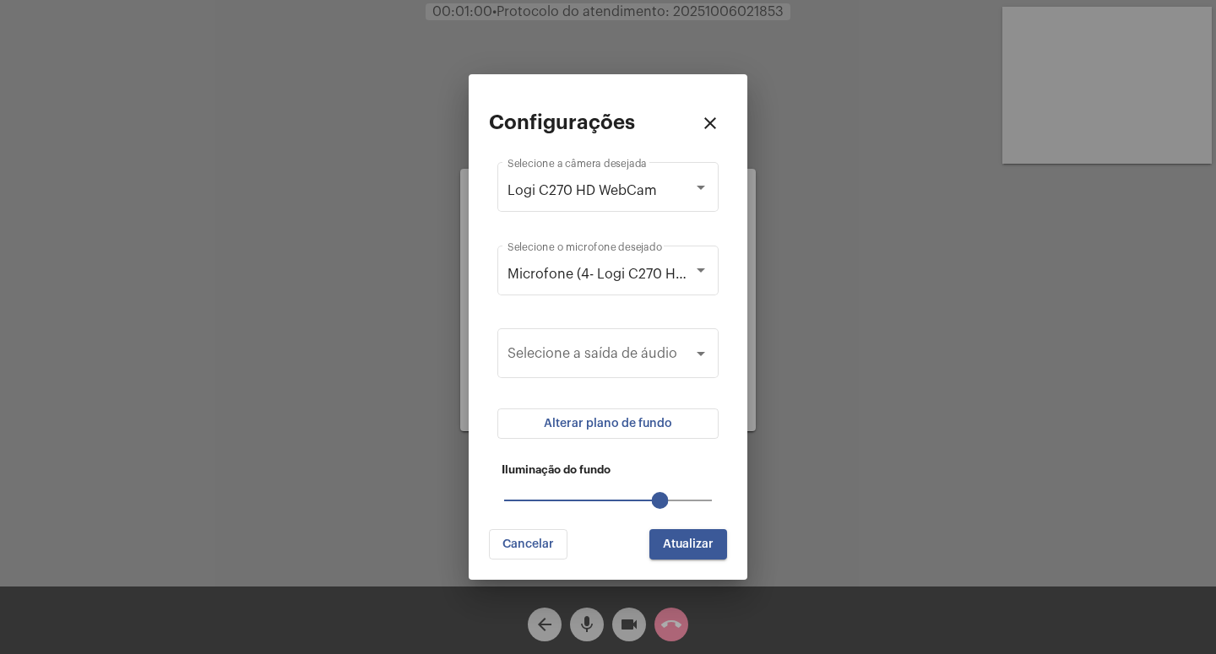
drag, startPoint x: 615, startPoint y: 498, endPoint x: 655, endPoint y: 501, distance: 40.7
click at [655, 501] on mat-slider "75" at bounding box center [607, 500] width 221 height 41
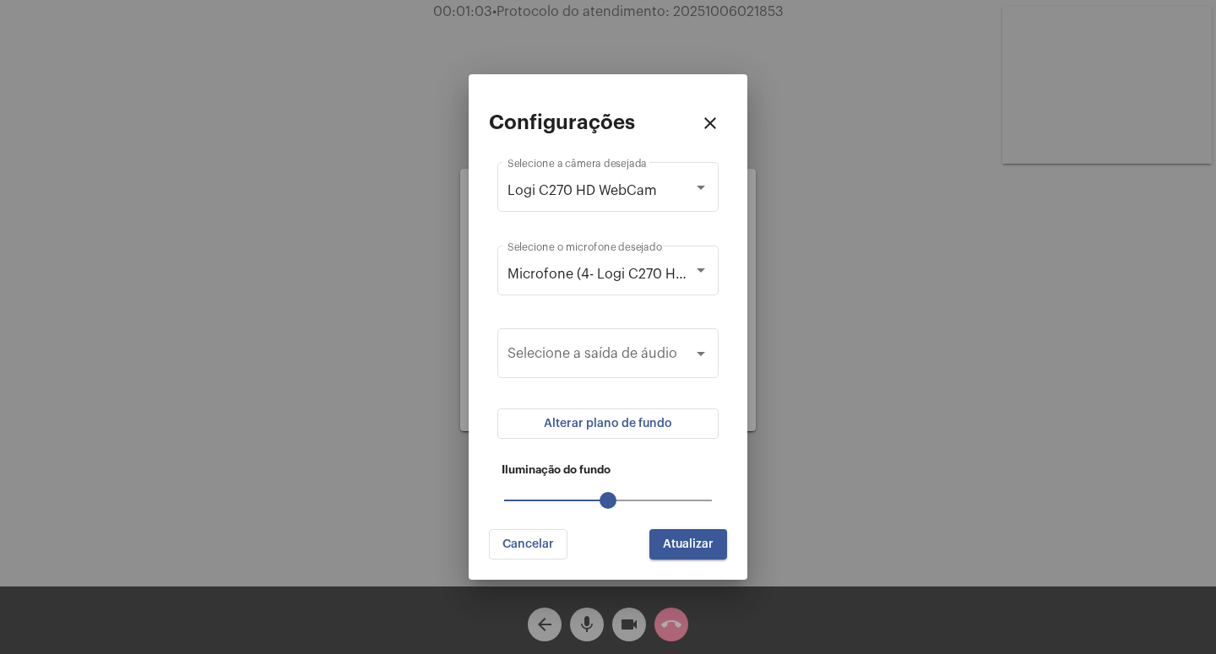
drag, startPoint x: 658, startPoint y: 499, endPoint x: 617, endPoint y: 499, distance: 41.4
click at [617, 499] on mat-slider "50" at bounding box center [607, 500] width 221 height 41
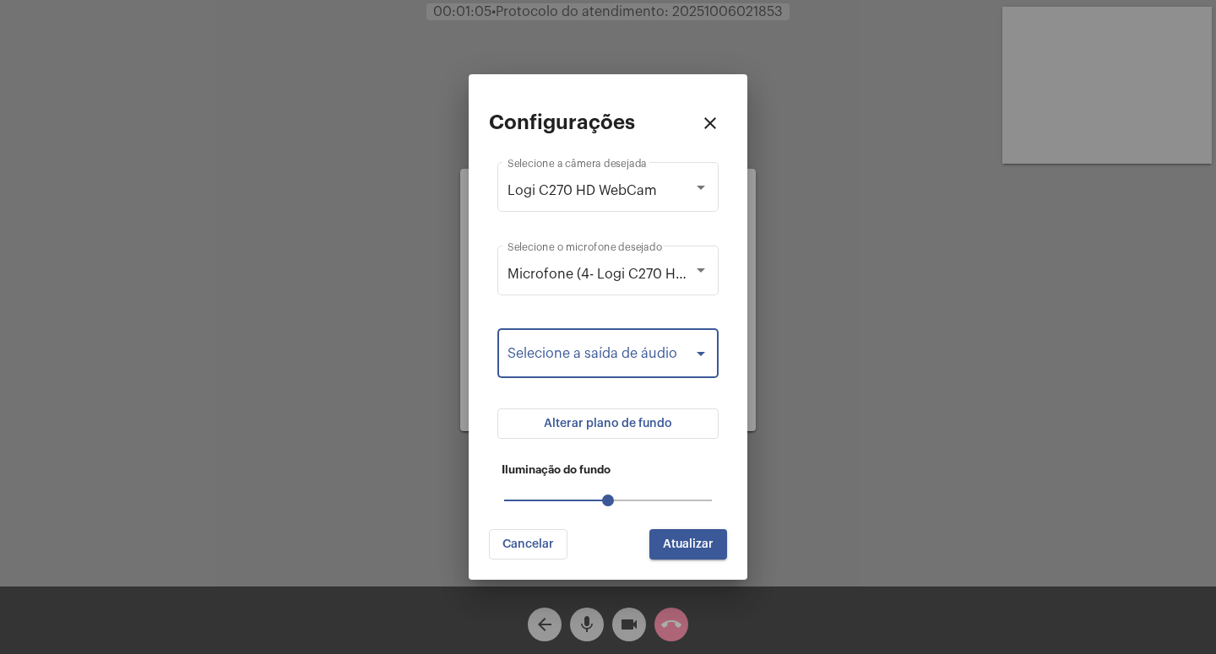
click at [701, 351] on div at bounding box center [700, 354] width 15 height 14
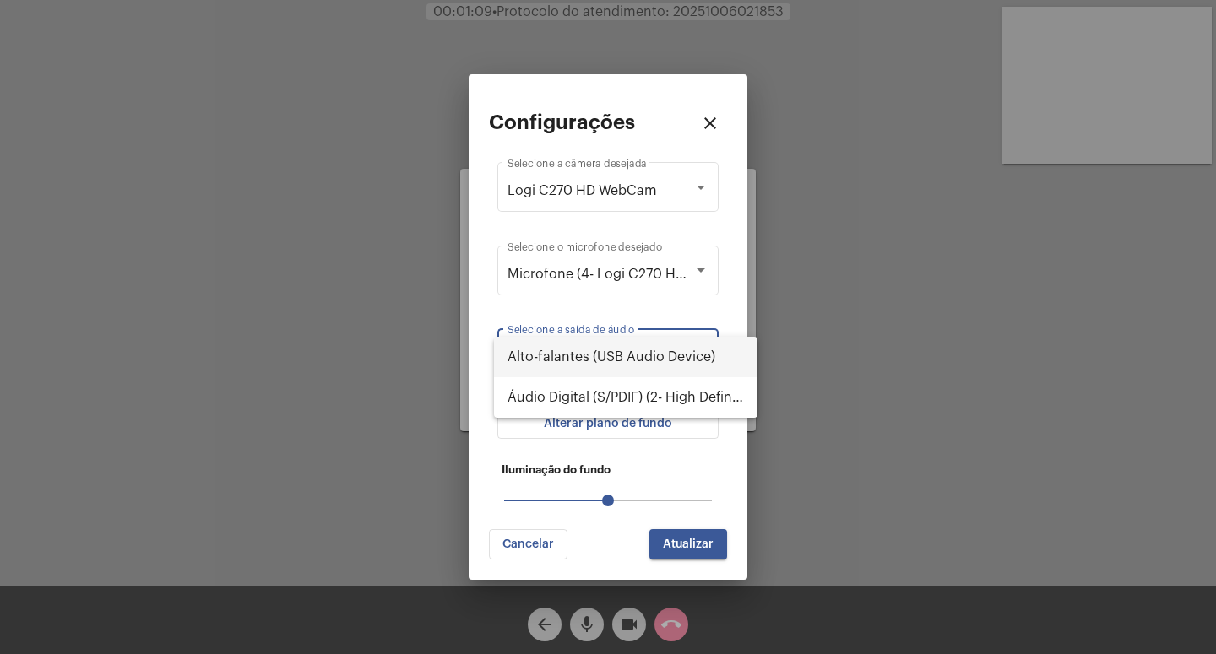
click at [719, 321] on div at bounding box center [608, 327] width 1216 height 654
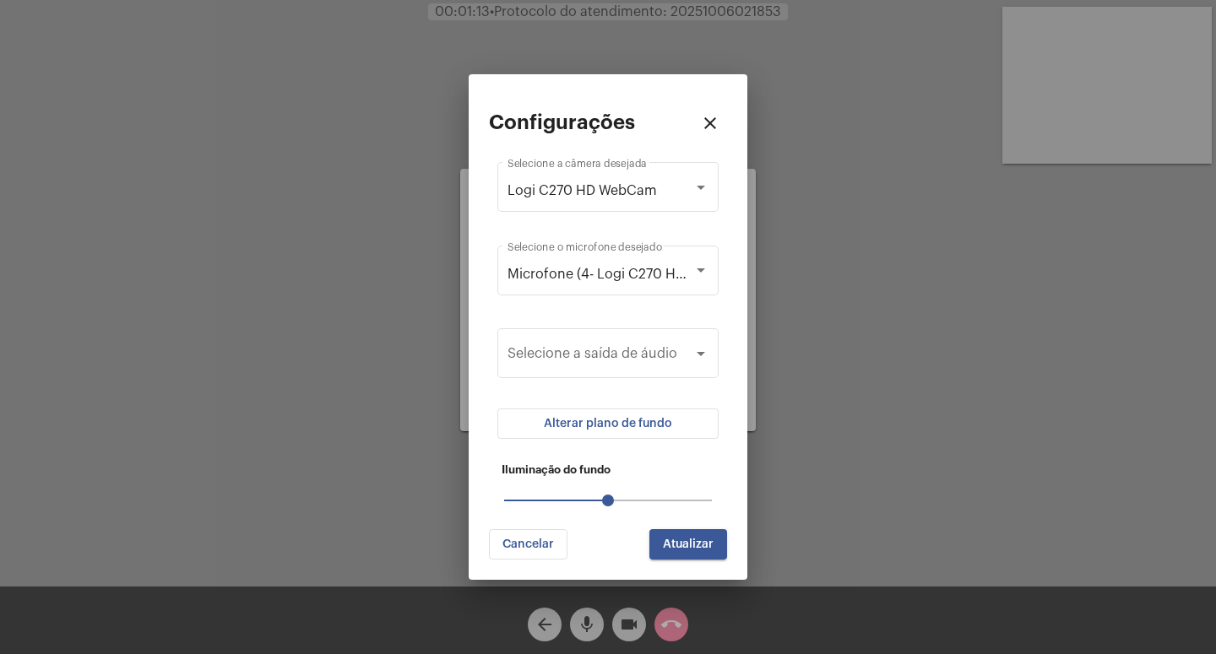
click at [693, 546] on span "Atualizar" at bounding box center [688, 545] width 51 height 12
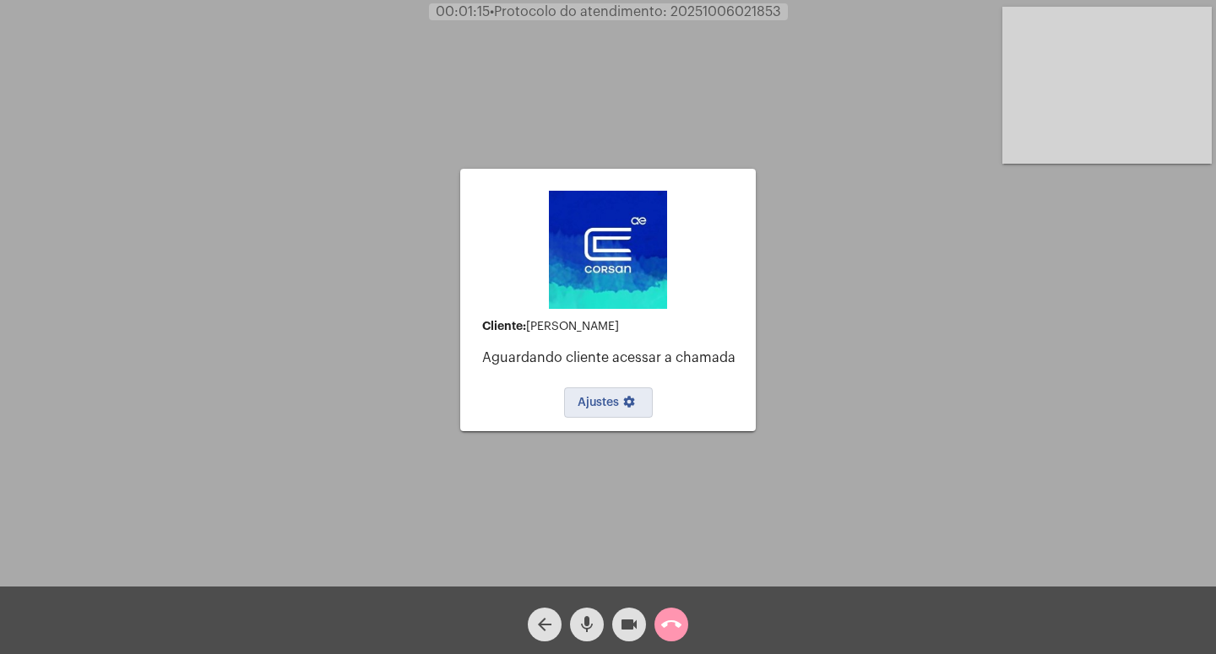
click at [883, 482] on div "Cliente: [PERSON_NAME] cliente acessar a chamada Ajustes settings Acessando Câm…" at bounding box center [608, 297] width 1212 height 587
click at [545, 624] on mat-icon "arrow_back" at bounding box center [544, 625] width 20 height 20
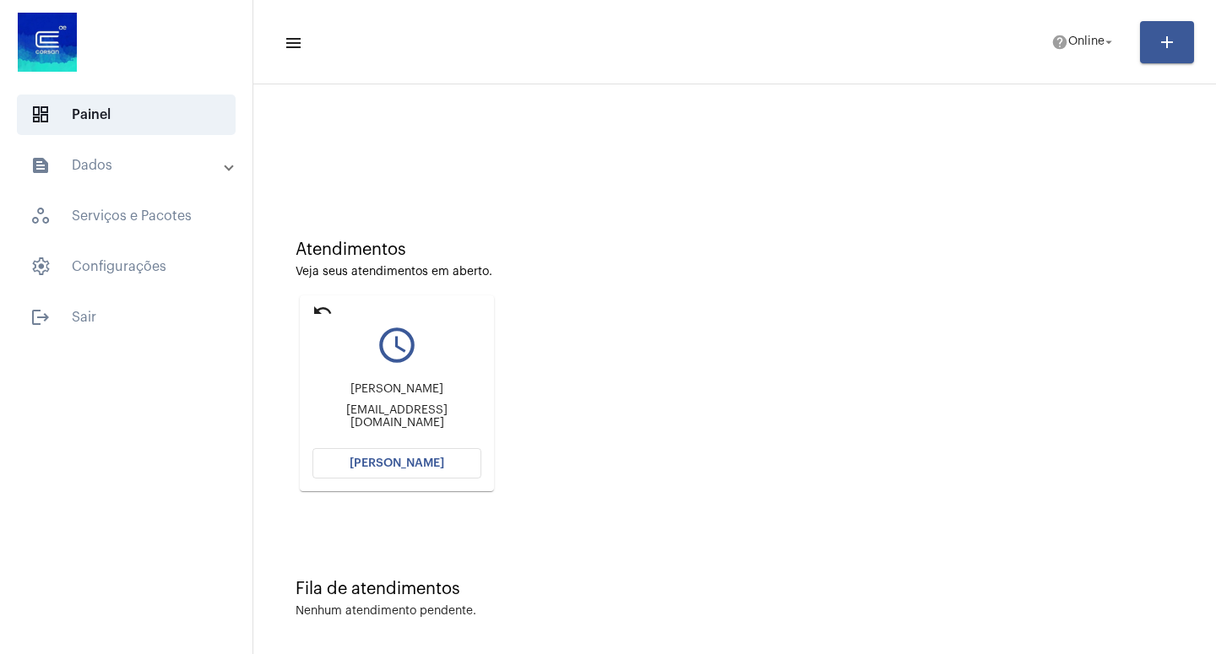
click at [385, 463] on span "[PERSON_NAME]" at bounding box center [396, 464] width 95 height 12
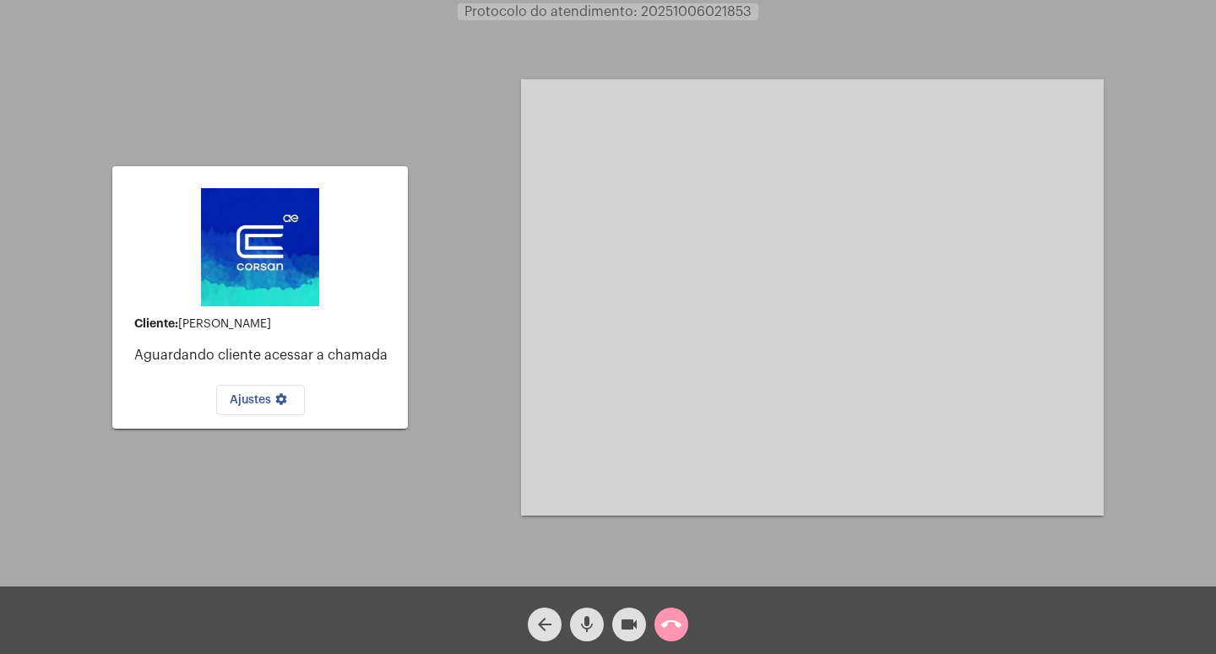
click at [411, 401] on div "Cliente: [PERSON_NAME] cliente acessar a chamada Ajustes settings Acessando Câm…" at bounding box center [608, 296] width 1212 height 587
click at [674, 623] on mat-icon "call_end" at bounding box center [671, 625] width 20 height 20
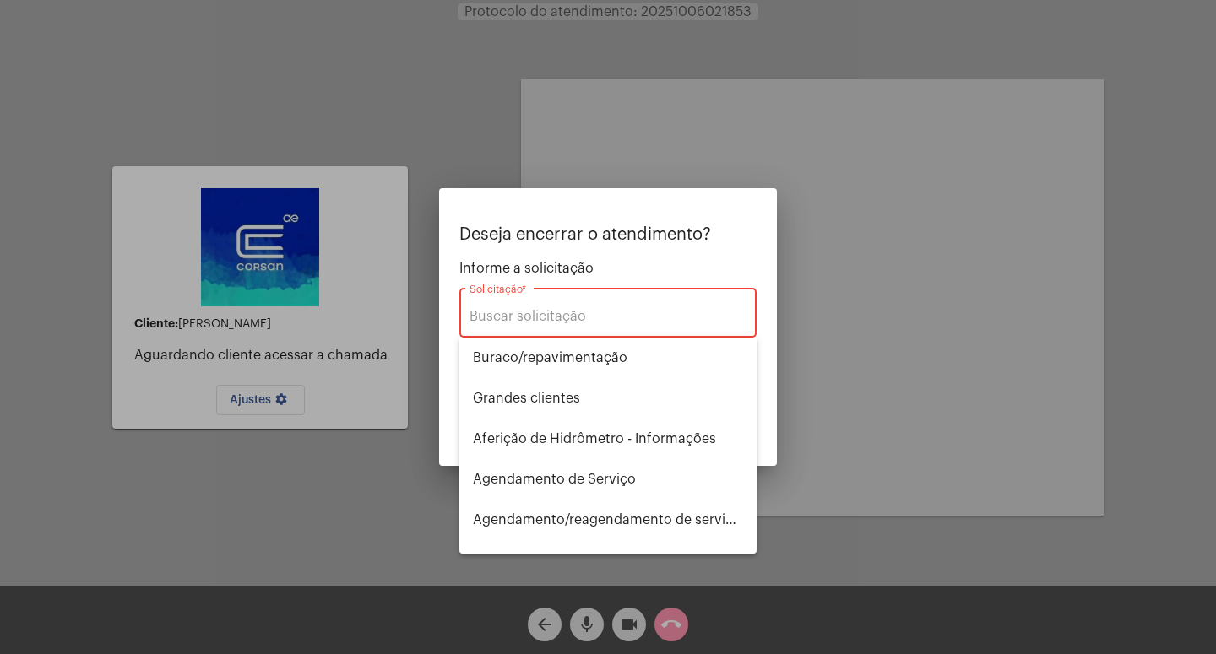
click at [861, 323] on div at bounding box center [608, 327] width 1216 height 654
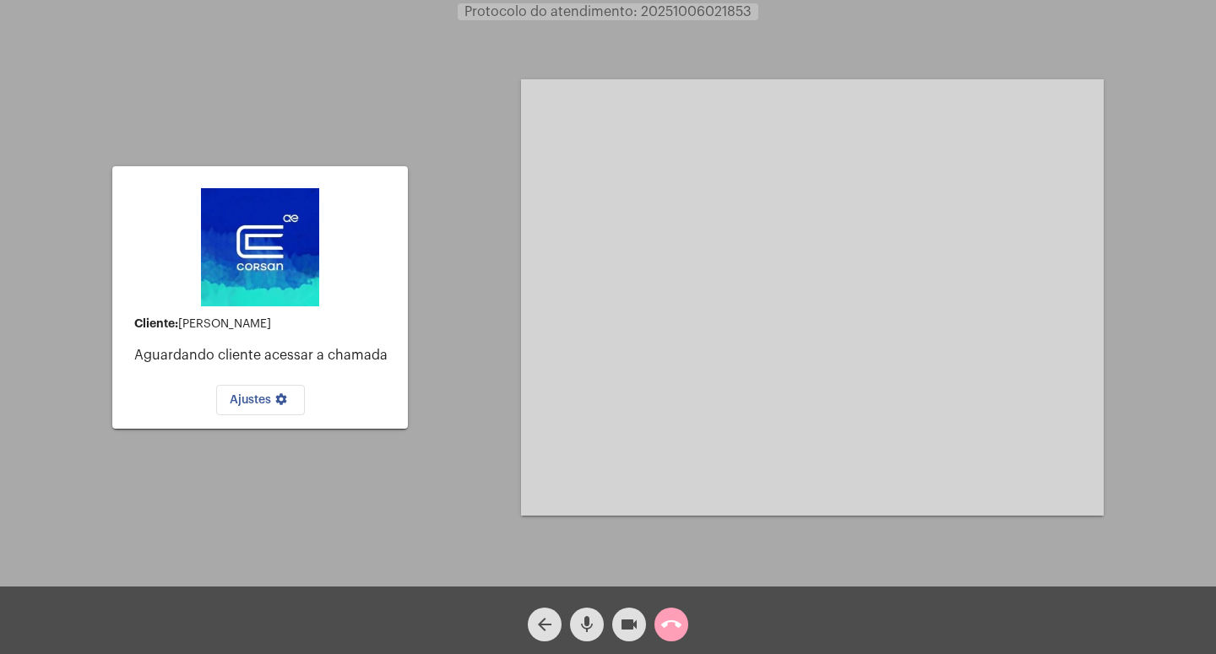
click at [674, 618] on mat-icon "call_end" at bounding box center [671, 625] width 20 height 20
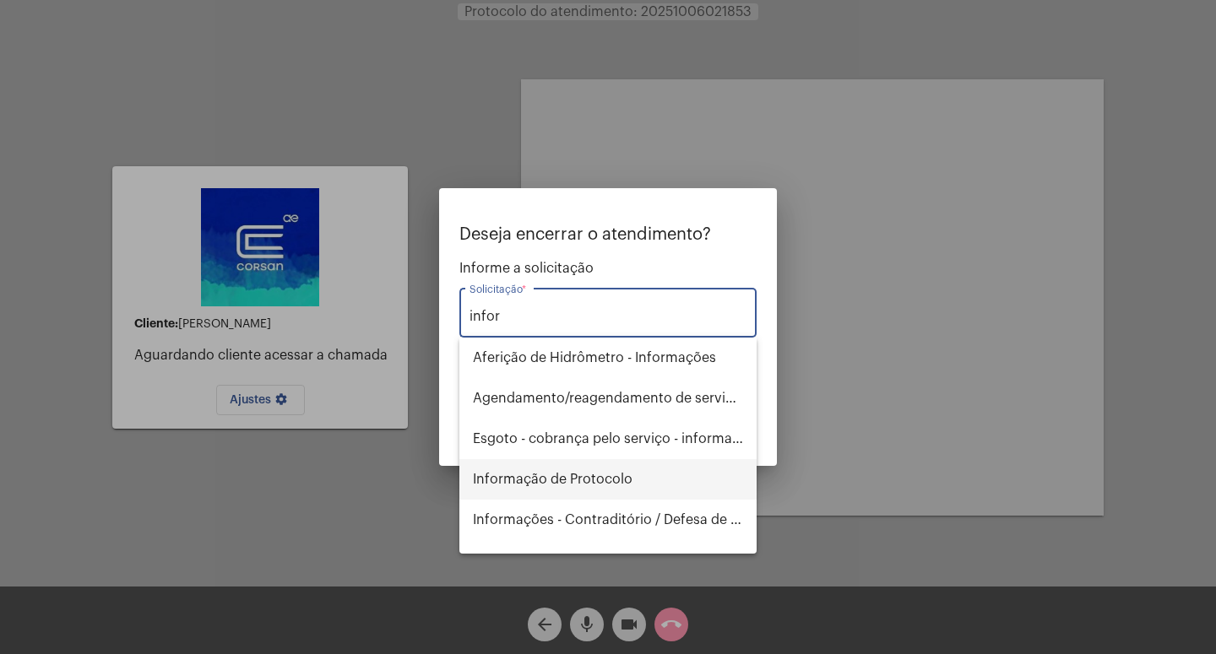
click at [587, 490] on span "Informação de Protocolo" at bounding box center [608, 479] width 270 height 41
type input "Informação de Protocolo"
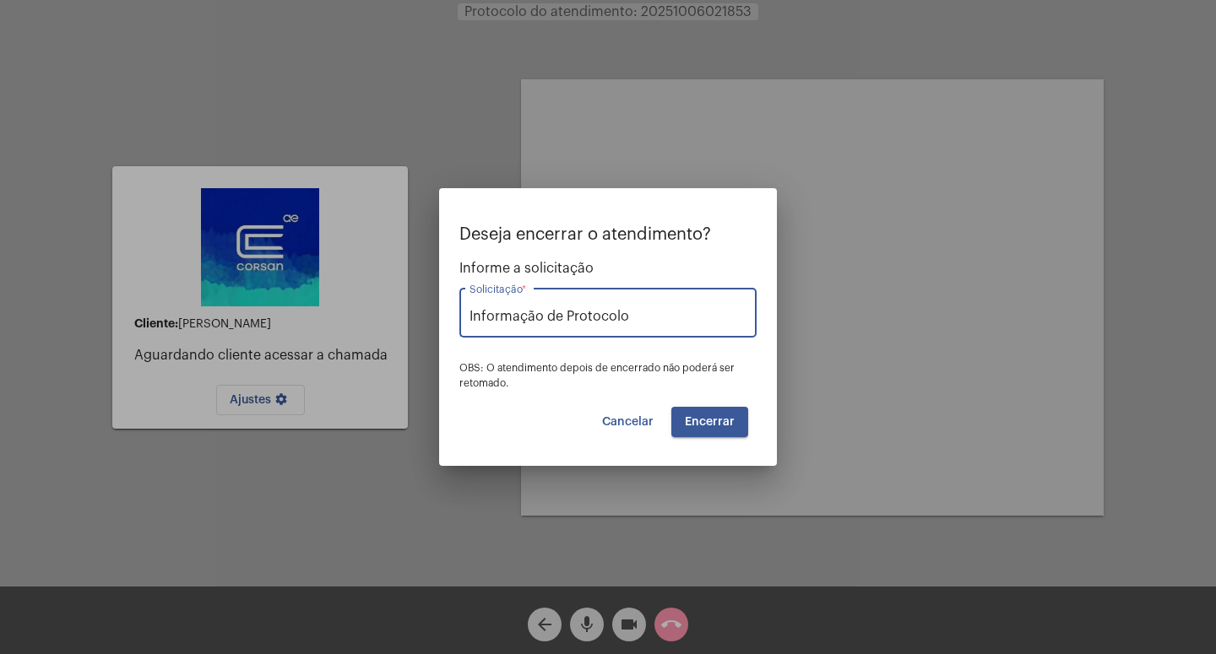
click at [707, 416] on span "Encerrar" at bounding box center [710, 422] width 50 height 12
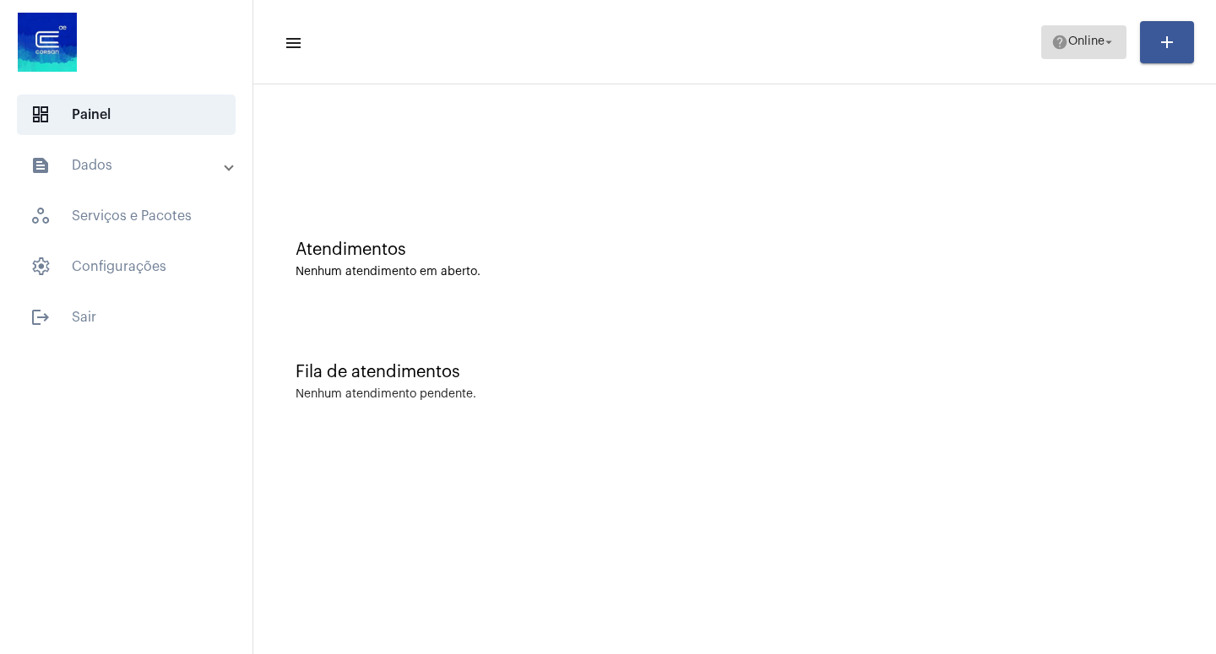
click at [1104, 41] on mat-icon "arrow_drop_down" at bounding box center [1108, 42] width 15 height 15
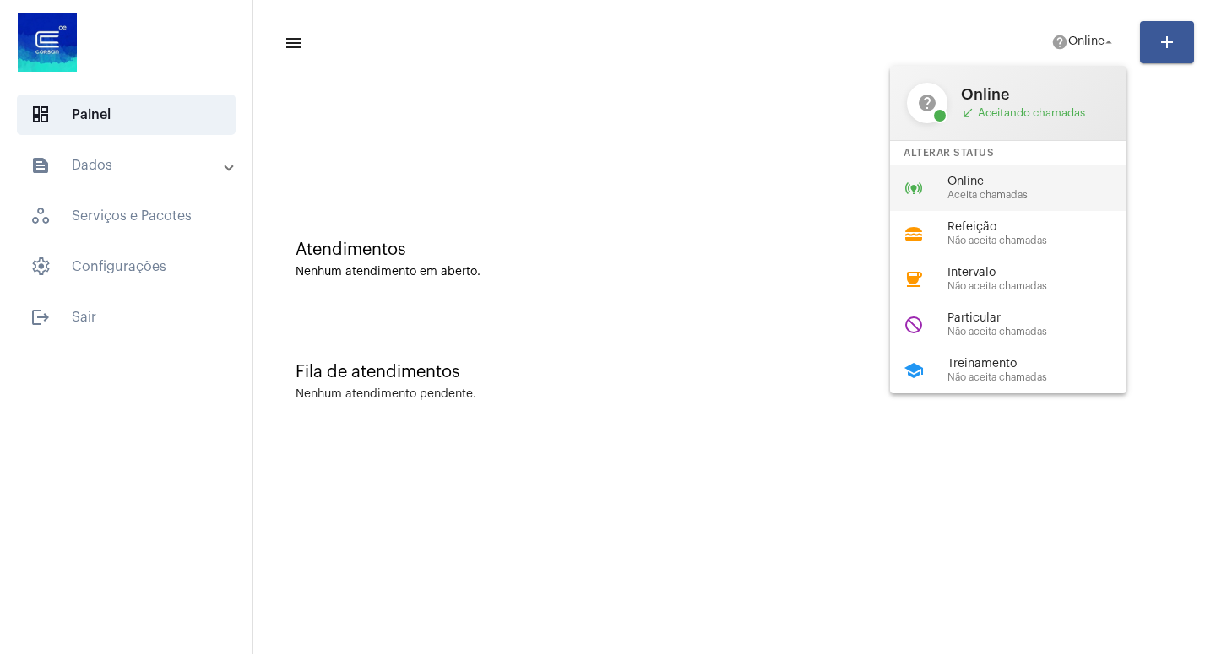
click at [998, 186] on span "Online" at bounding box center [1043, 182] width 192 height 13
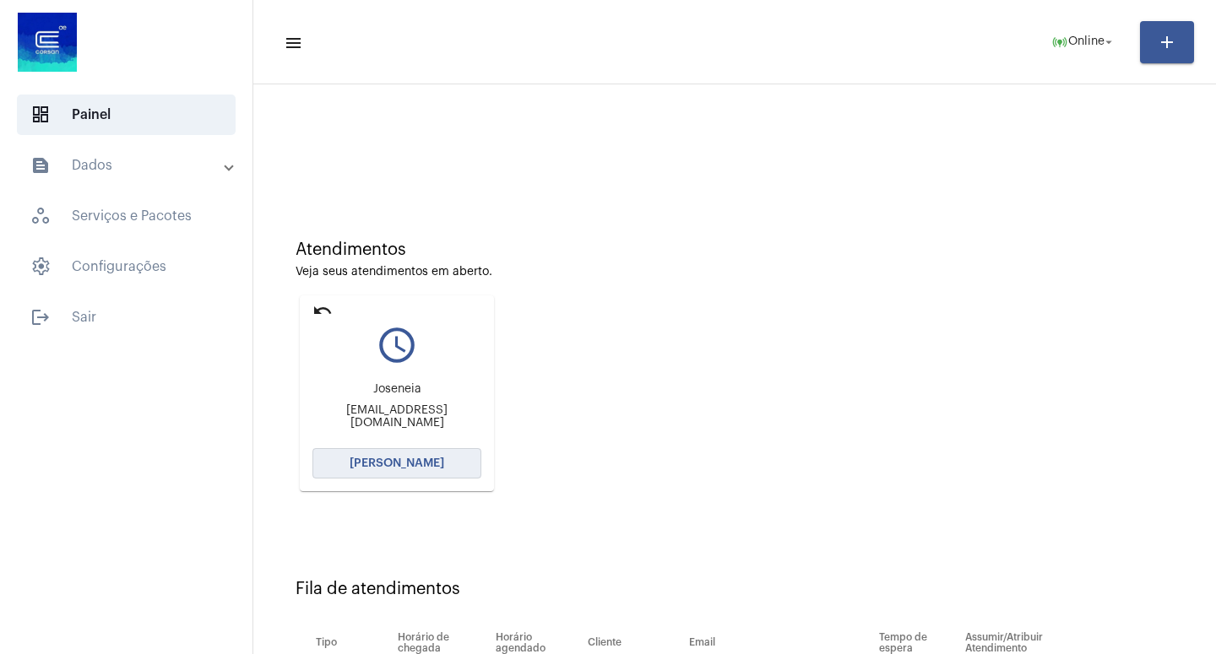
click at [370, 464] on span "[PERSON_NAME]" at bounding box center [396, 464] width 95 height 12
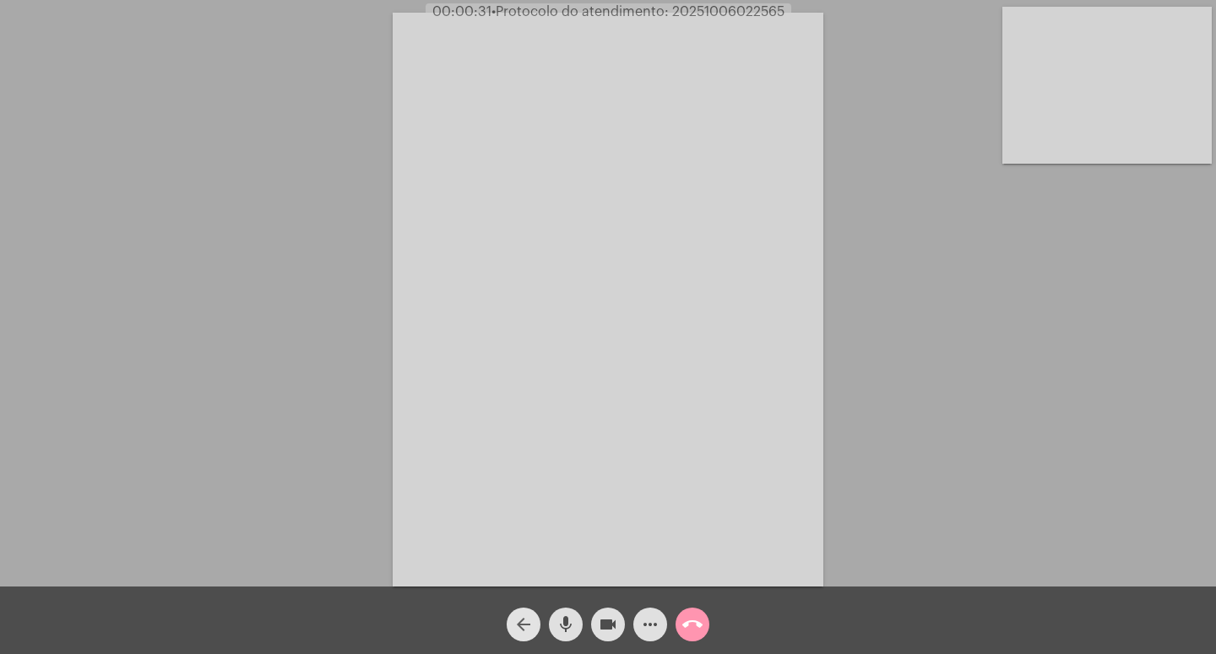
click at [525, 620] on mat-icon "arrow_back" at bounding box center [523, 625] width 20 height 20
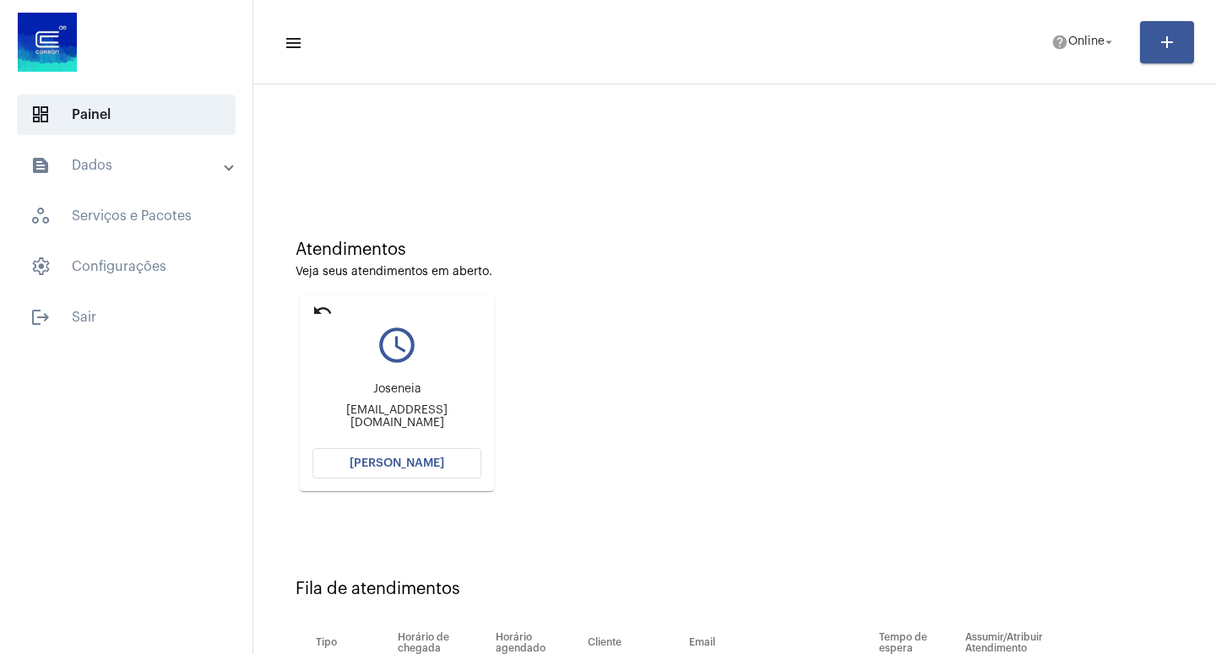
click at [376, 463] on span "[PERSON_NAME]" at bounding box center [396, 464] width 95 height 12
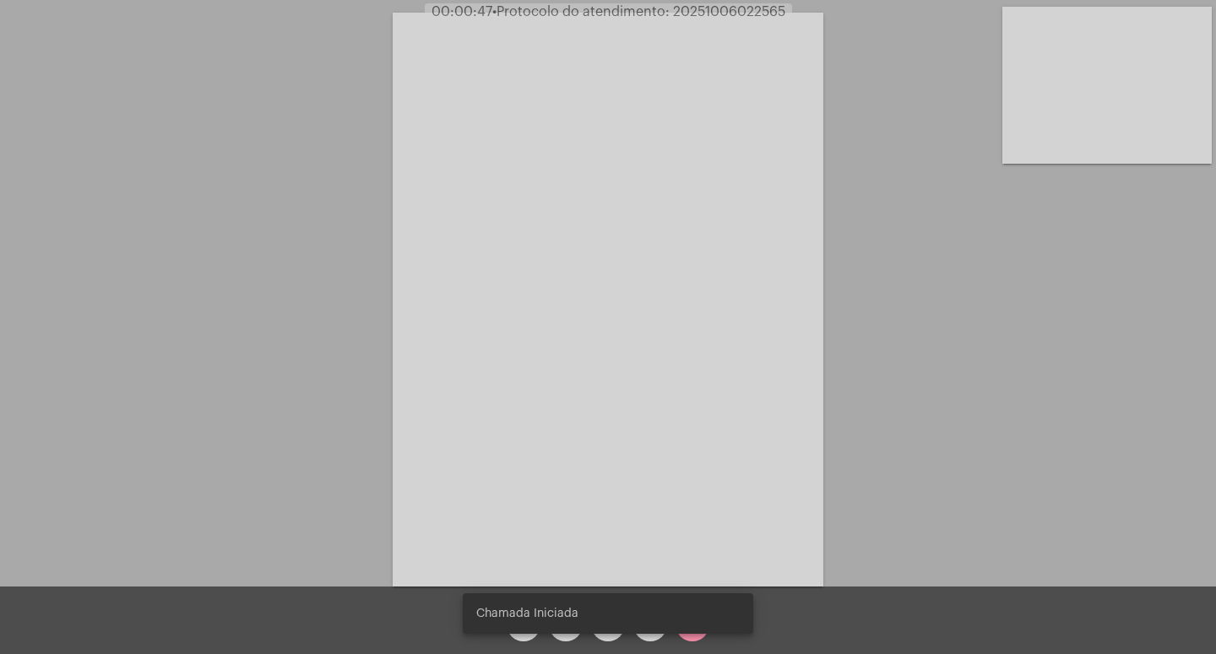
click at [654, 625] on snack-bar-container "Chamada Iniciada" at bounding box center [608, 613] width 290 height 41
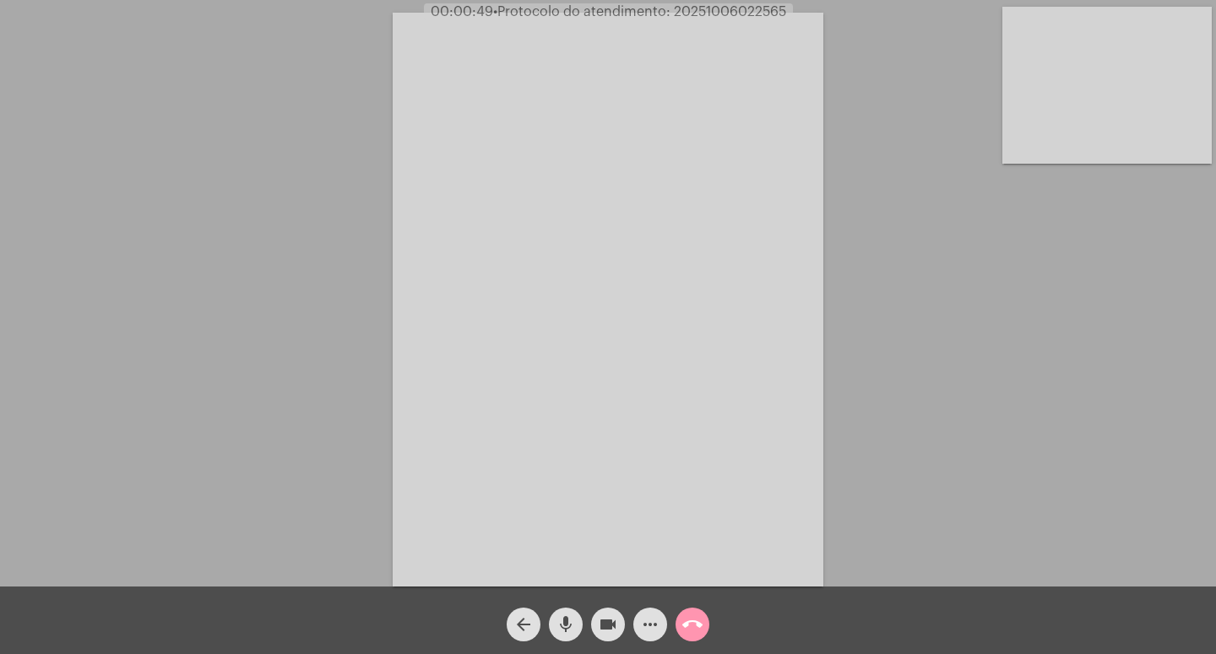
click at [650, 624] on mat-icon "more_horiz" at bounding box center [650, 625] width 20 height 20
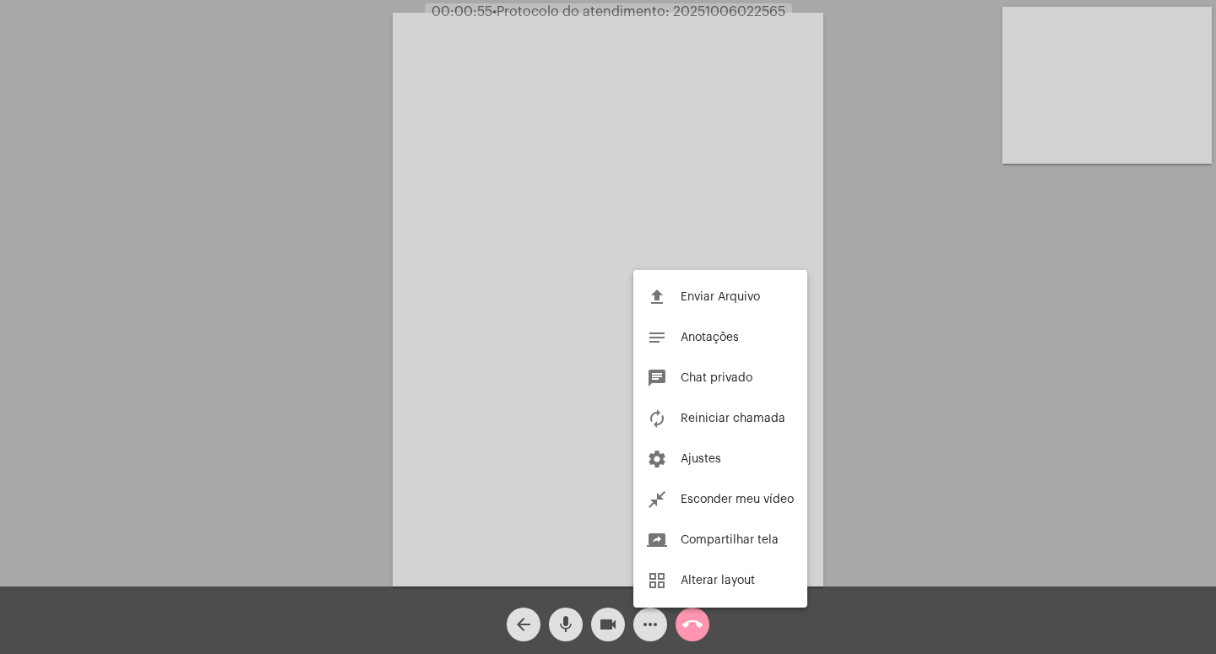
click at [648, 619] on div at bounding box center [608, 327] width 1216 height 654
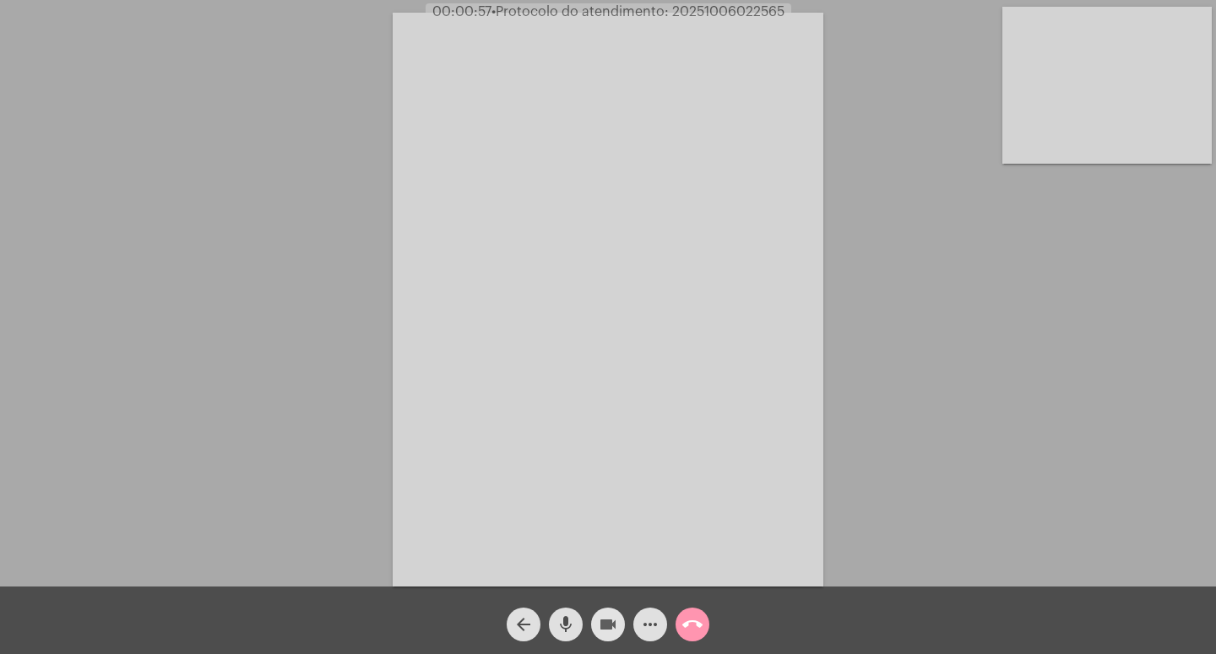
click at [616, 623] on mat-icon "videocam" at bounding box center [608, 625] width 20 height 20
click at [564, 622] on mat-icon "mic" at bounding box center [565, 625] width 20 height 20
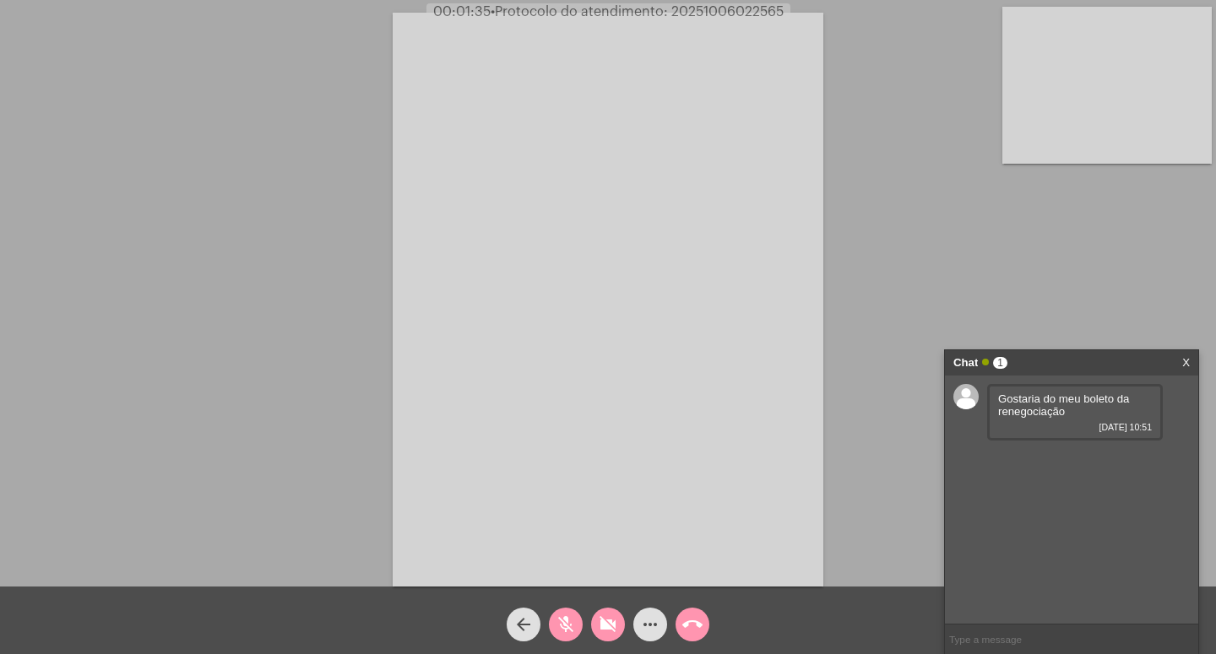
click at [608, 626] on mat-icon "videocam_off" at bounding box center [608, 625] width 20 height 20
click at [565, 624] on mat-icon "mic_off" at bounding box center [565, 625] width 20 height 20
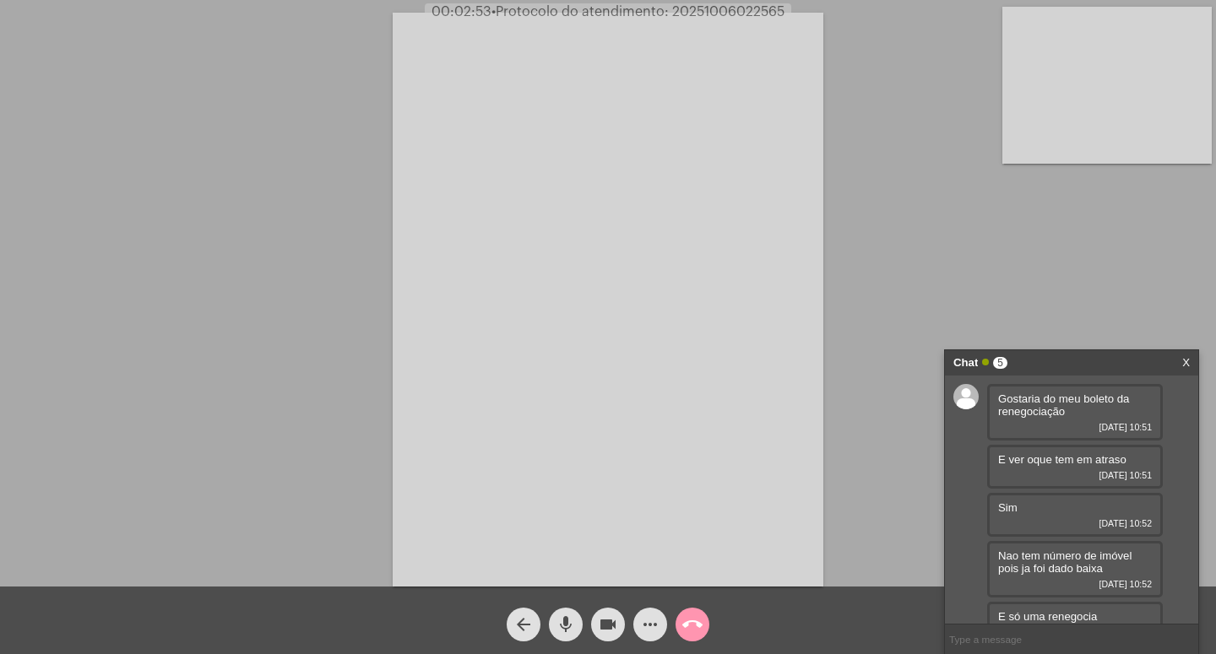
scroll to position [32, 0]
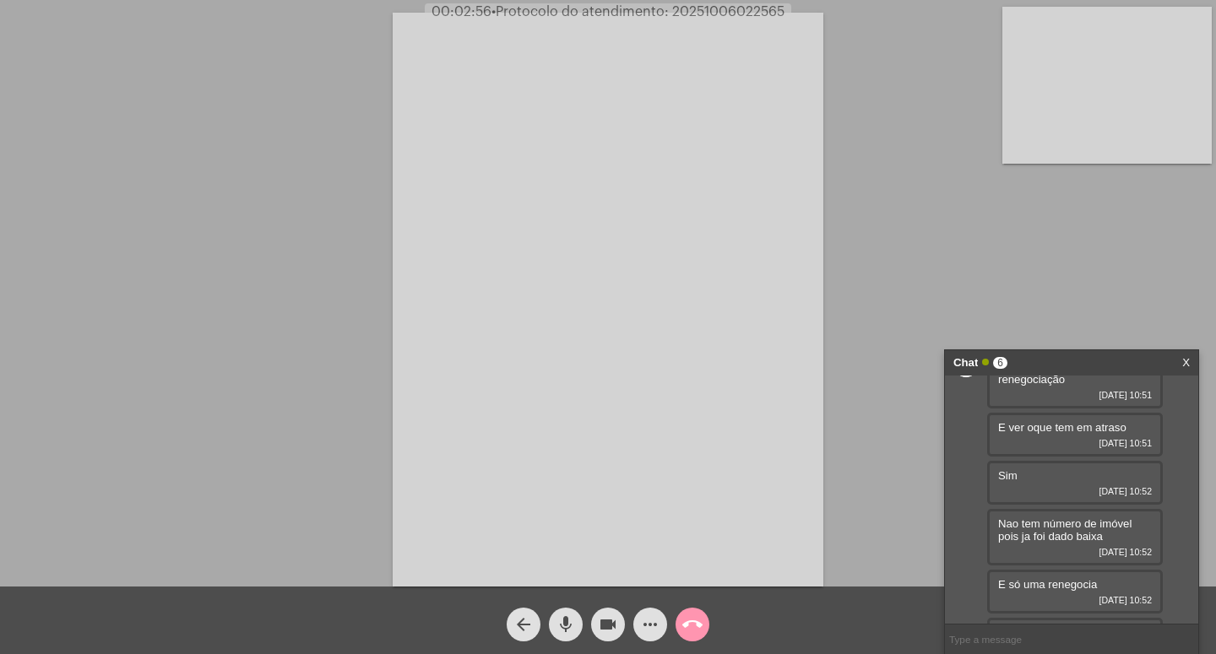
click at [313, 171] on div "Acessando Câmera e Microfone..." at bounding box center [608, 297] width 1212 height 587
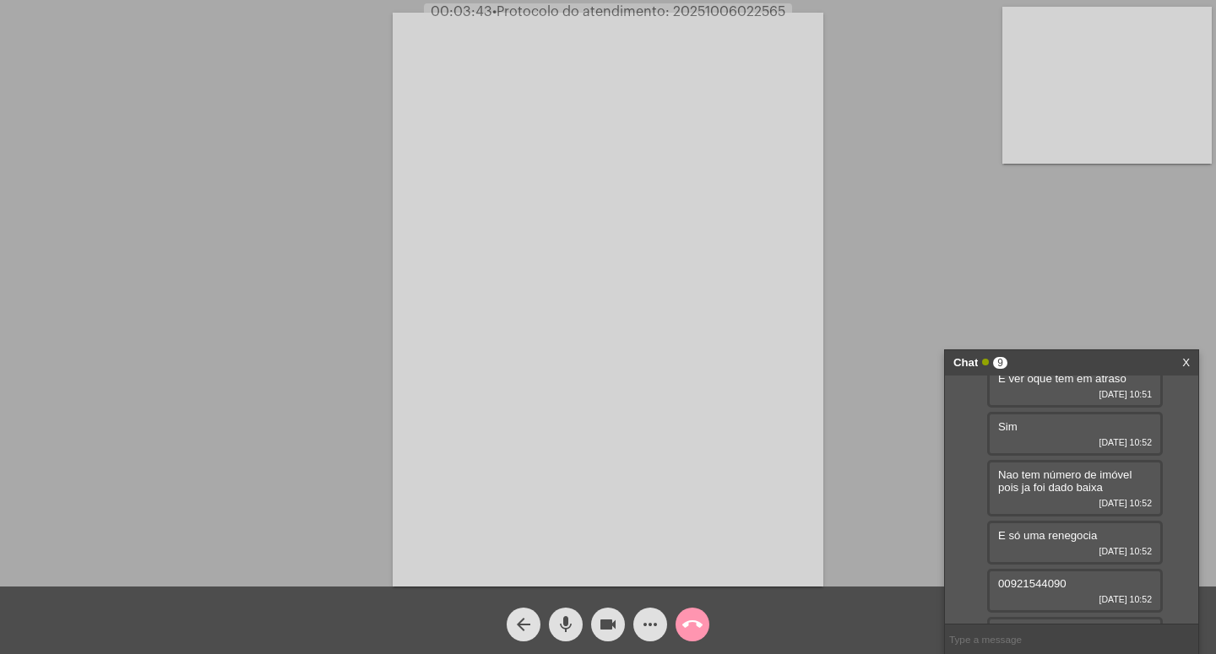
scroll to position [231, 0]
click at [565, 623] on mat-icon "mic" at bounding box center [565, 625] width 20 height 20
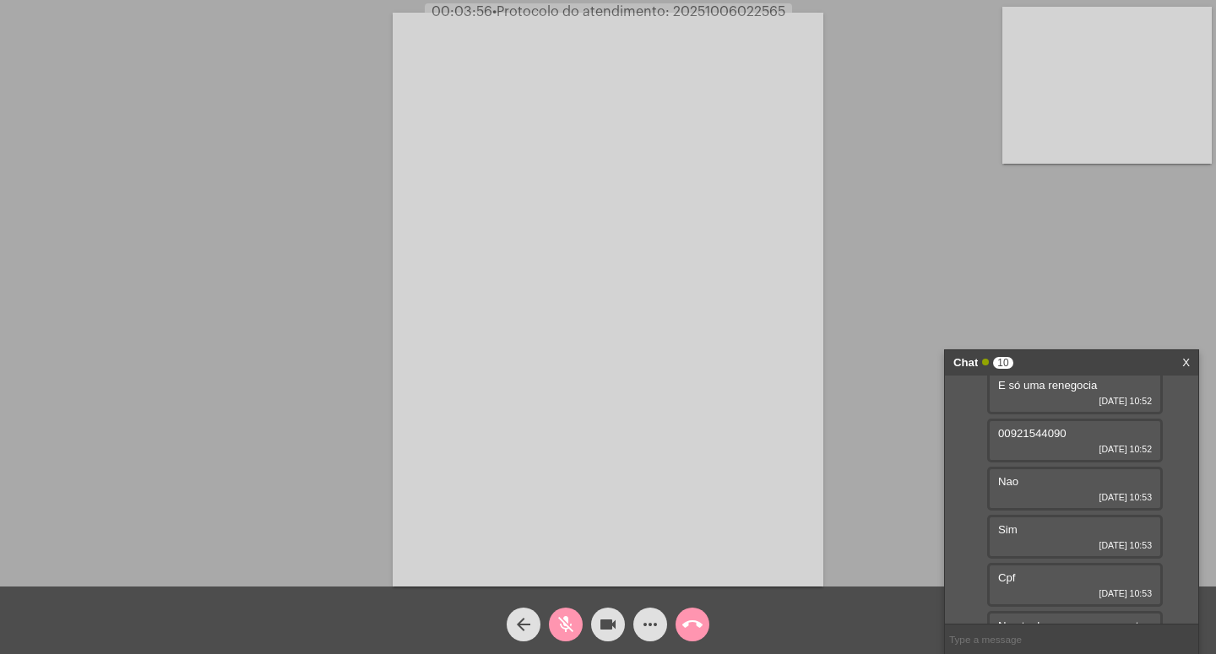
click at [565, 623] on mat-icon "mic_off" at bounding box center [565, 625] width 20 height 20
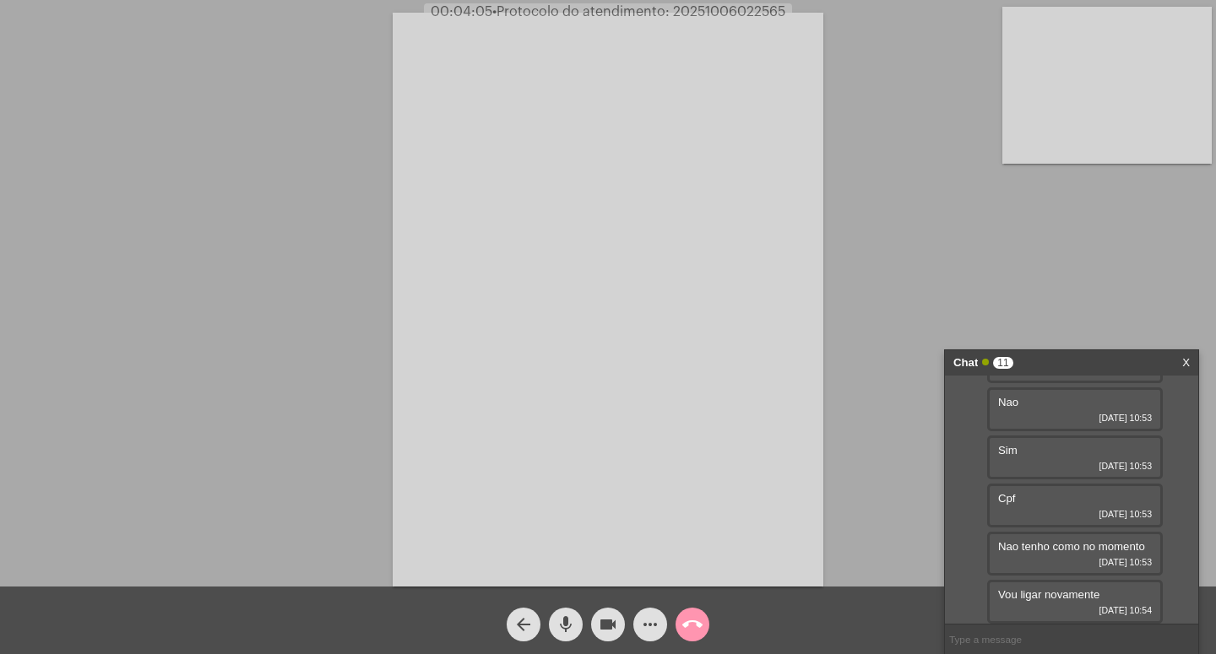
click at [982, 648] on input "text" at bounding box center [1071, 640] width 253 height 30
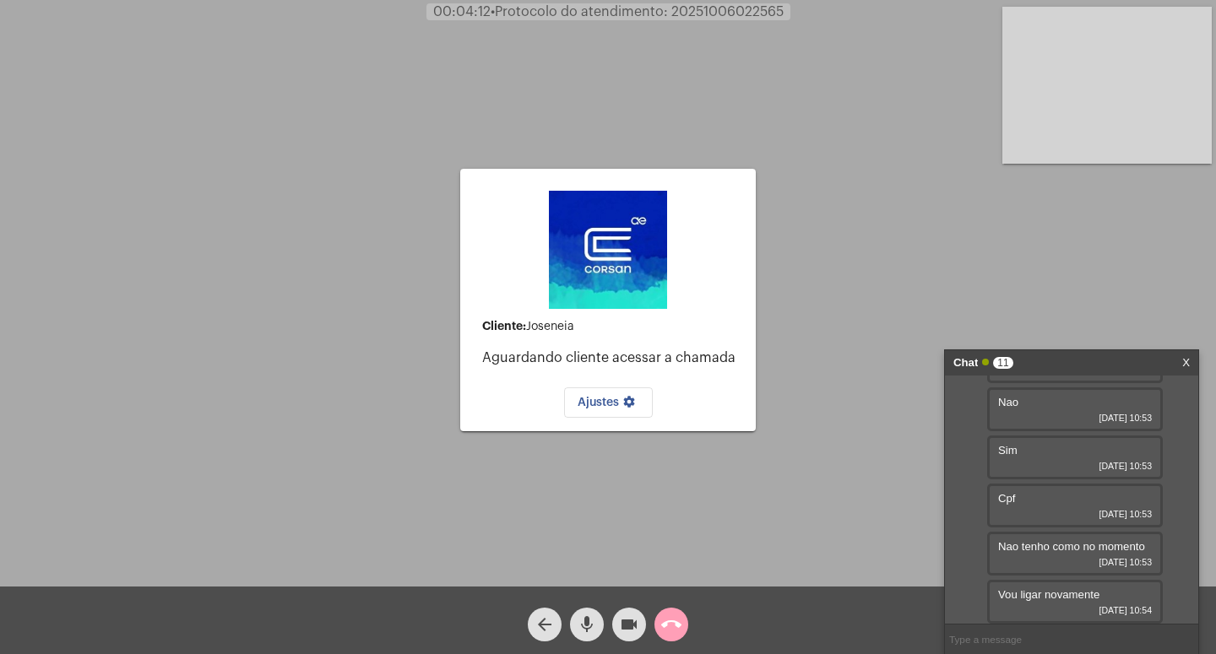
click at [676, 625] on mat-icon "call_end" at bounding box center [671, 625] width 20 height 20
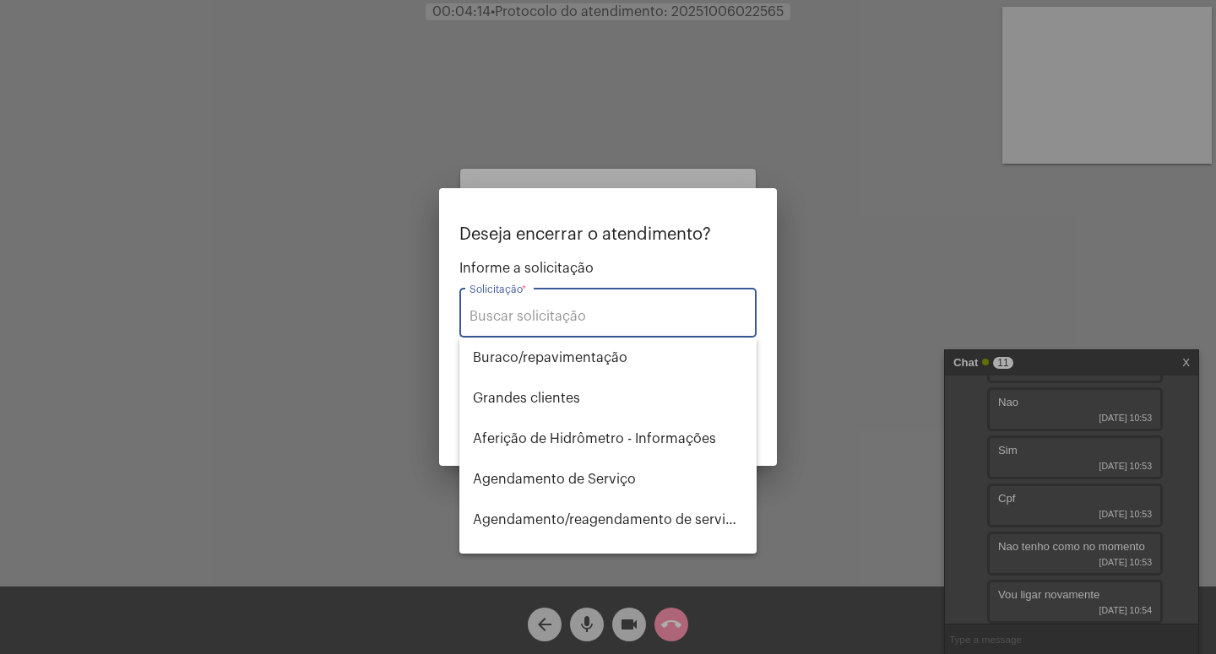
click at [528, 316] on input "Solicitação *" at bounding box center [607, 316] width 277 height 15
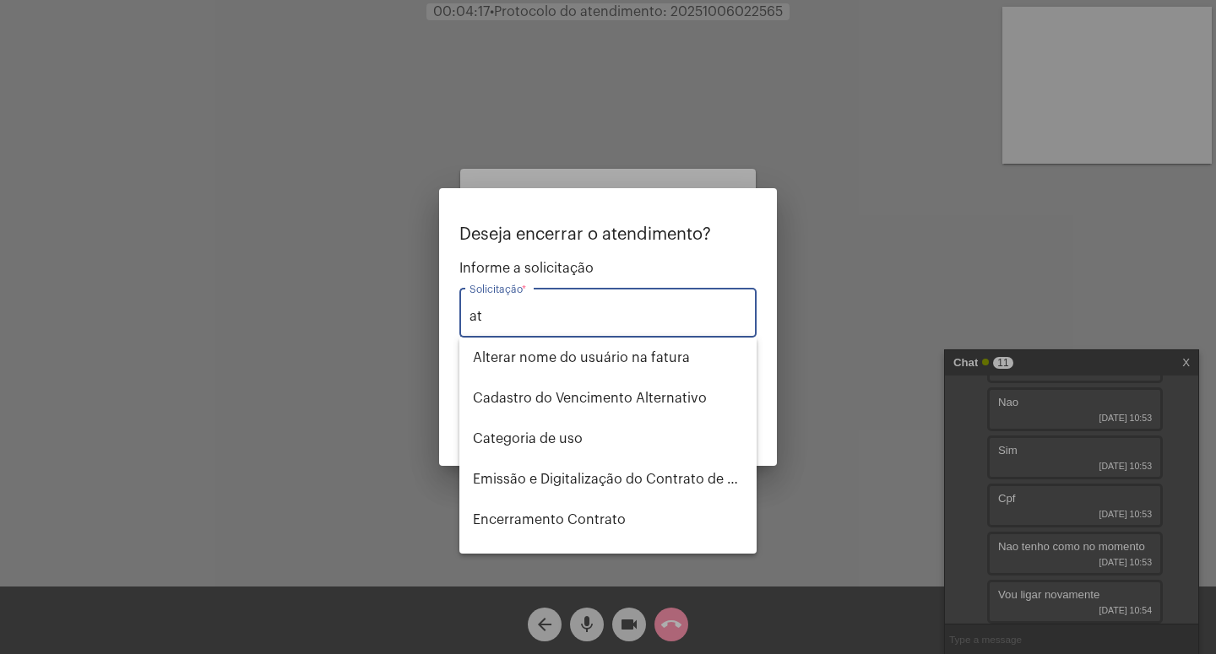
type input "a"
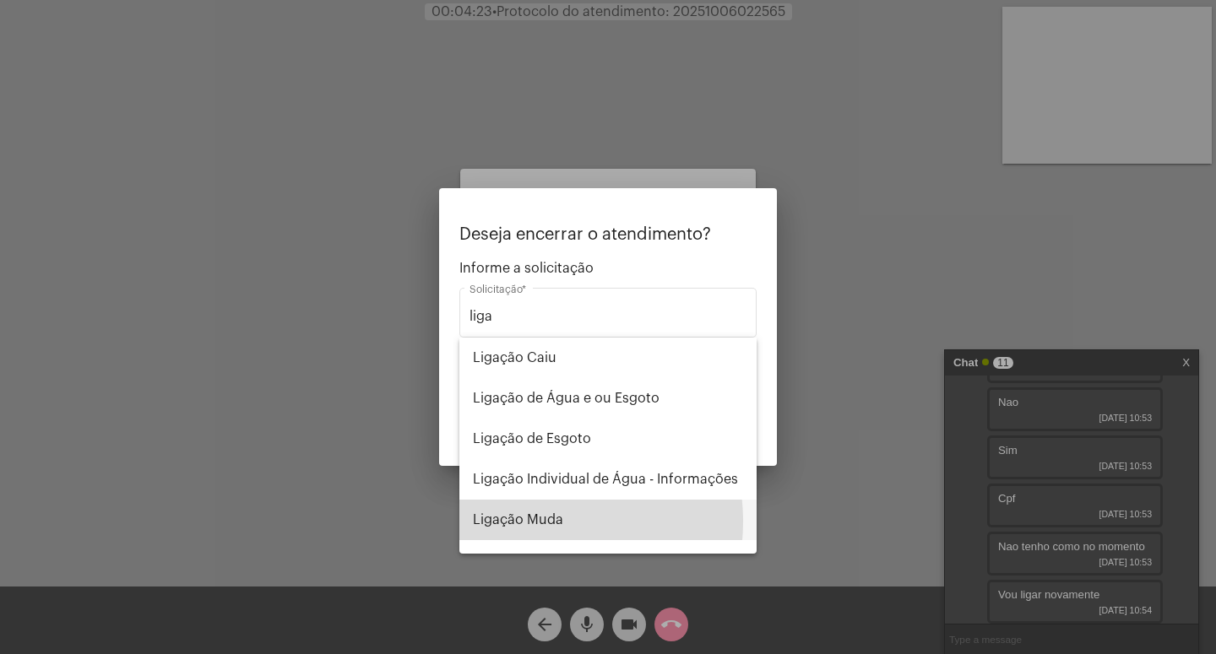
click at [523, 522] on span "Ligação Muda" at bounding box center [608, 520] width 270 height 41
type input "Ligação Muda"
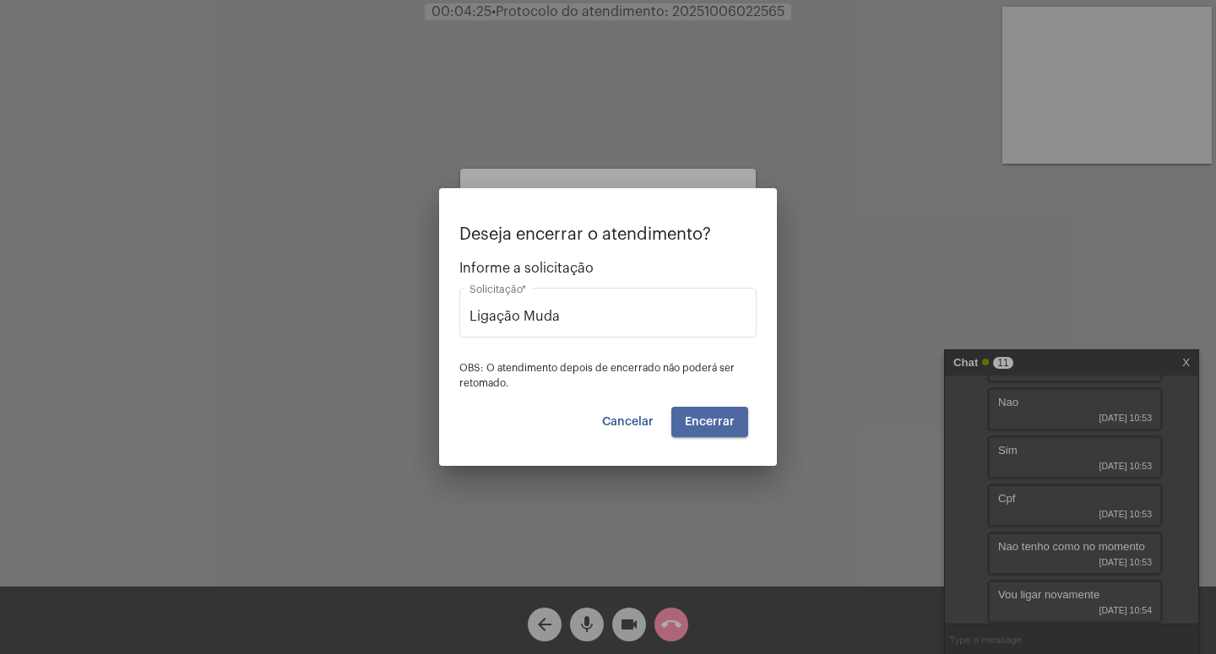
click at [712, 422] on span "Encerrar" at bounding box center [710, 422] width 50 height 12
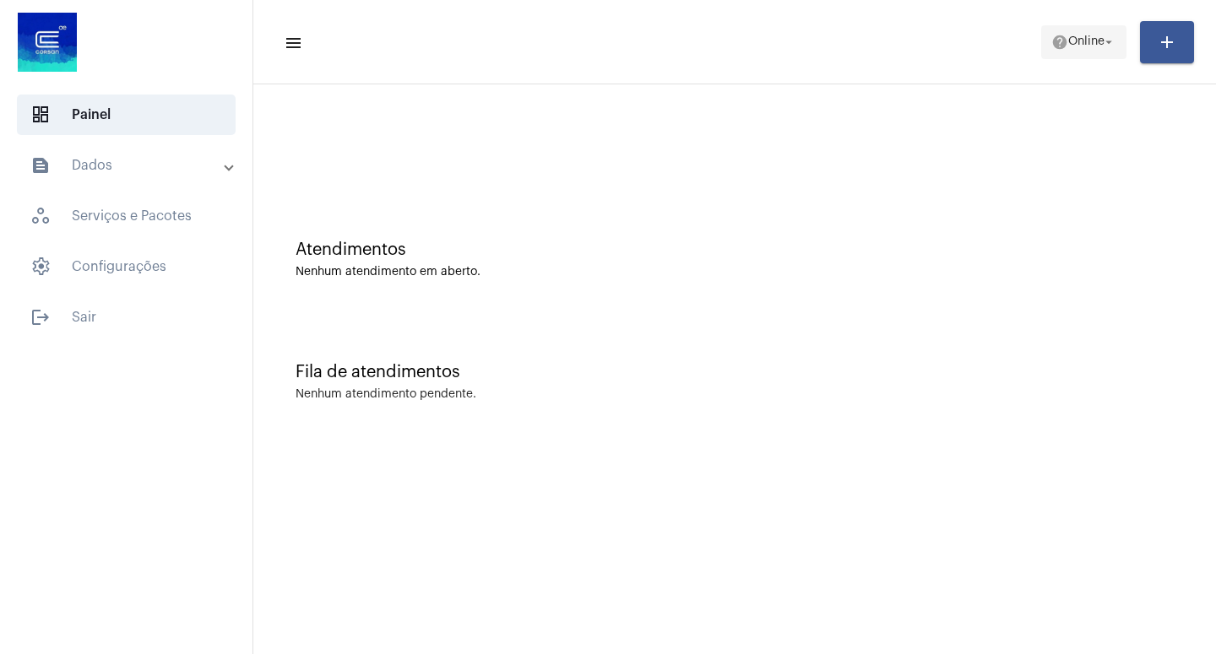
click at [1097, 41] on span "Online" at bounding box center [1086, 42] width 36 height 12
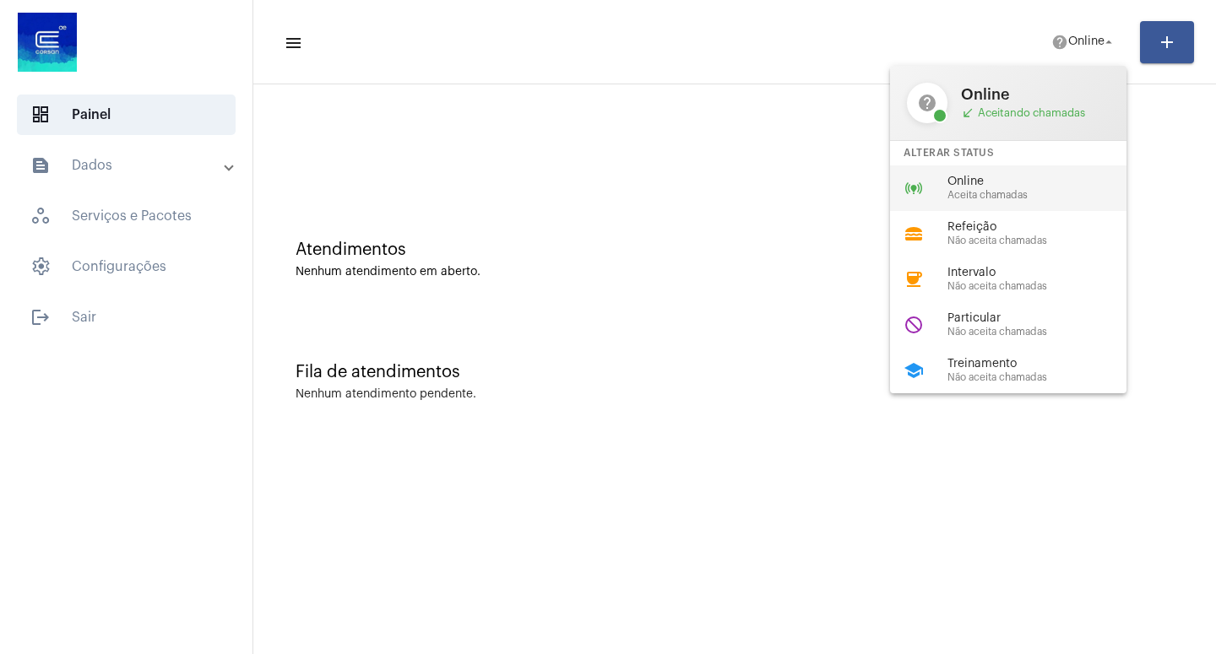
click at [996, 184] on span "Online" at bounding box center [1043, 182] width 192 height 13
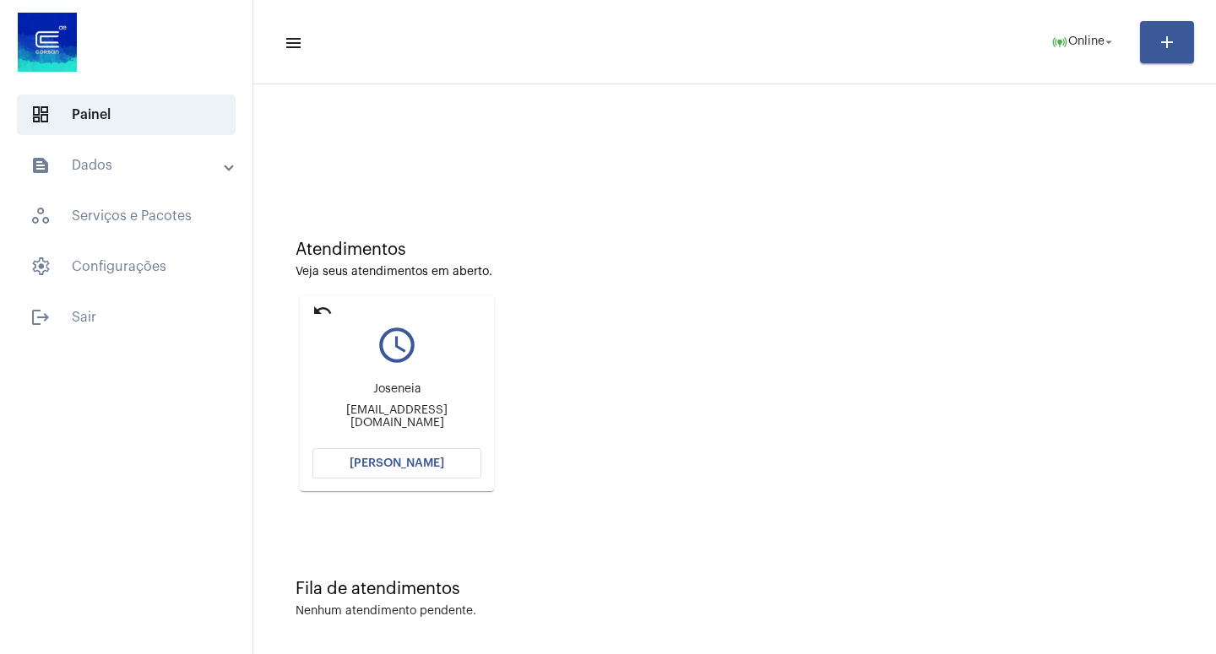
click at [361, 463] on span "[PERSON_NAME]" at bounding box center [396, 464] width 95 height 12
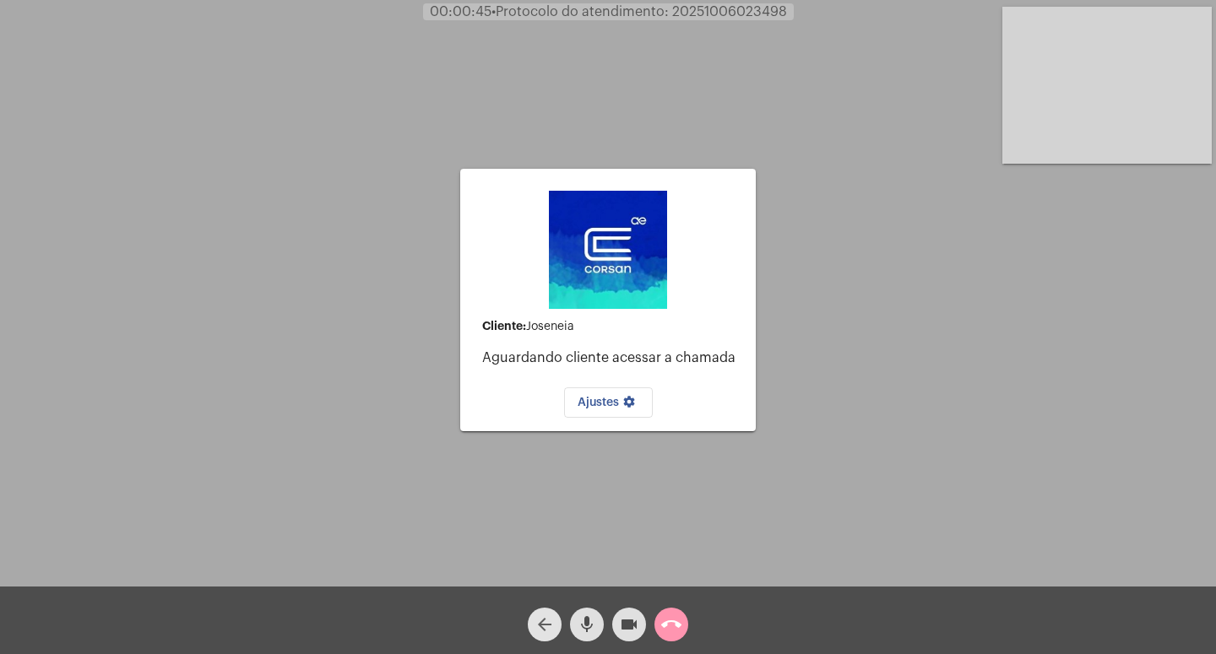
click at [544, 617] on mat-icon "arrow_back" at bounding box center [544, 625] width 20 height 20
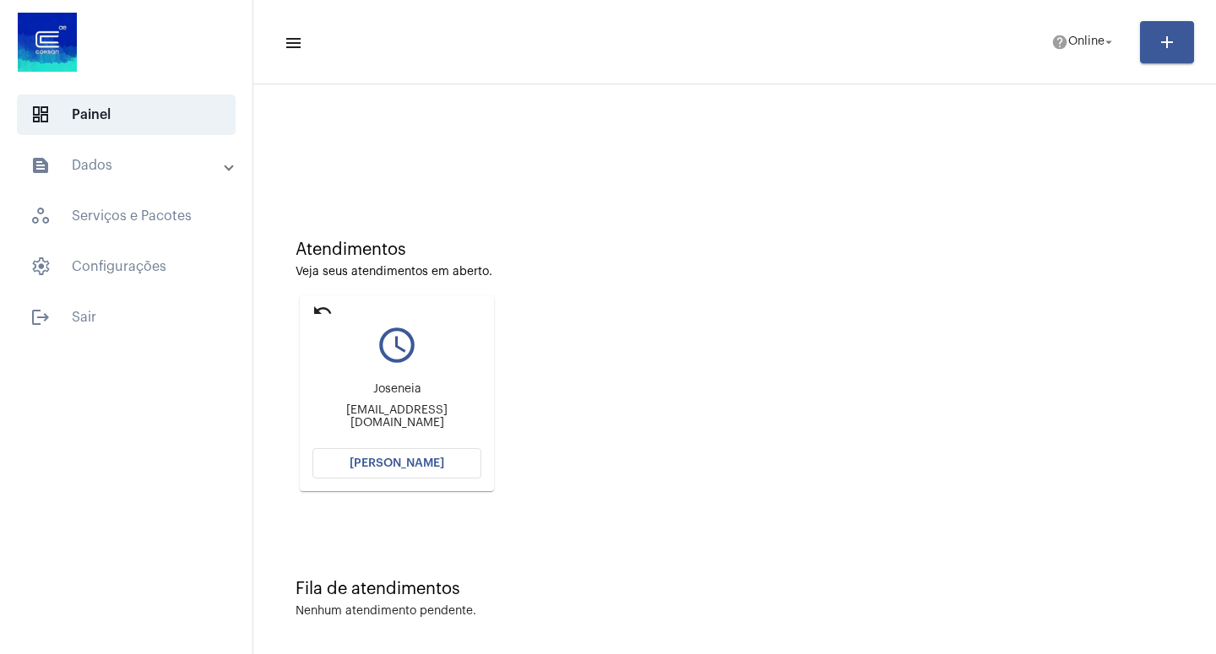
click at [382, 463] on span "[PERSON_NAME]" at bounding box center [396, 464] width 95 height 12
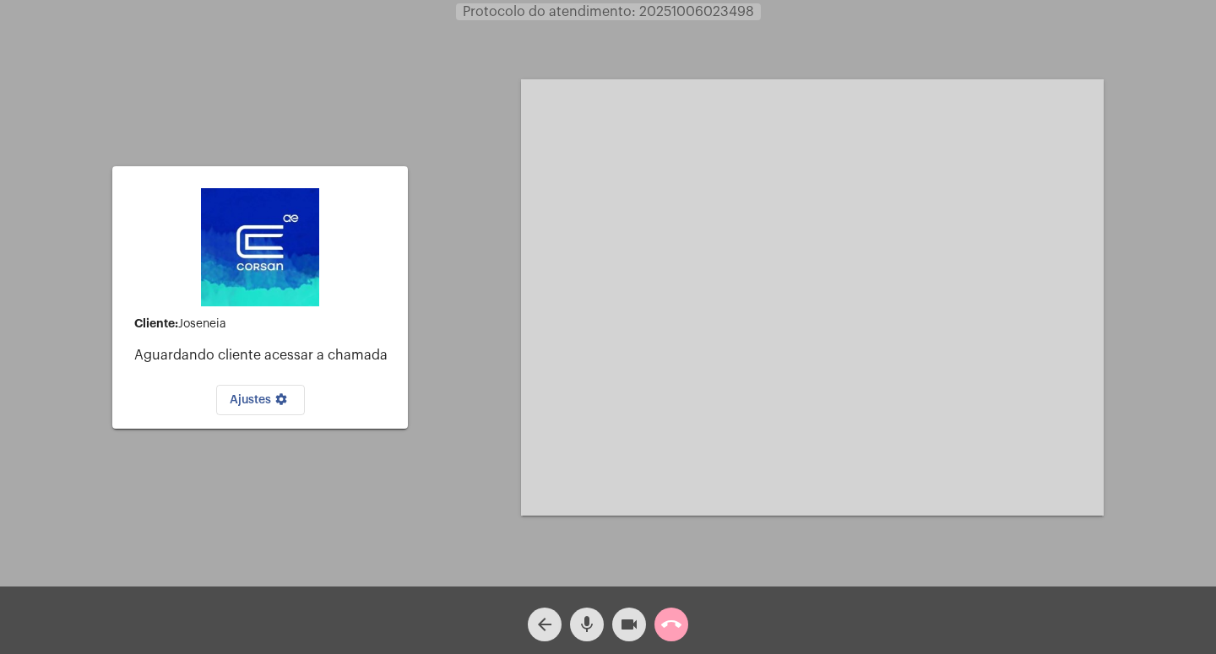
click at [670, 622] on mat-icon "call_end" at bounding box center [671, 625] width 20 height 20
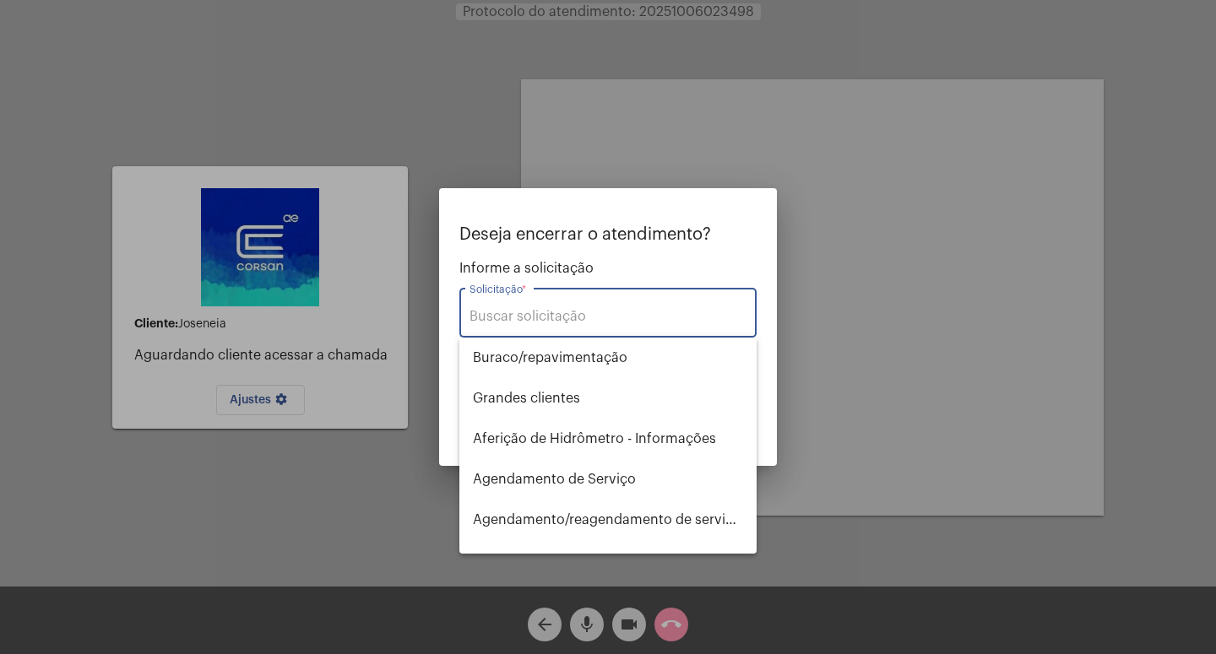
click at [628, 621] on div at bounding box center [608, 327] width 1216 height 654
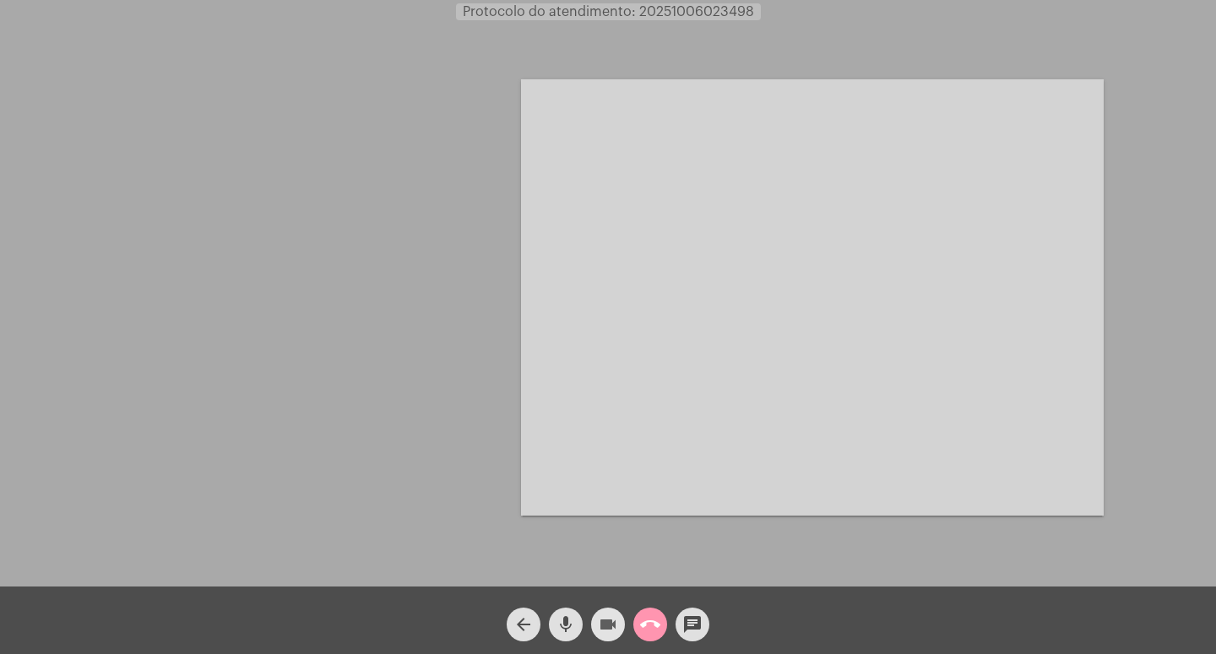
click at [610, 620] on mat-icon "videocam" at bounding box center [608, 625] width 20 height 20
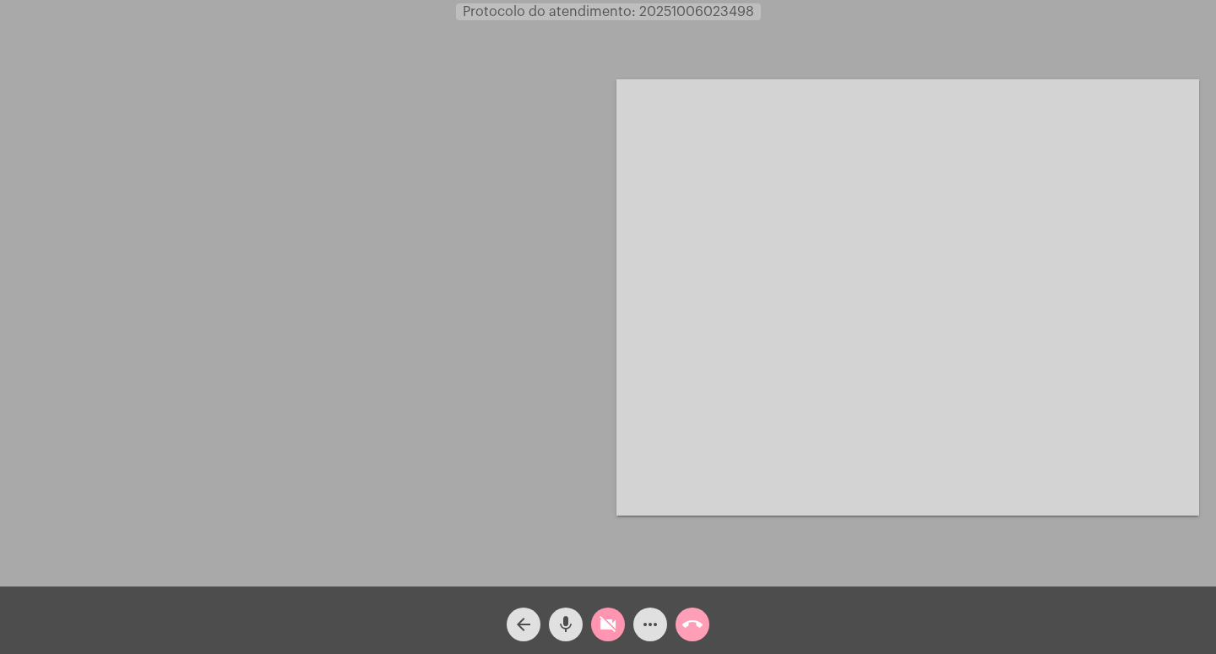
click at [700, 619] on mat-icon "call_end" at bounding box center [692, 625] width 20 height 20
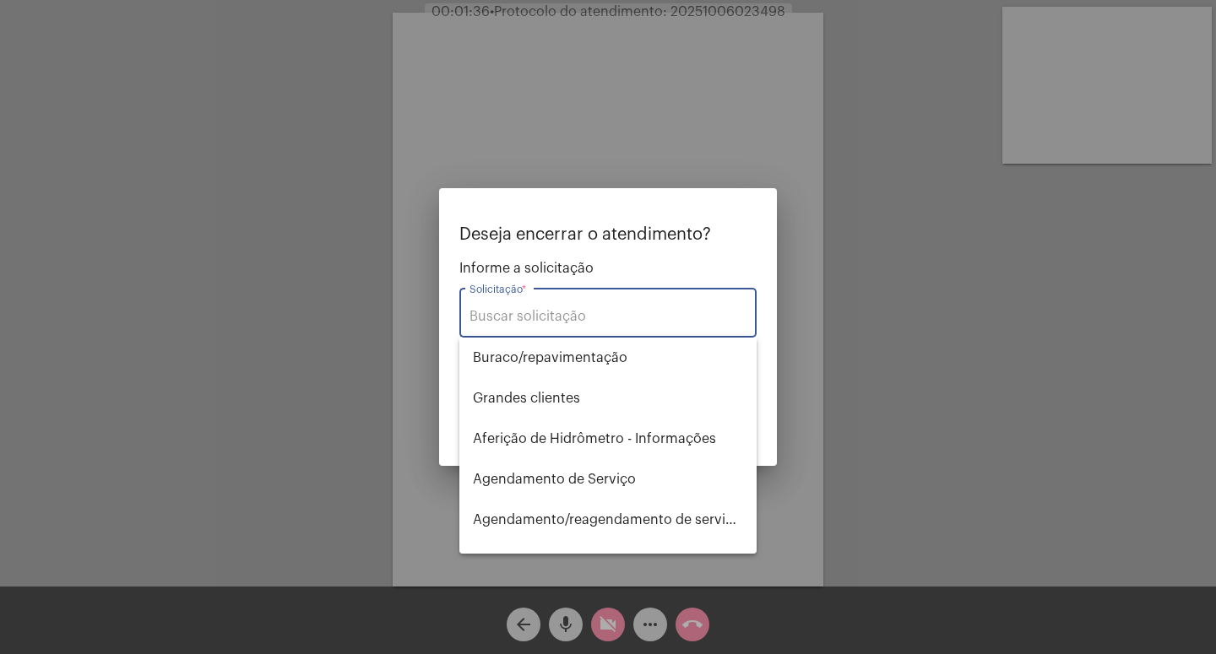
click at [907, 472] on div at bounding box center [608, 327] width 1216 height 654
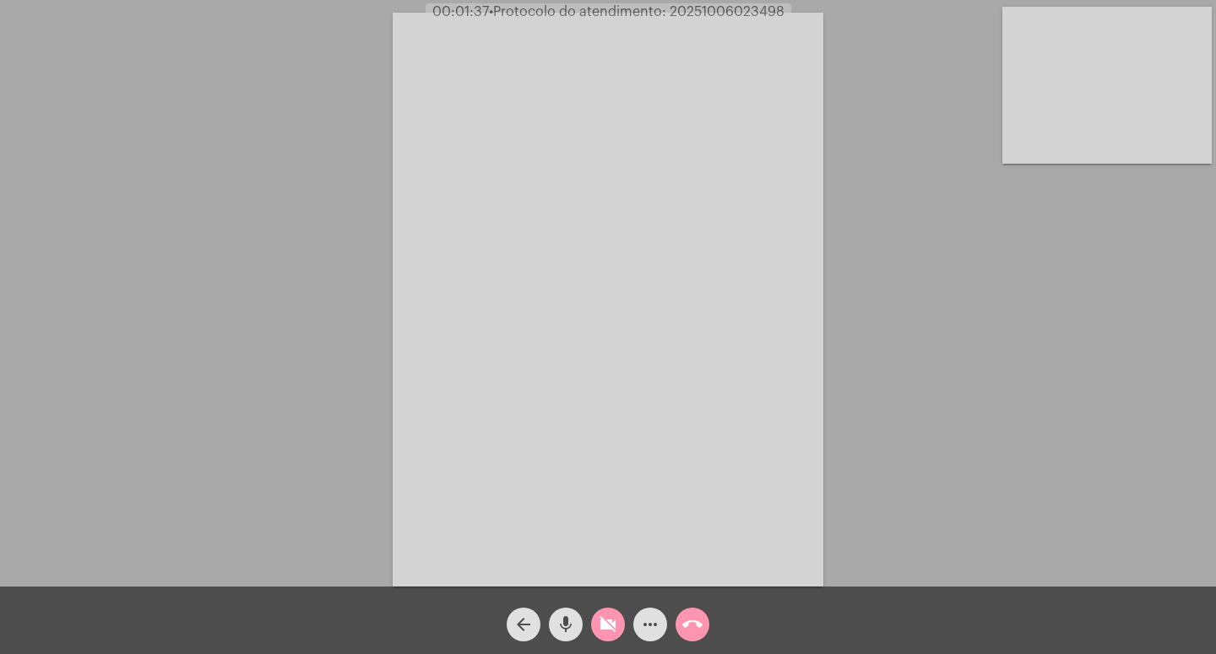
click at [615, 619] on mat-icon "videocam_off" at bounding box center [608, 625] width 20 height 20
click at [904, 373] on div "Acessando Câmera e Microfone..." at bounding box center [608, 297] width 1212 height 587
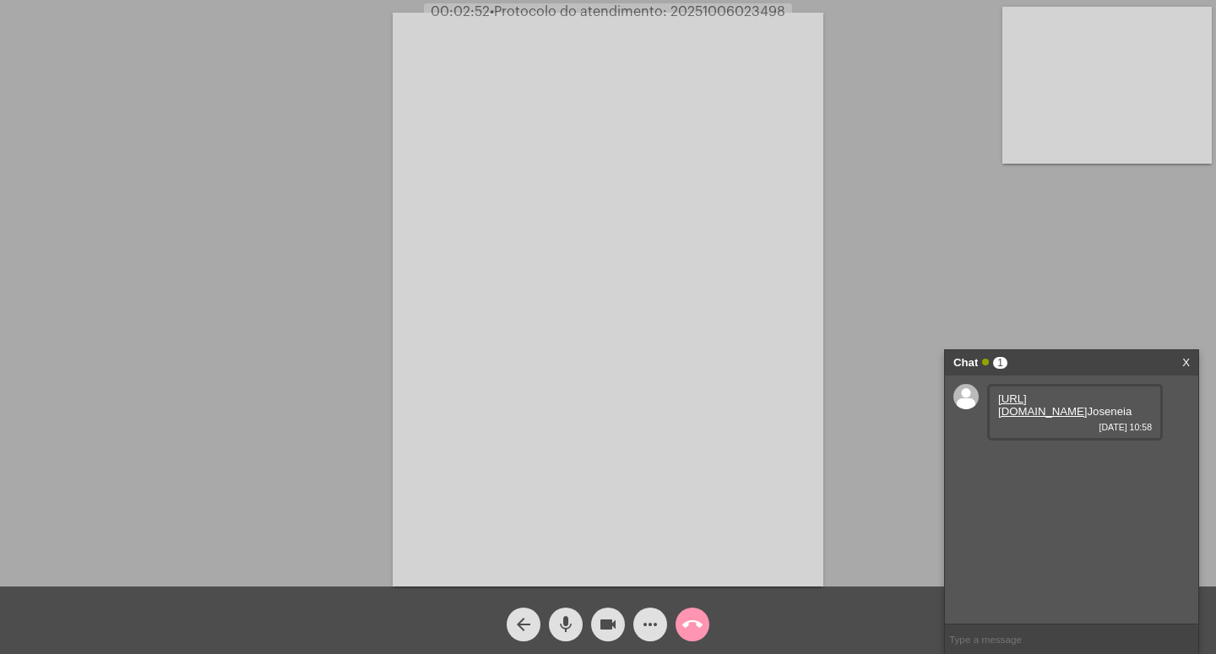
click at [1024, 289] on div "Acessando Câmera e Microfone..." at bounding box center [608, 297] width 1212 height 587
click at [693, 619] on mat-icon "call_end" at bounding box center [692, 625] width 20 height 20
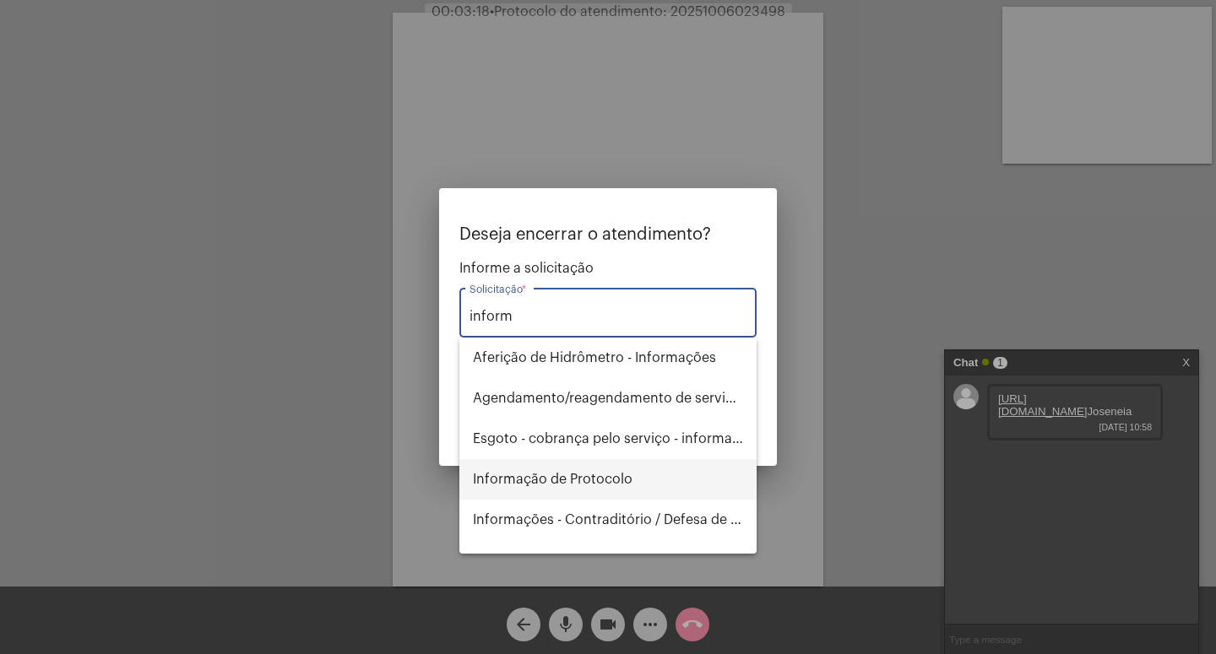
click at [569, 484] on span "Informação de Protocolo" at bounding box center [608, 479] width 270 height 41
type input "Informação de Protocolo"
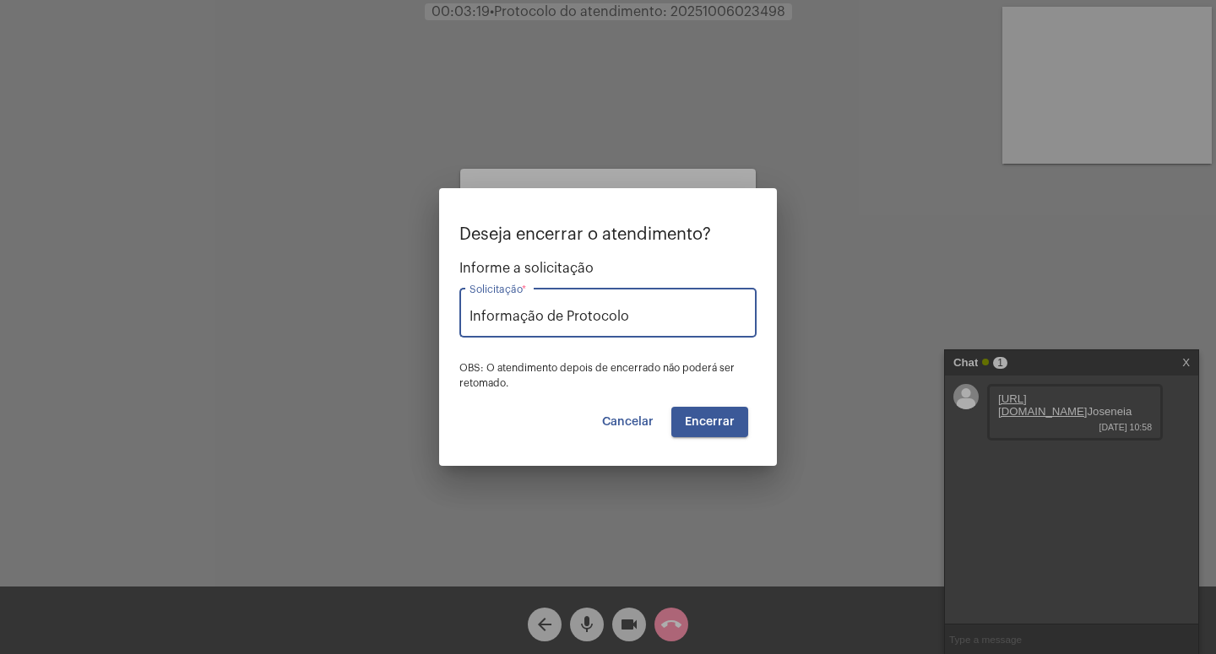
click at [721, 415] on button "Encerrar" at bounding box center [709, 422] width 77 height 30
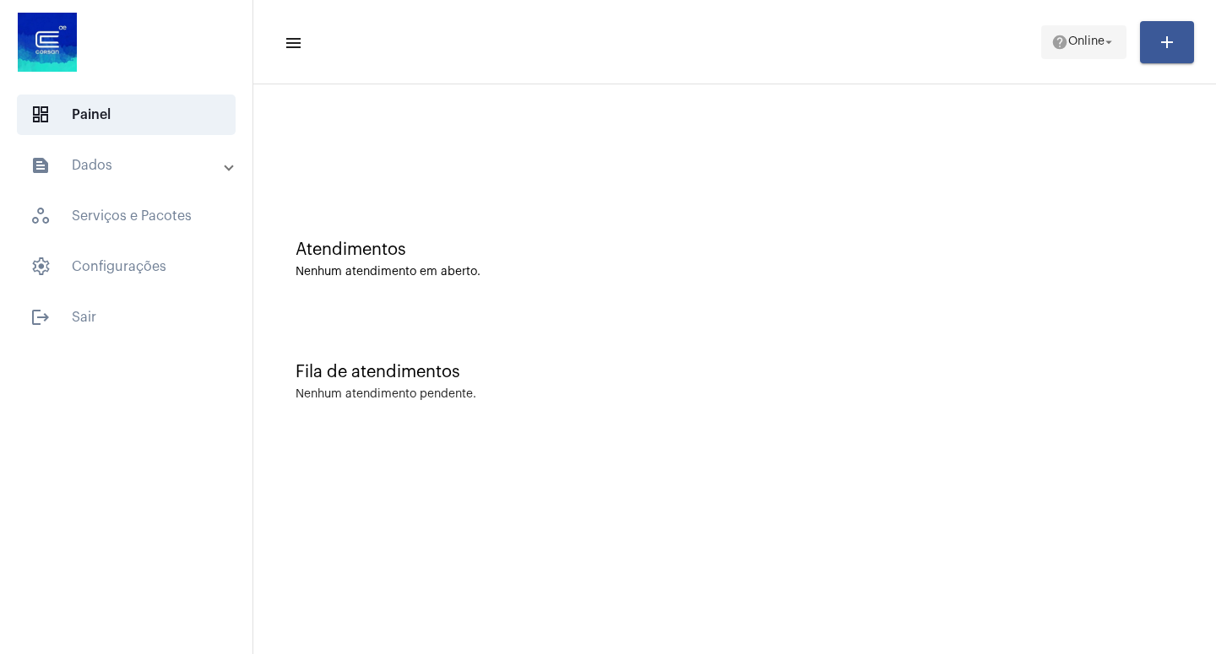
click at [1111, 41] on mat-icon "arrow_drop_down" at bounding box center [1108, 42] width 15 height 15
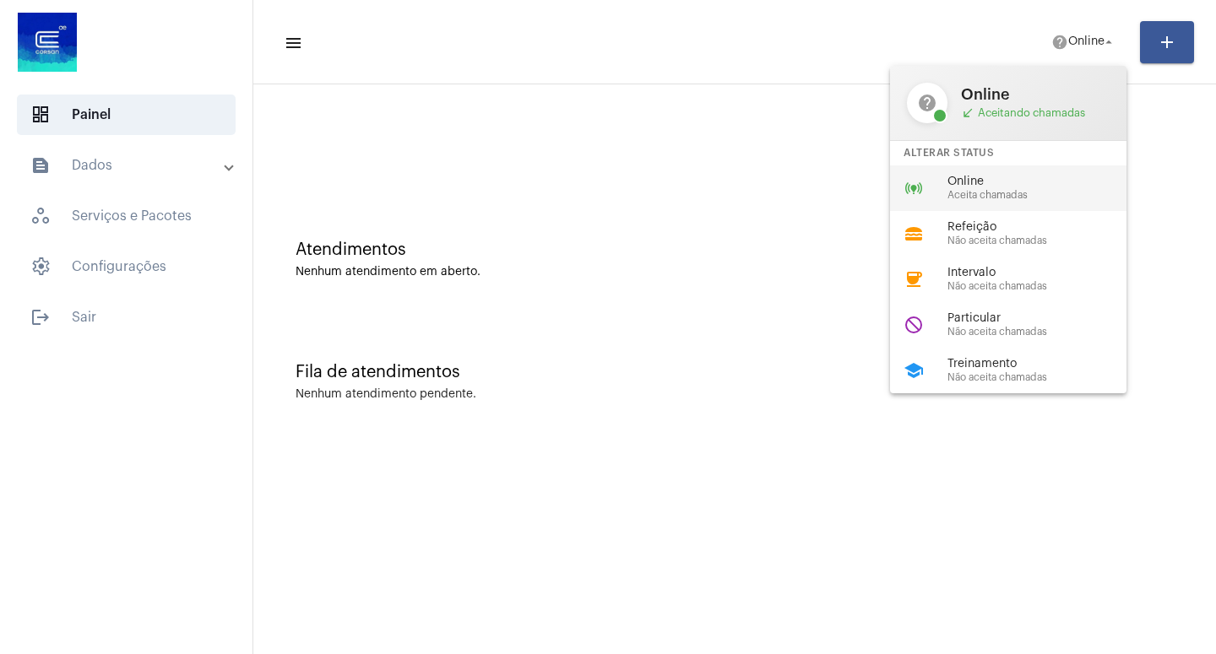
click at [1006, 181] on span "Online" at bounding box center [1043, 182] width 192 height 13
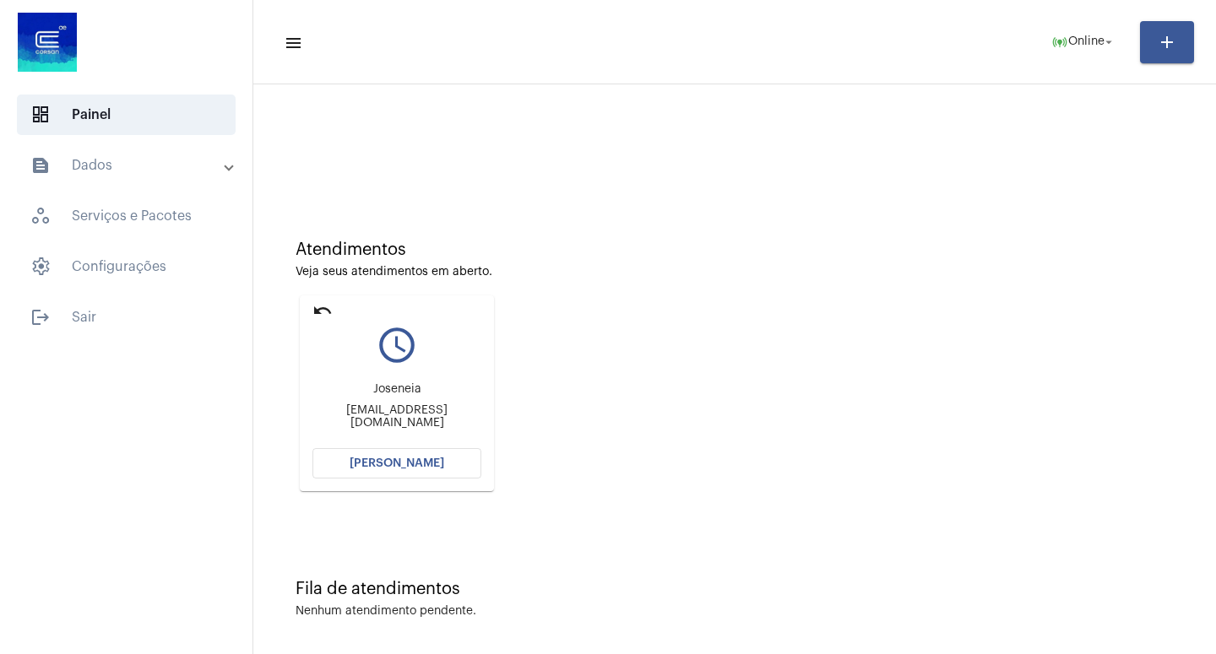
click at [369, 458] on span "[PERSON_NAME]" at bounding box center [396, 464] width 95 height 12
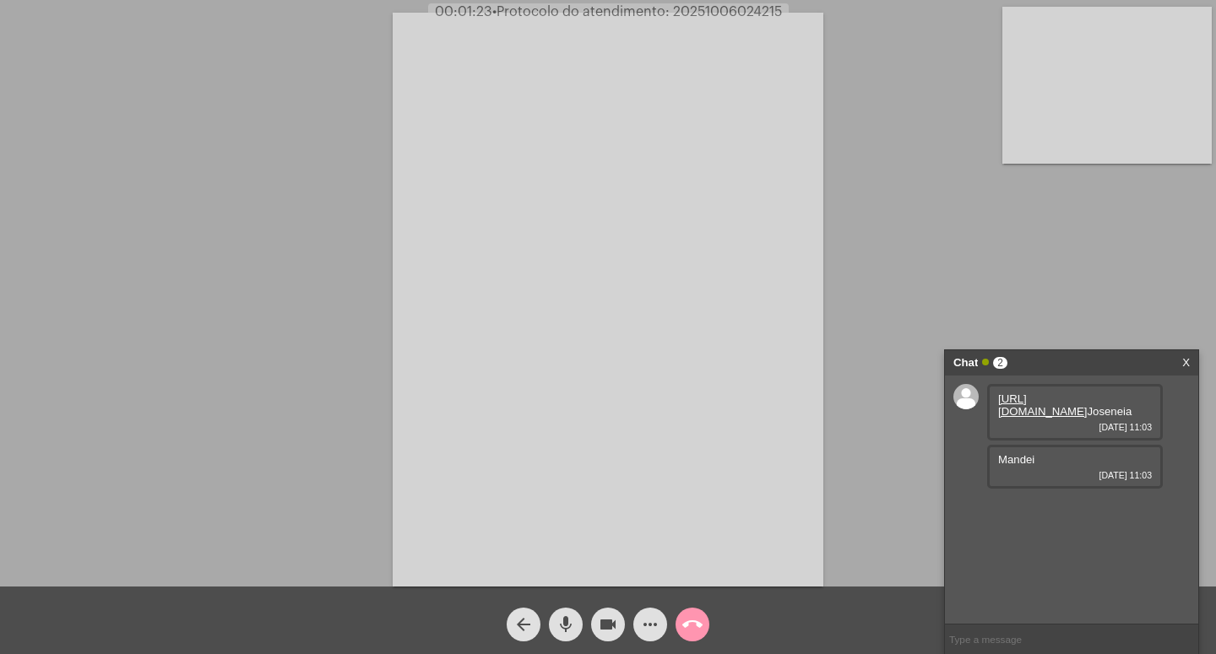
click at [1046, 418] on link "[URL][DOMAIN_NAME]" at bounding box center [1042, 405] width 89 height 25
click at [1026, 418] on link "[URL][DOMAIN_NAME]" at bounding box center [1042, 405] width 89 height 25
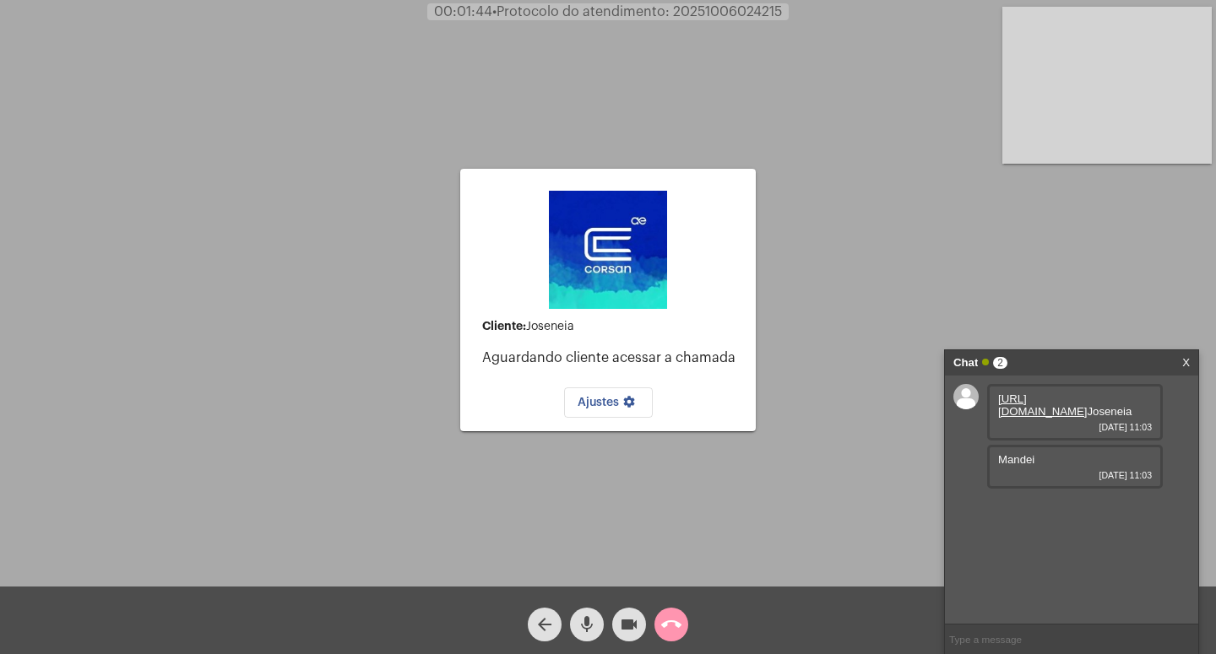
click at [611, 625] on div "videocam" at bounding box center [629, 620] width 42 height 42
click at [589, 627] on mat-icon "mic" at bounding box center [587, 625] width 20 height 20
click at [672, 618] on mat-icon "call_end" at bounding box center [671, 625] width 20 height 20
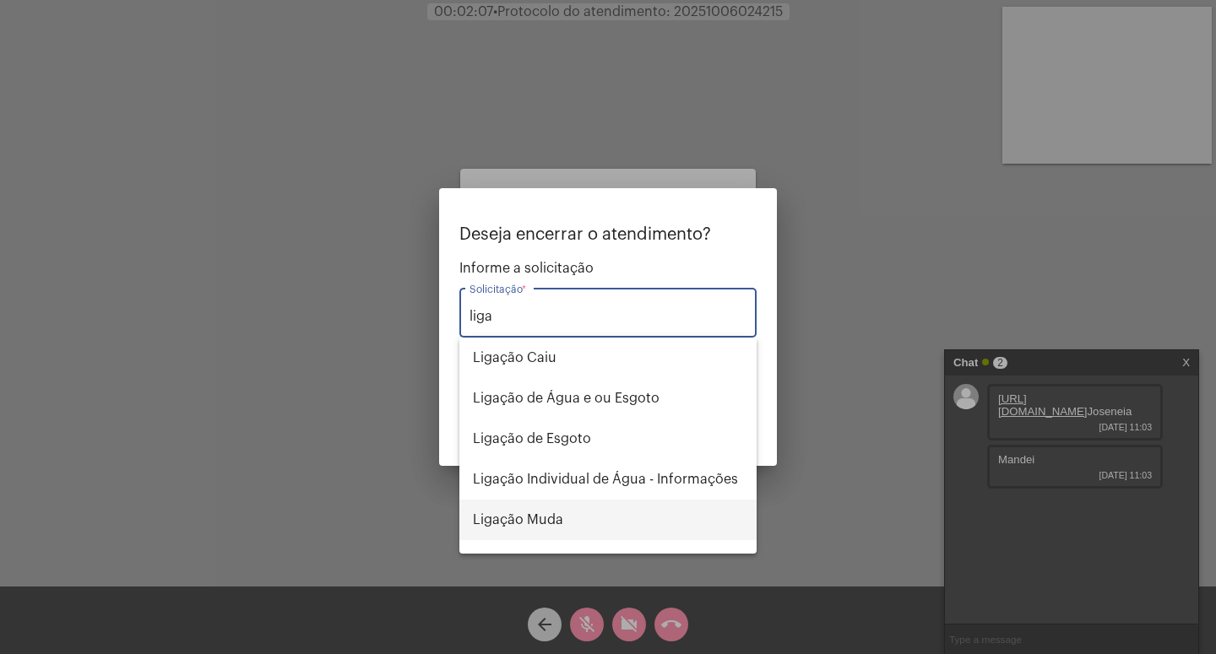
click at [530, 514] on span "Ligação Muda" at bounding box center [608, 520] width 270 height 41
type input "Ligação Muda"
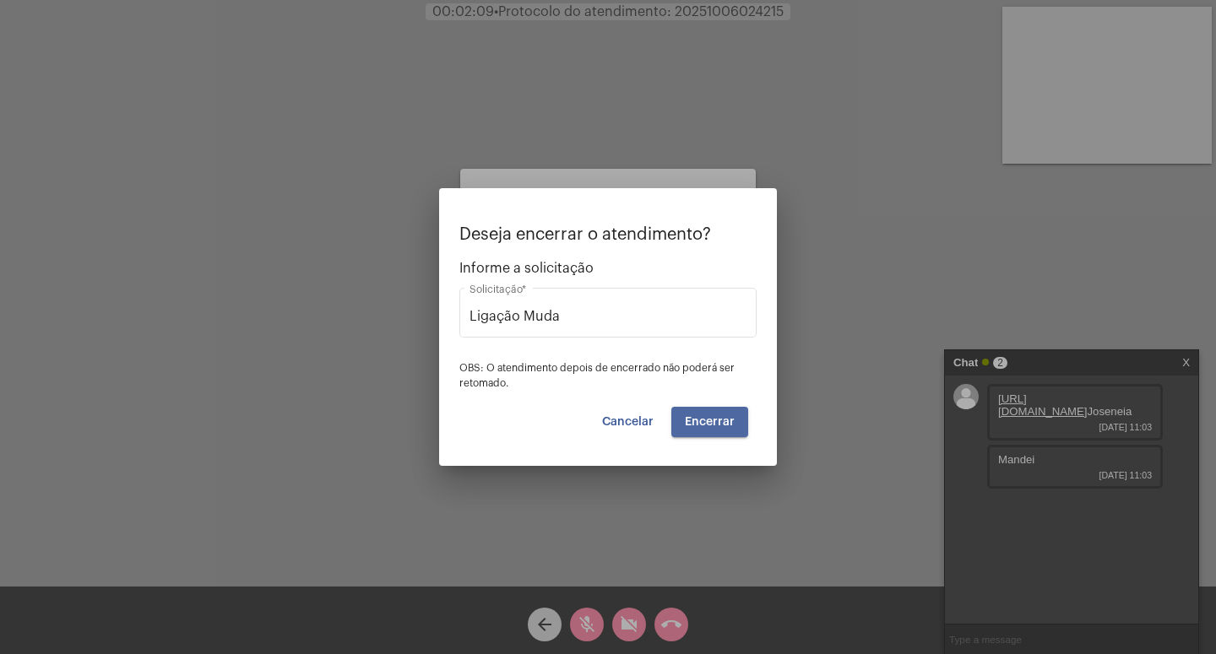
click at [719, 407] on button "Encerrar" at bounding box center [709, 422] width 77 height 30
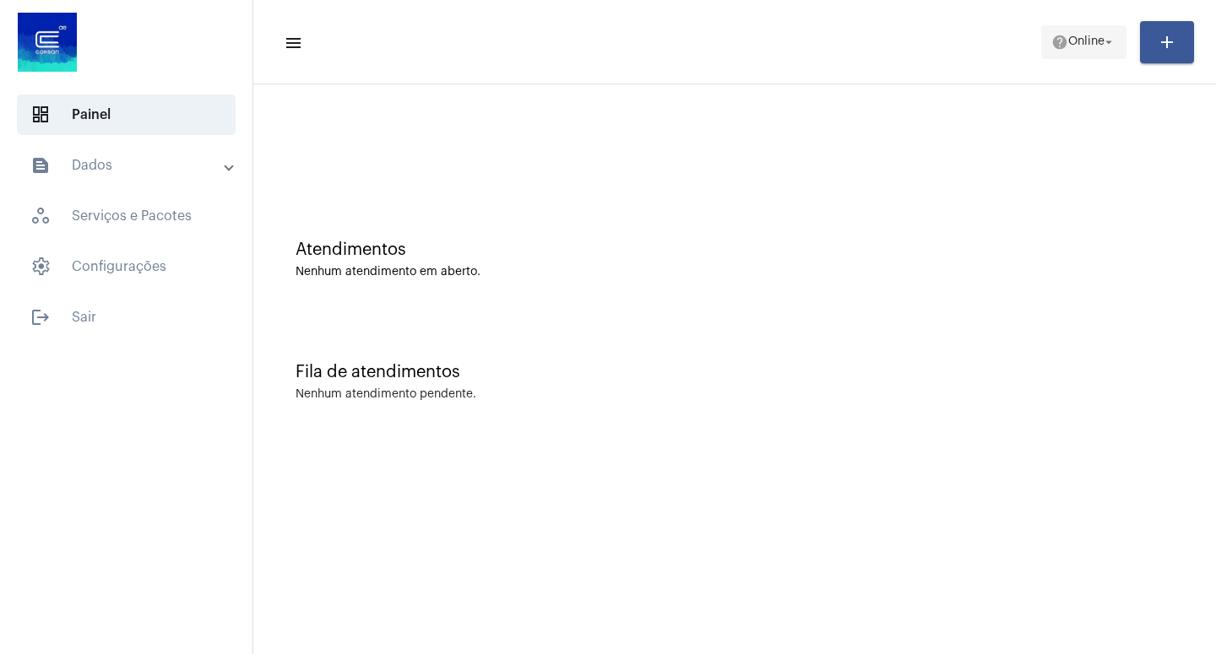
click at [1102, 41] on mat-icon "arrow_drop_down" at bounding box center [1108, 42] width 15 height 15
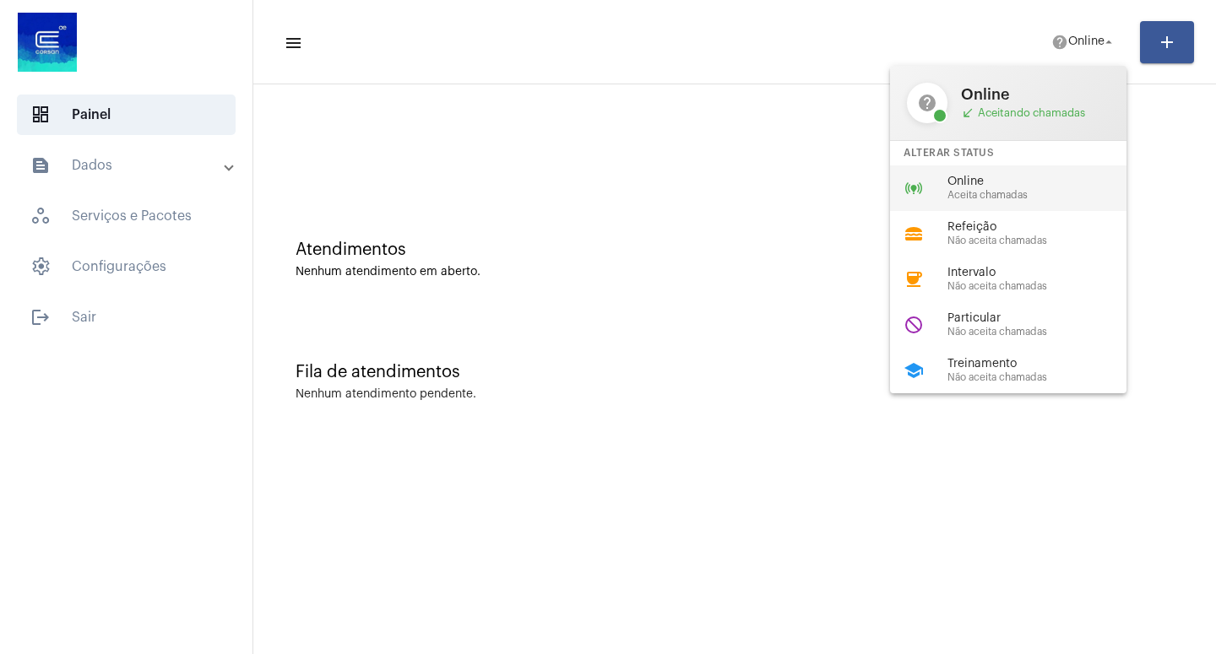
click at [981, 187] on span "Online" at bounding box center [1043, 182] width 192 height 13
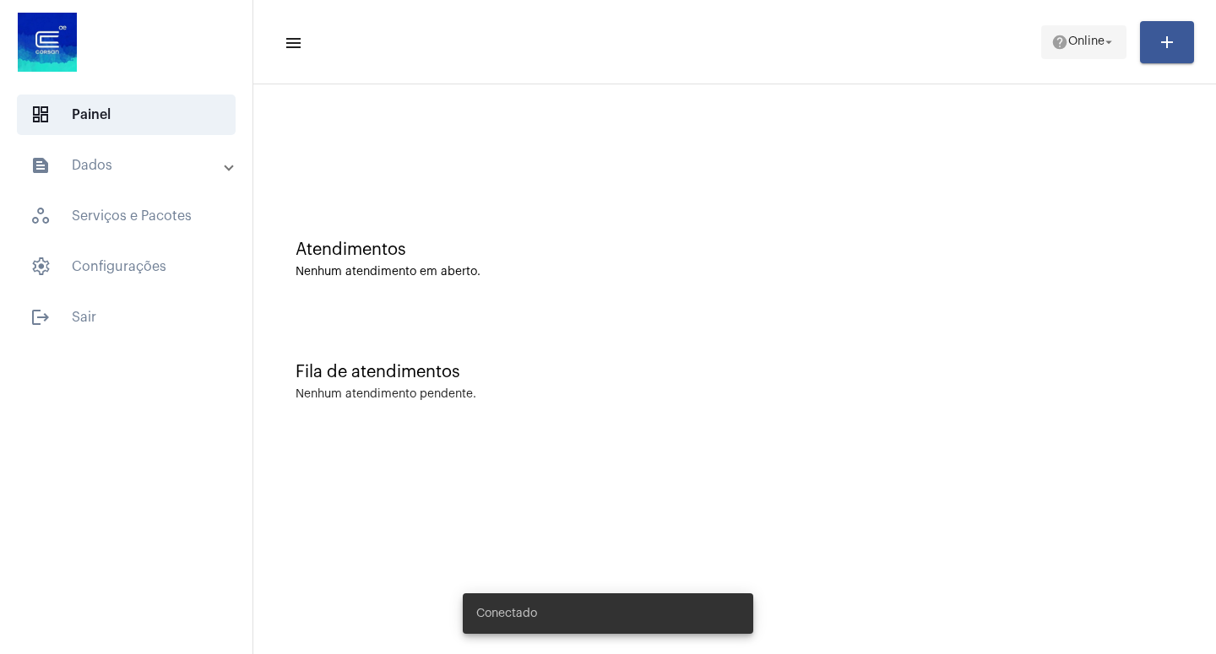
click at [1108, 43] on mat-icon "arrow_drop_down" at bounding box center [1108, 42] width 15 height 15
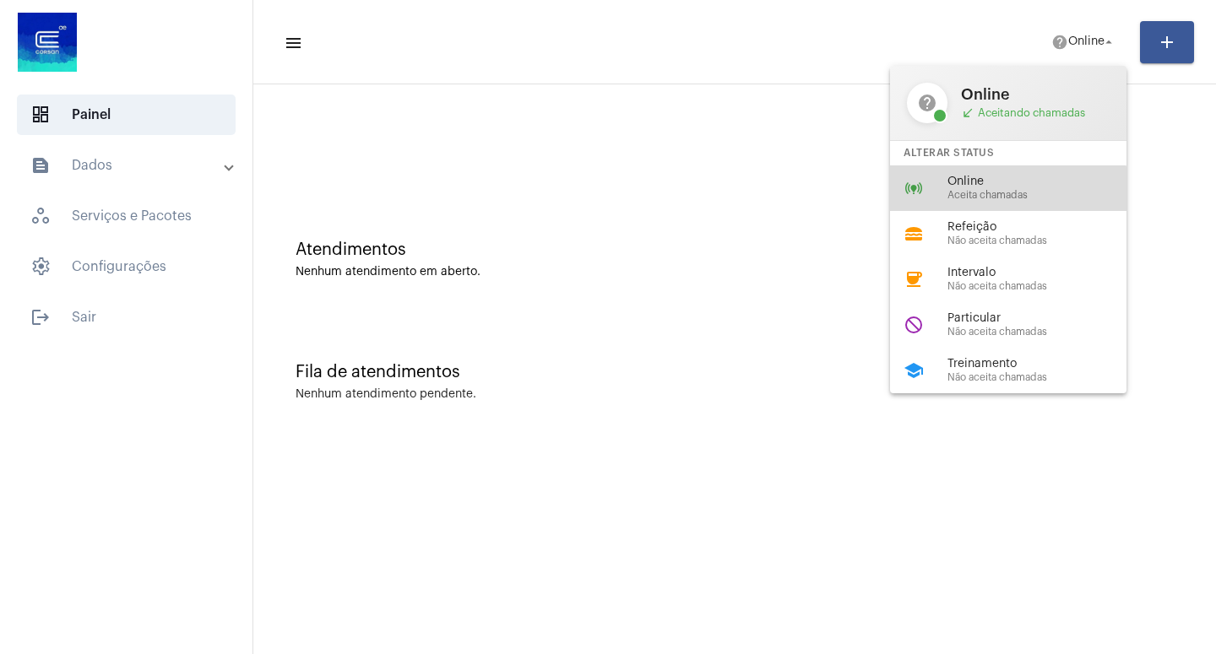
click at [1007, 192] on span "Aceita chamadas" at bounding box center [1043, 195] width 192 height 11
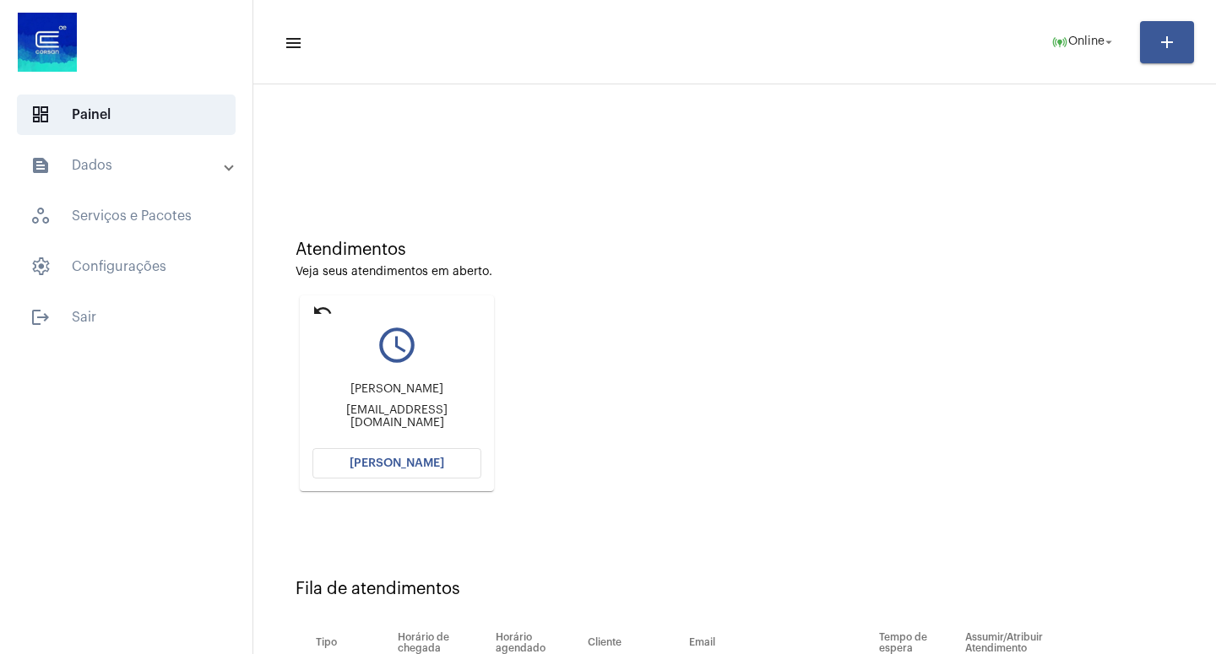
click at [382, 465] on span "[PERSON_NAME]" at bounding box center [396, 464] width 95 height 12
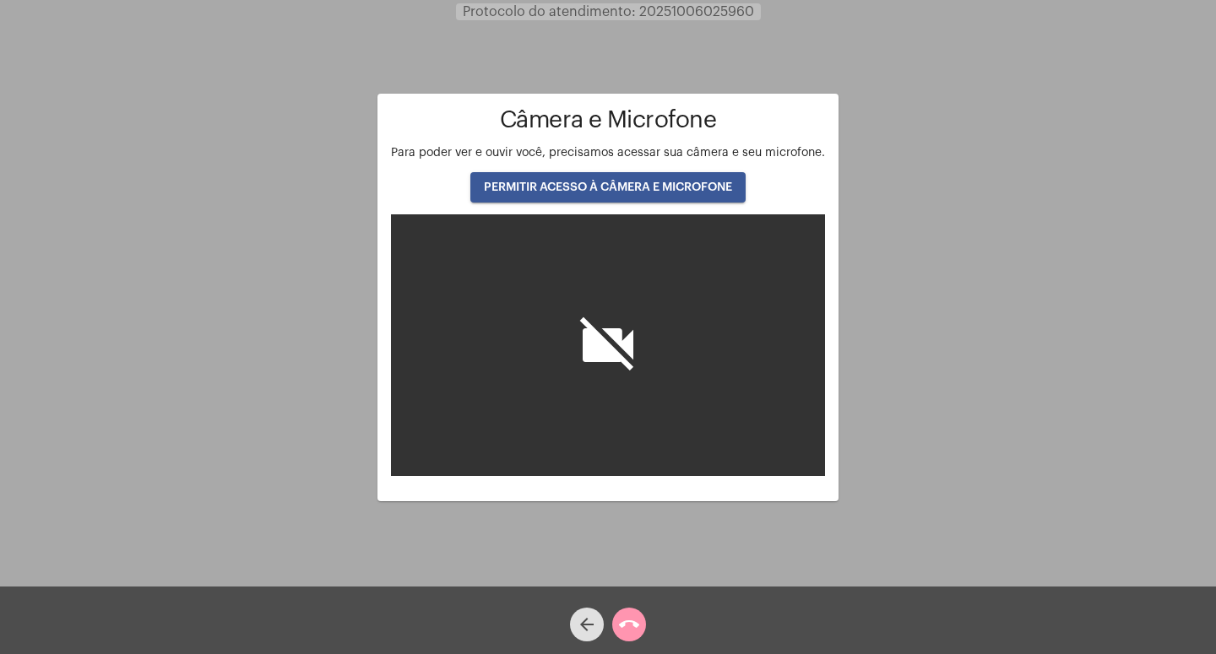
click at [634, 179] on button "PERMITIR ACESSO À CÂMERA E MICROFONE" at bounding box center [607, 187] width 275 height 30
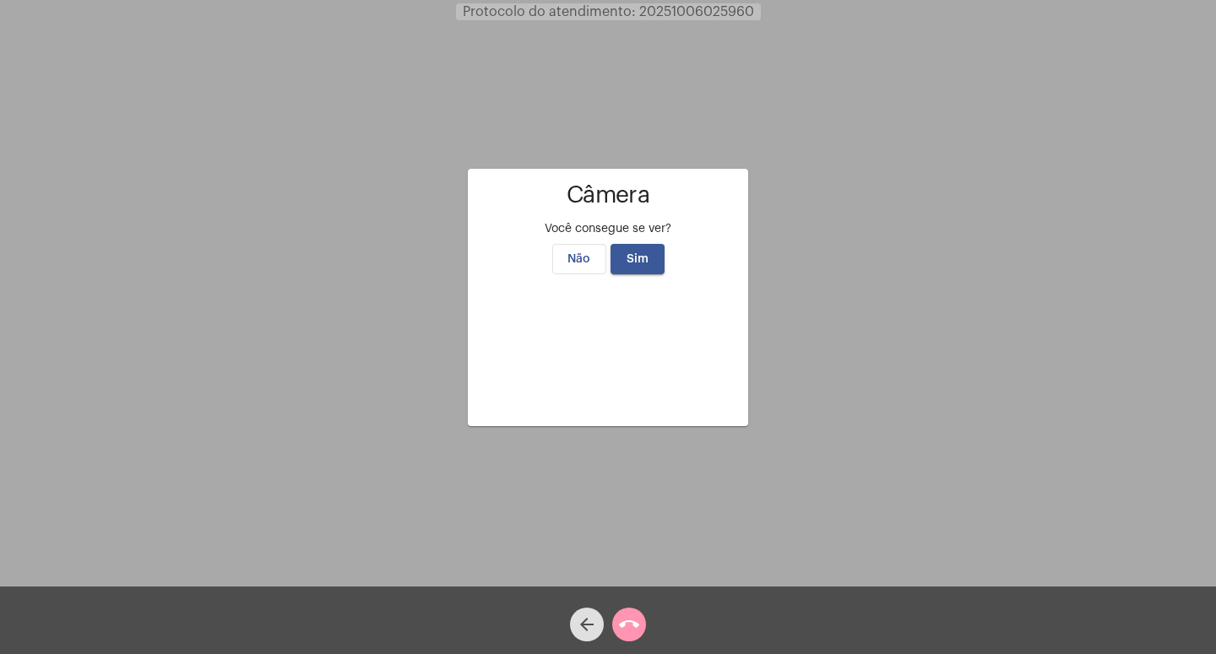
click at [639, 253] on span "Sim" at bounding box center [637, 259] width 22 height 12
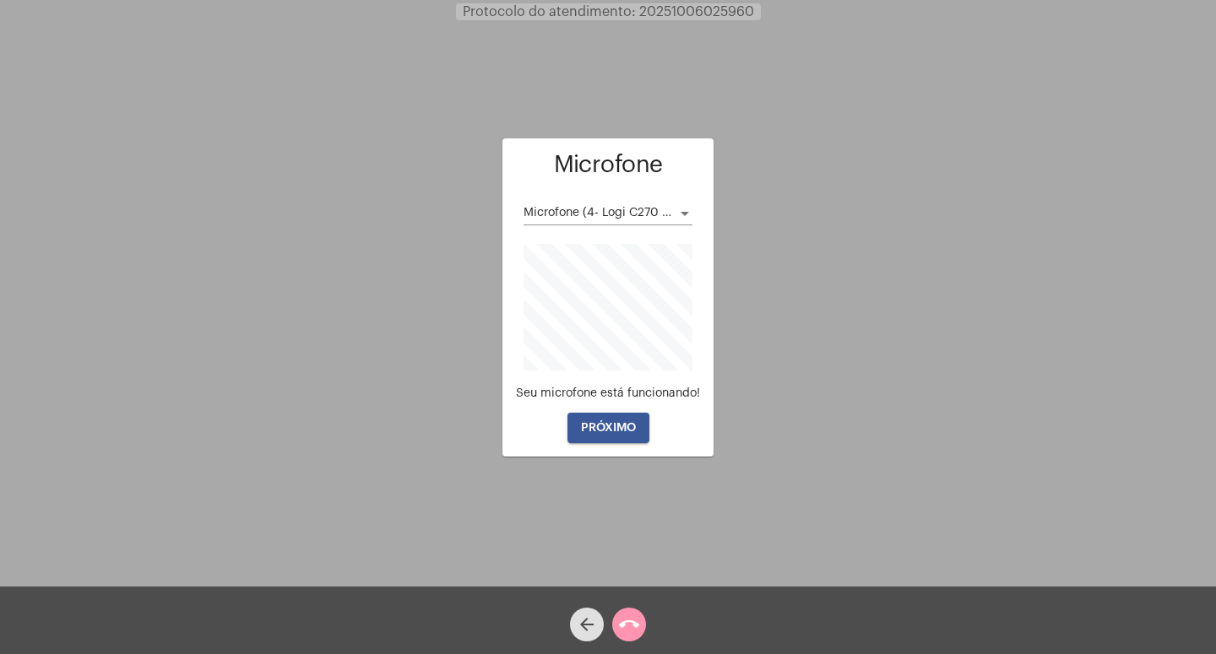
click at [589, 420] on button "PRÓXIMO" at bounding box center [608, 428] width 82 height 30
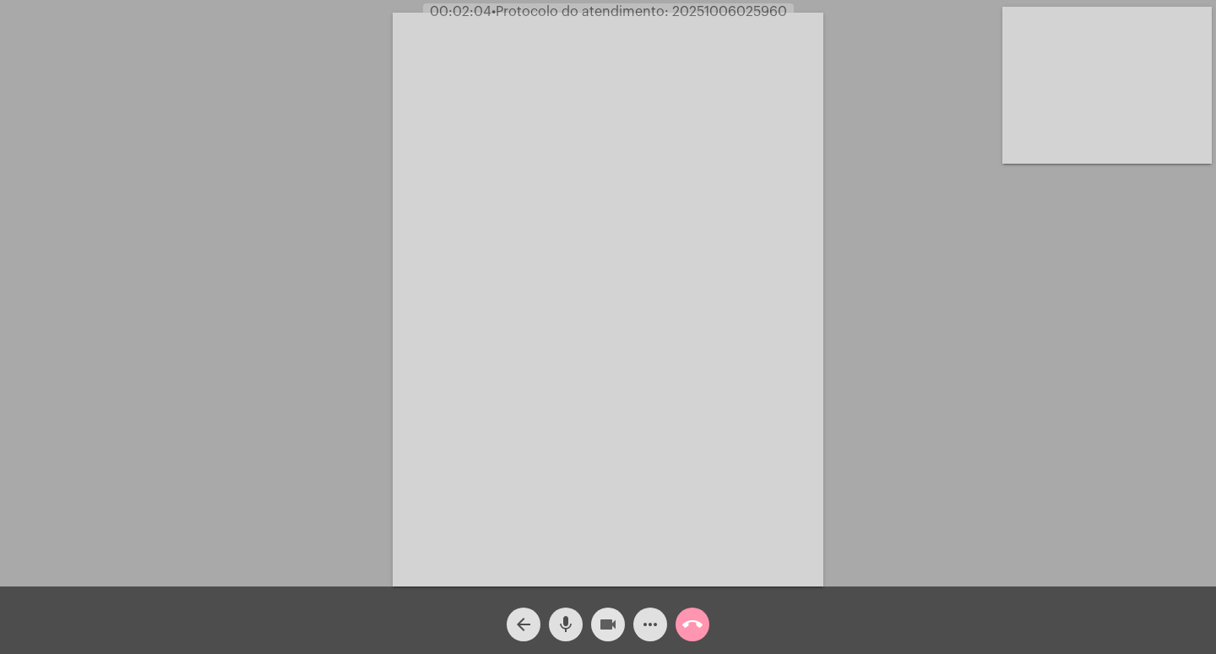
click at [606, 623] on mat-icon "videocam" at bounding box center [608, 625] width 20 height 20
click at [565, 625] on mat-icon "mic" at bounding box center [565, 625] width 20 height 20
click at [696, 621] on mat-icon "call_end" at bounding box center [692, 625] width 20 height 20
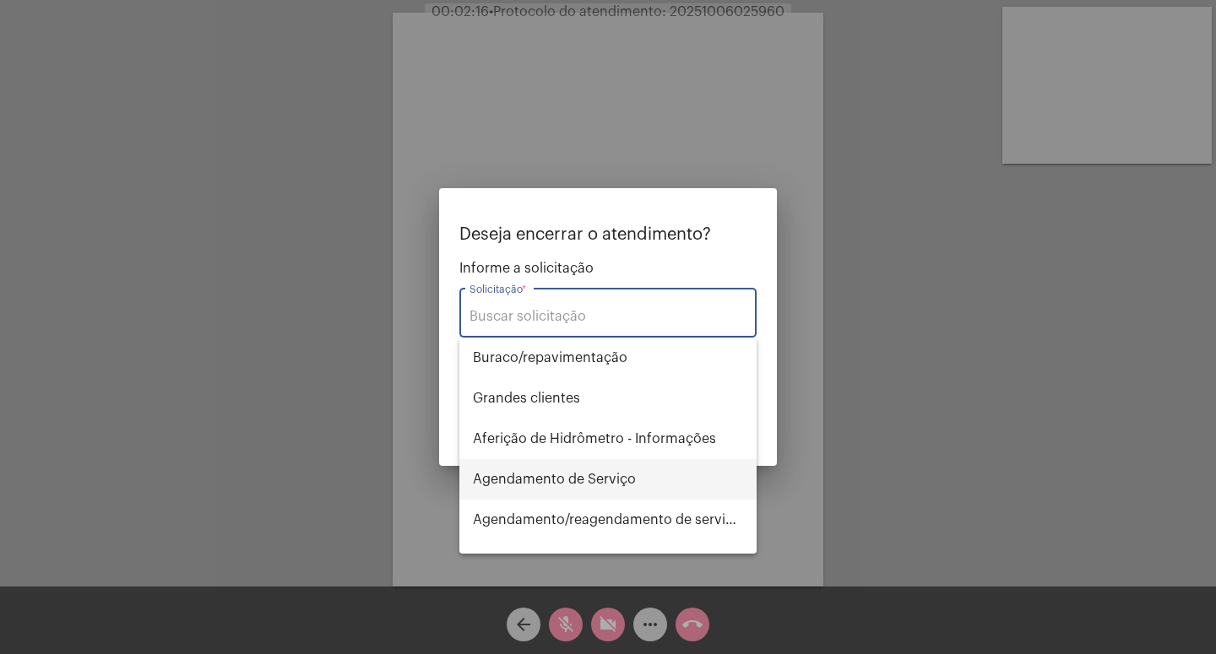
type input "p"
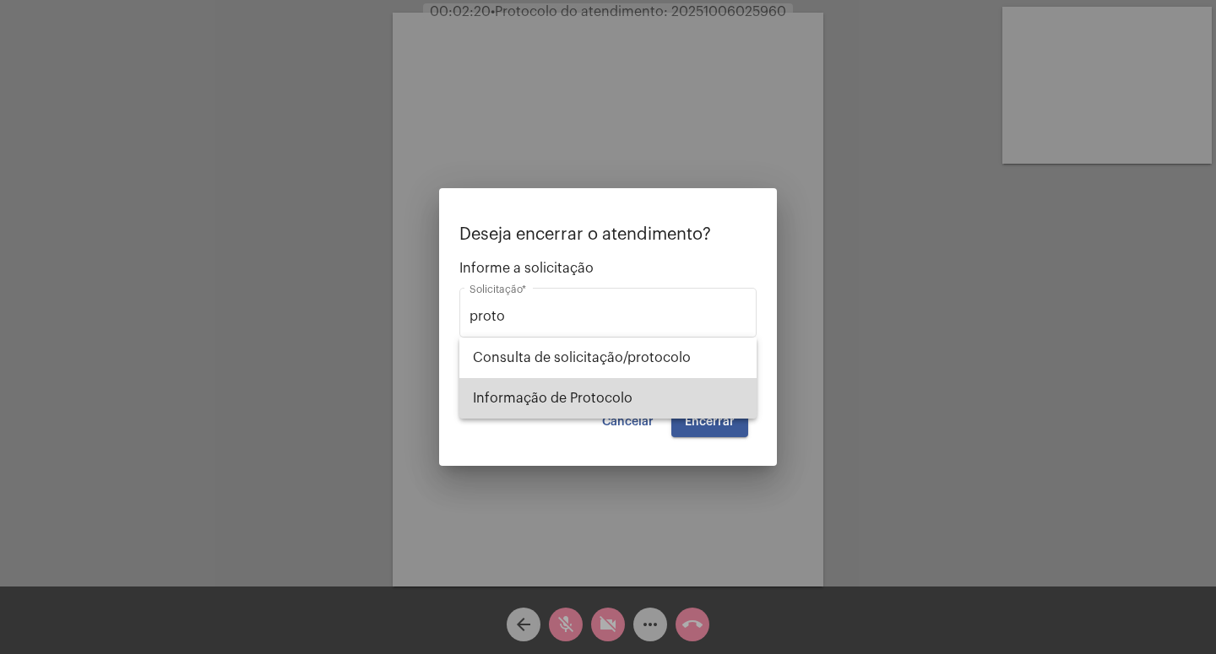
click at [602, 397] on span "Informação de Protocolo" at bounding box center [608, 398] width 270 height 41
type input "Informação de Protocolo"
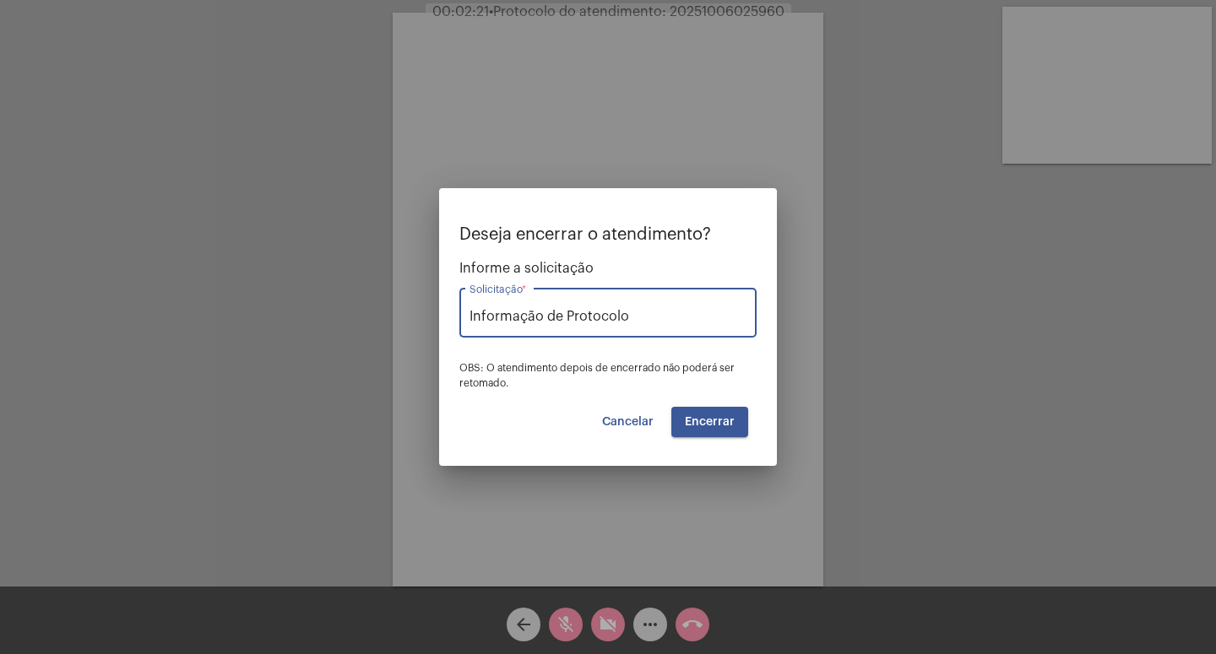
click at [709, 421] on span "Encerrar" at bounding box center [710, 422] width 50 height 12
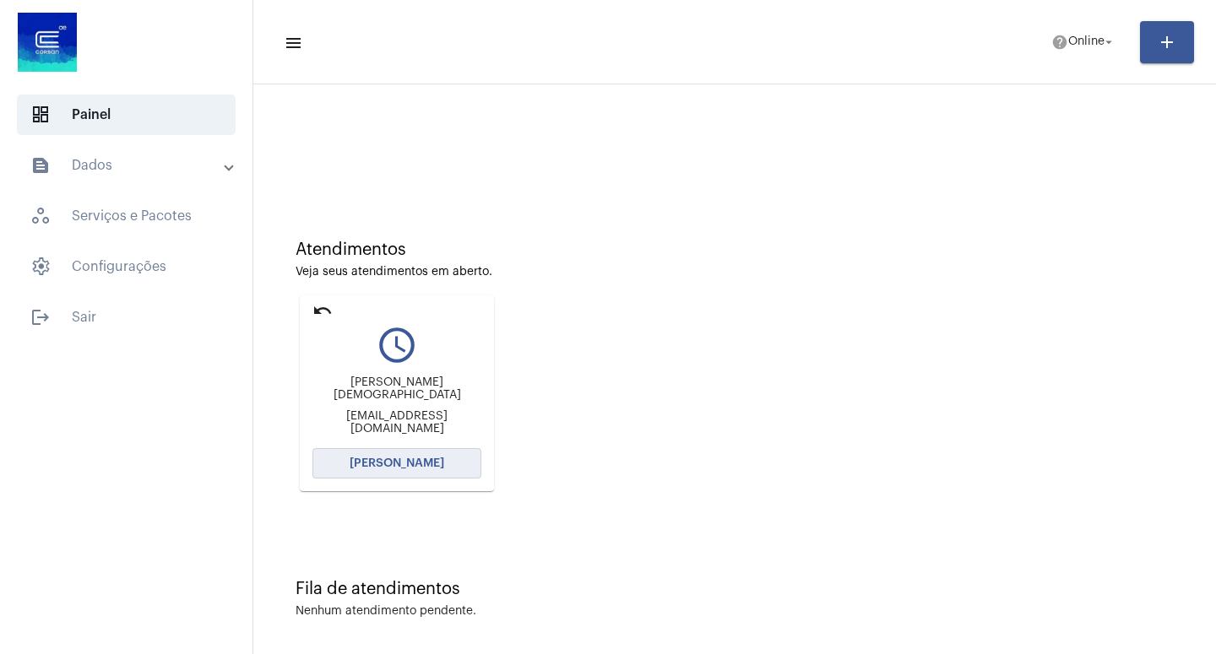
click at [380, 458] on span "[PERSON_NAME]" at bounding box center [396, 464] width 95 height 12
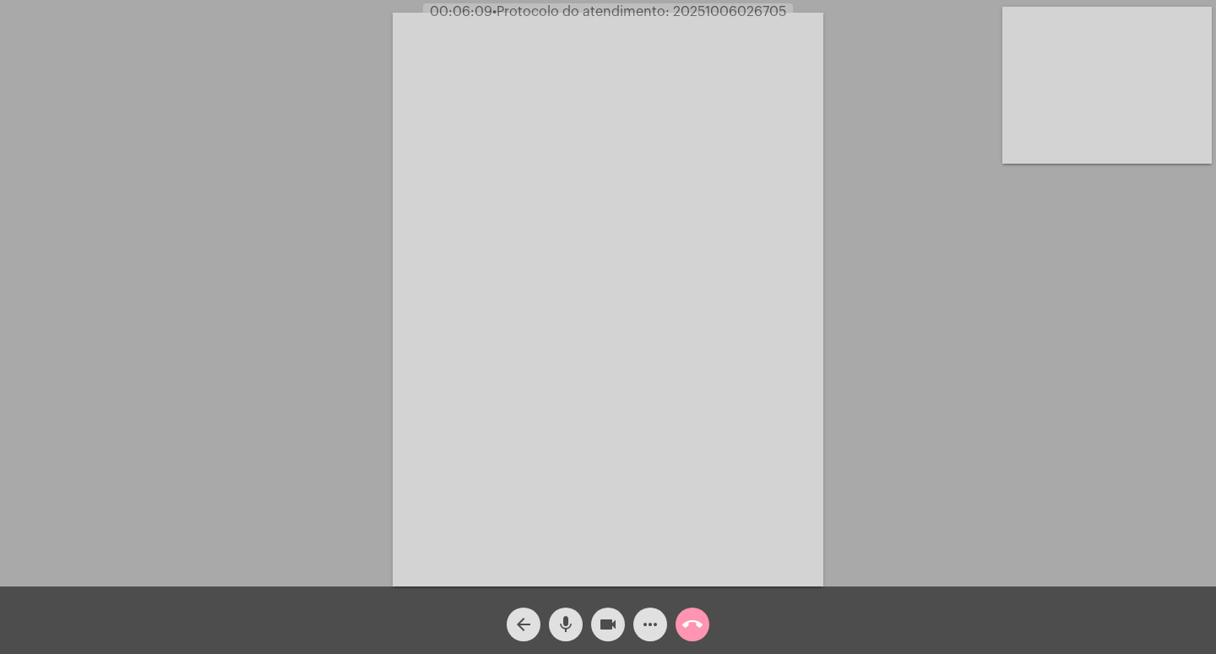
click at [652, 621] on mat-icon "more_horiz" at bounding box center [650, 625] width 20 height 20
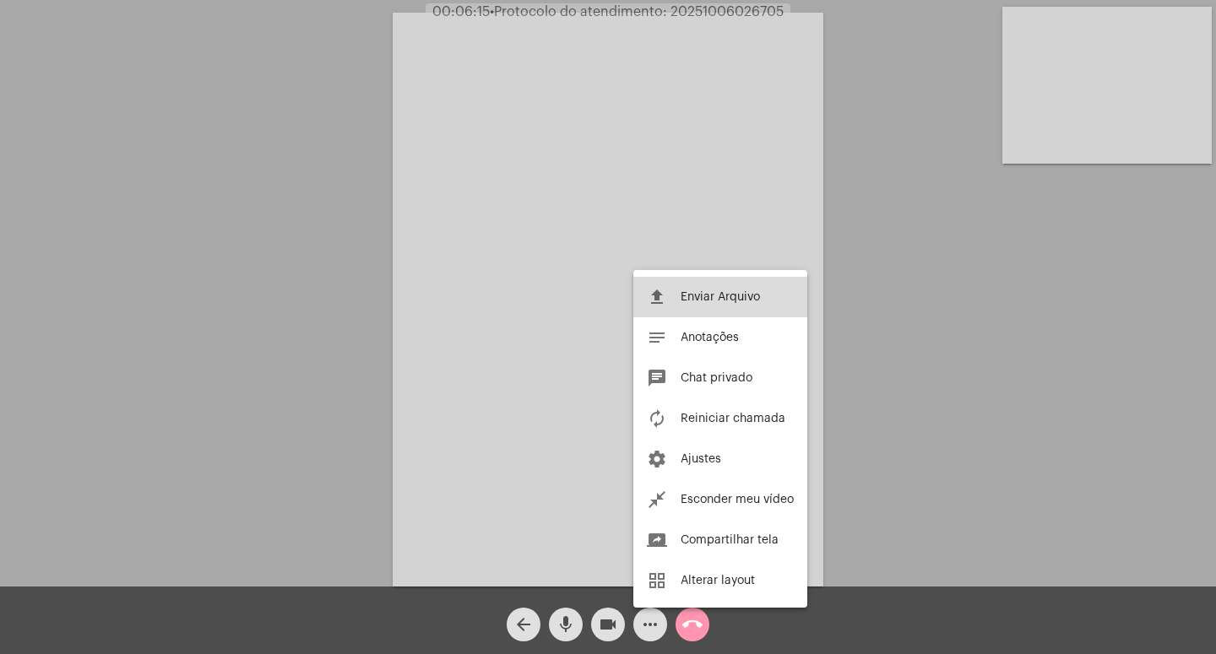
click at [726, 298] on span "Enviar Arquivo" at bounding box center [719, 297] width 79 height 12
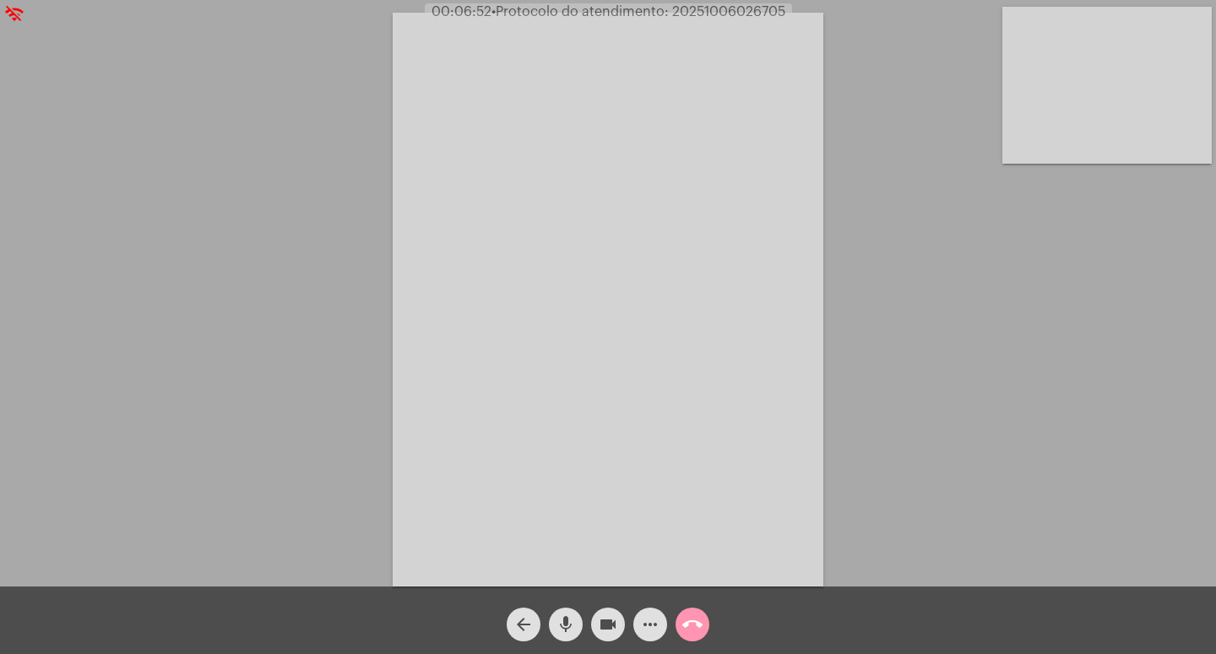
click at [599, 617] on mat-icon "videocam" at bounding box center [608, 625] width 20 height 20
drag, startPoint x: 566, startPoint y: 615, endPoint x: 641, endPoint y: 615, distance: 75.1
click at [574, 615] on mat-icon "mic" at bounding box center [565, 625] width 20 height 20
click at [691, 622] on mat-icon "call_end" at bounding box center [692, 625] width 20 height 20
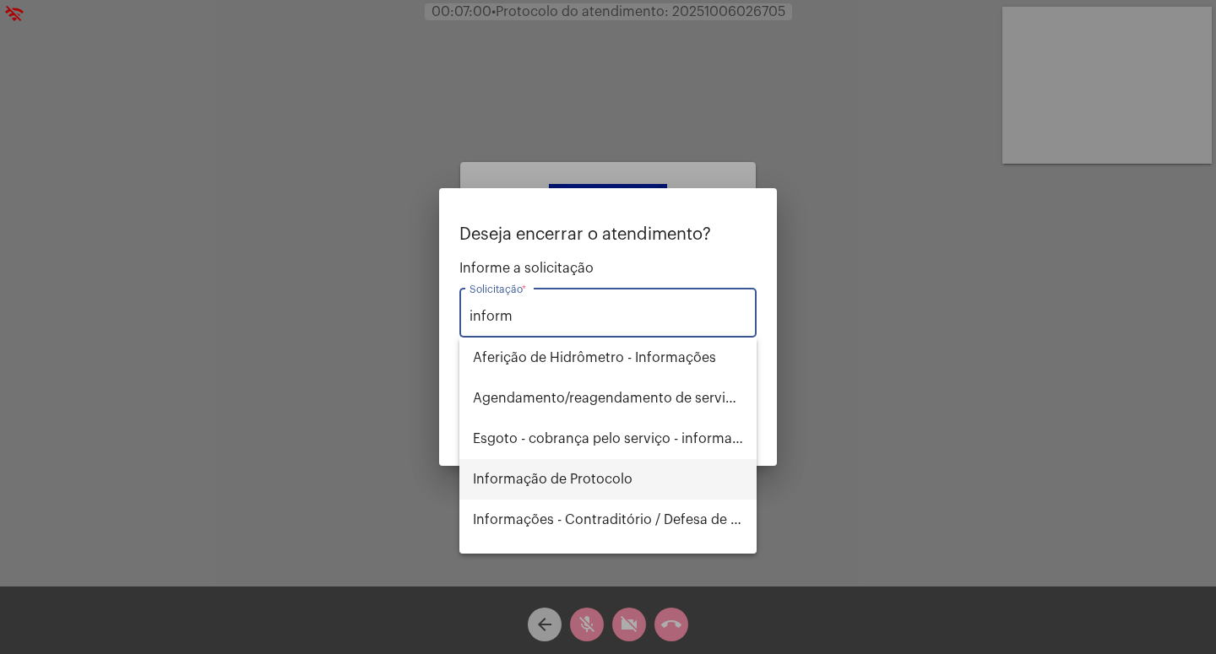
click at [591, 489] on span "Informação de Protocolo" at bounding box center [608, 479] width 270 height 41
type input "Informação de Protocolo"
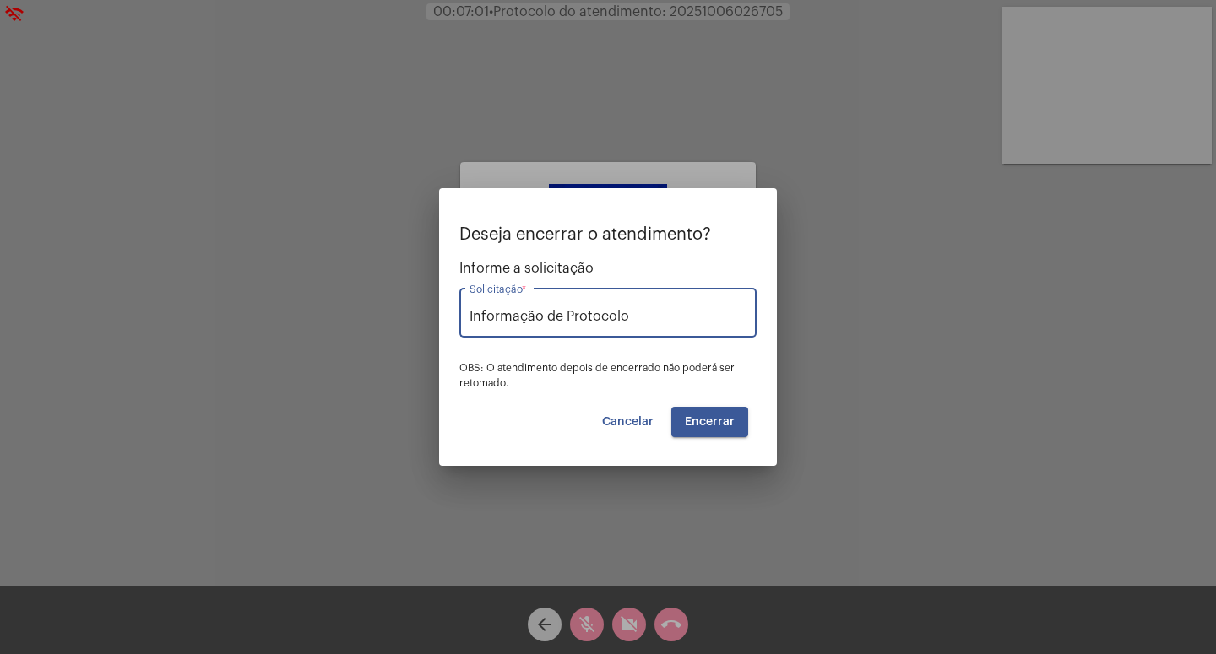
click at [721, 416] on span "Encerrar" at bounding box center [710, 422] width 50 height 12
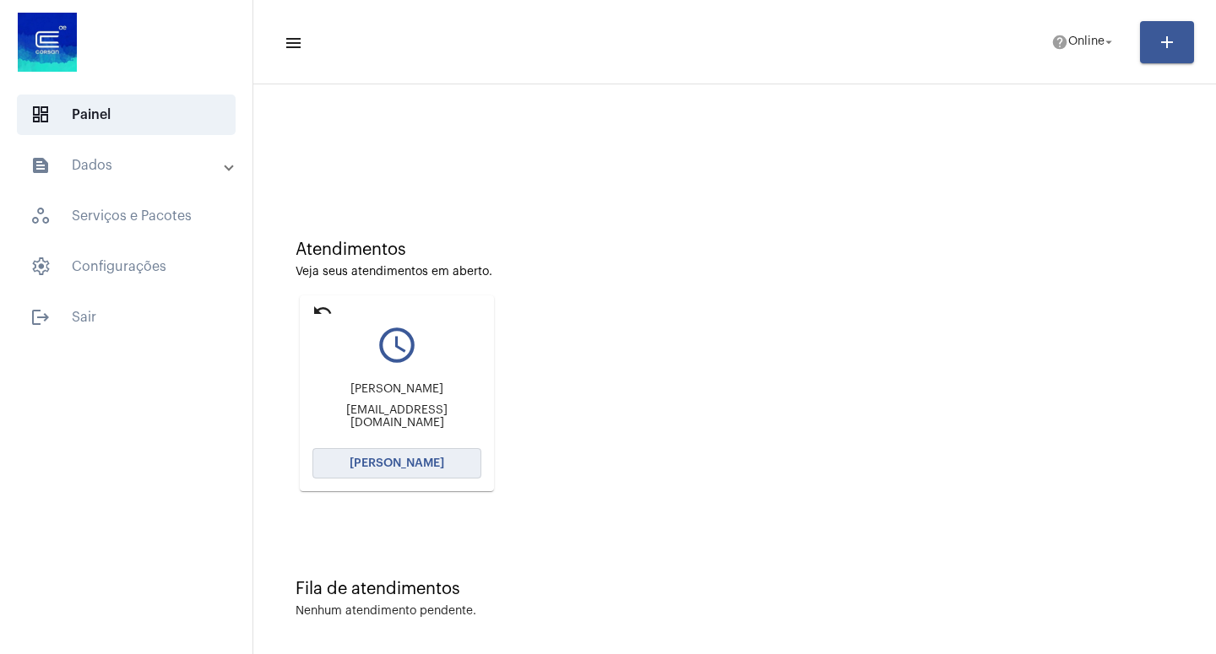
click at [375, 461] on span "[PERSON_NAME]" at bounding box center [396, 464] width 95 height 12
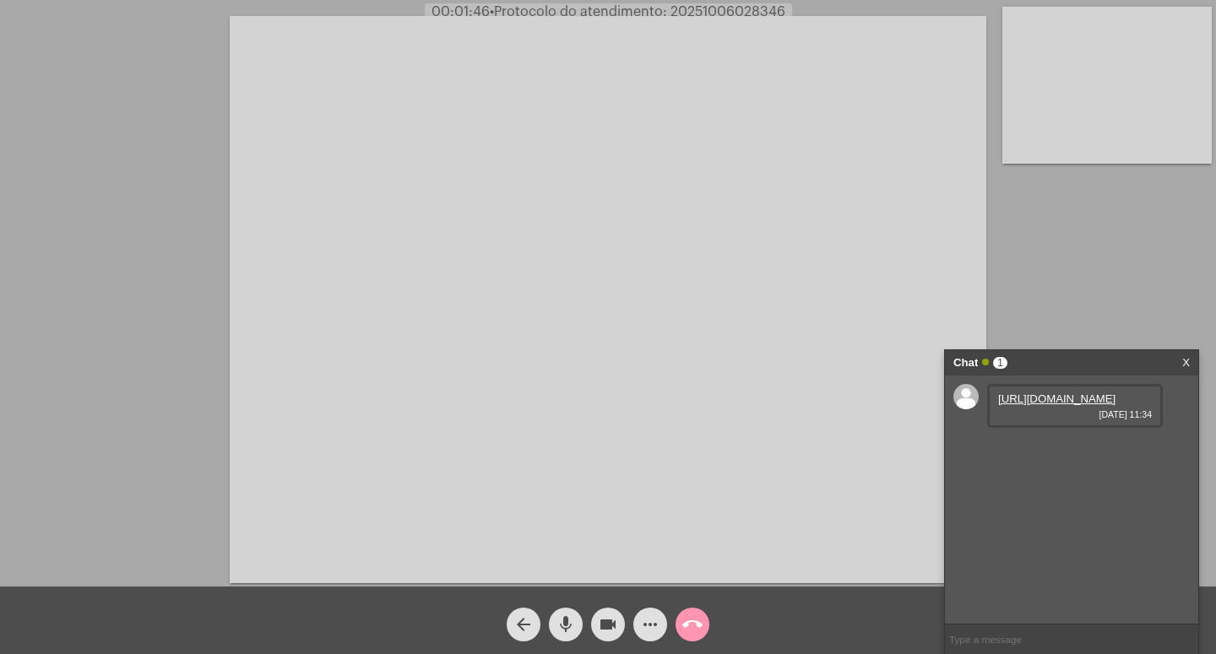
click at [1058, 405] on link "https://neft-transfer-bucket.s3.amazonaws.com/temp-571b6e3a-4f6f-730d-ca1c-d3f2…" at bounding box center [1056, 399] width 117 height 13
click at [1056, 453] on link "https://neft-transfer-bucket.s3.amazonaws.com/temp-24416366-c5a6-0d21-b467-297f…" at bounding box center [1056, 447] width 117 height 13
click at [1032, 453] on link "https://neft-transfer-bucket.s3.amazonaws.com/temp-24416366-c5a6-0d21-b467-297f…" at bounding box center [1056, 447] width 117 height 13
click at [1062, 453] on link "https://neft-transfer-bucket.s3.amazonaws.com/temp-24416366-c5a6-0d21-b467-297f…" at bounding box center [1056, 447] width 117 height 13
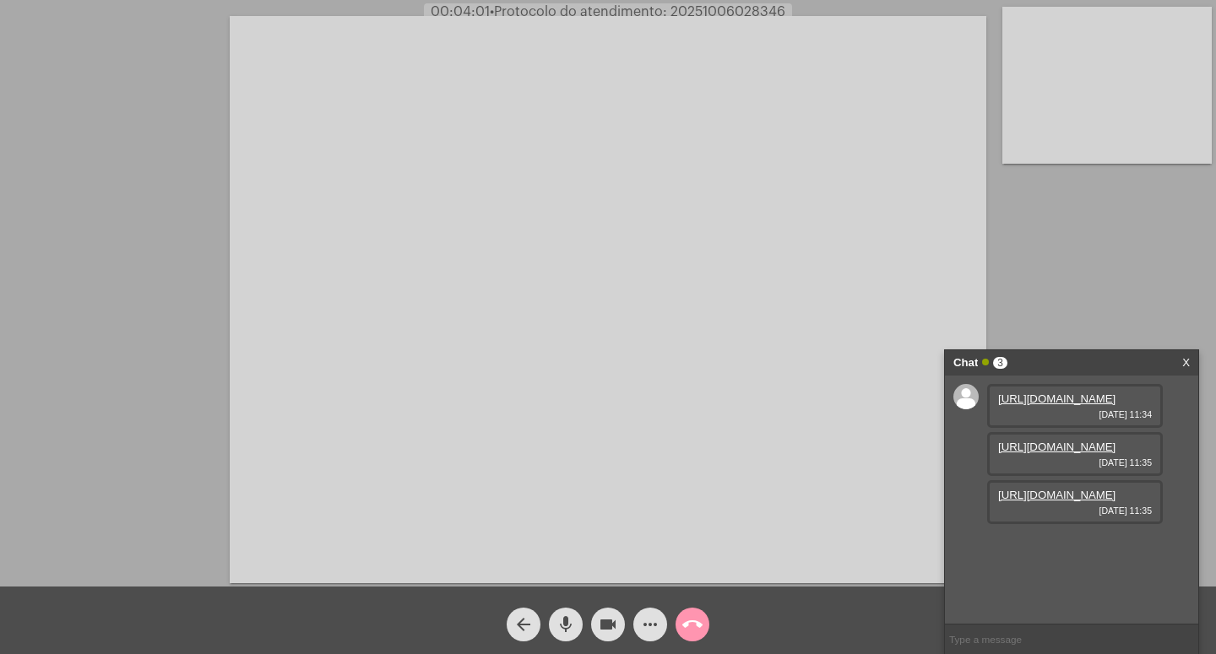
click at [1052, 524] on div "https://neft-transfer-bucket.s3.amazonaws.com/temp-40148c98-227e-17b2-642f-db08…" at bounding box center [1075, 502] width 176 height 44
click at [1043, 501] on link "https://neft-transfer-bucket.s3.amazonaws.com/temp-40148c98-227e-17b2-642f-db08…" at bounding box center [1056, 495] width 117 height 13
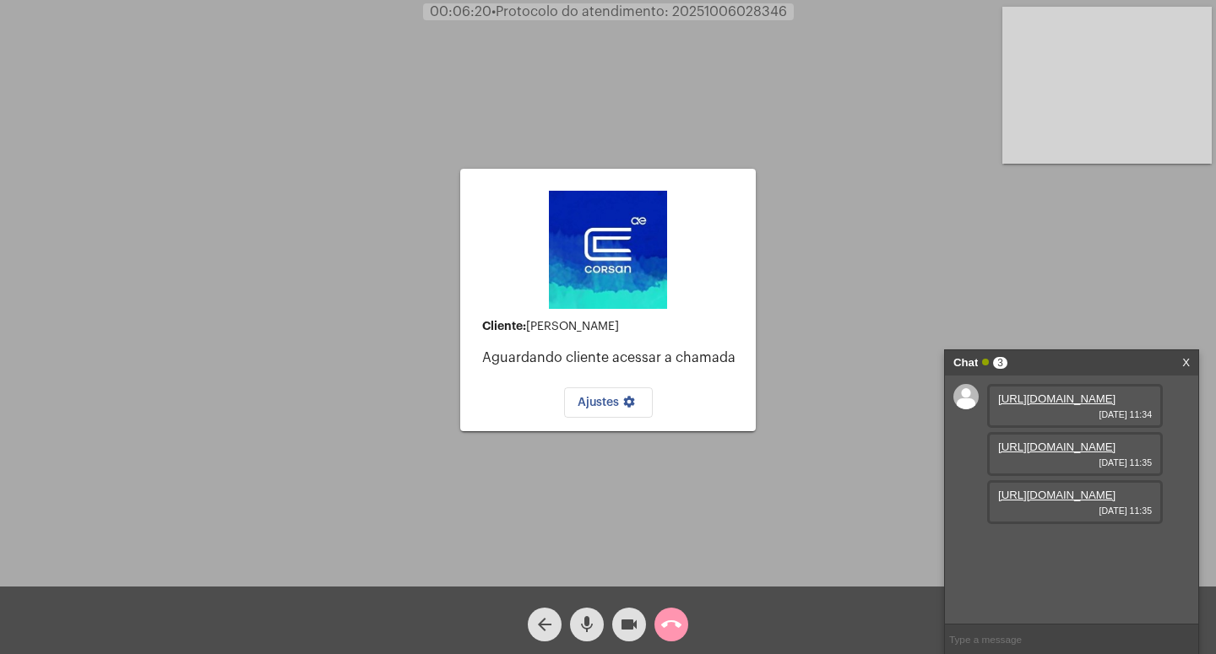
scroll to position [0, 0]
click at [668, 620] on mat-icon "call_end" at bounding box center [671, 625] width 20 height 20
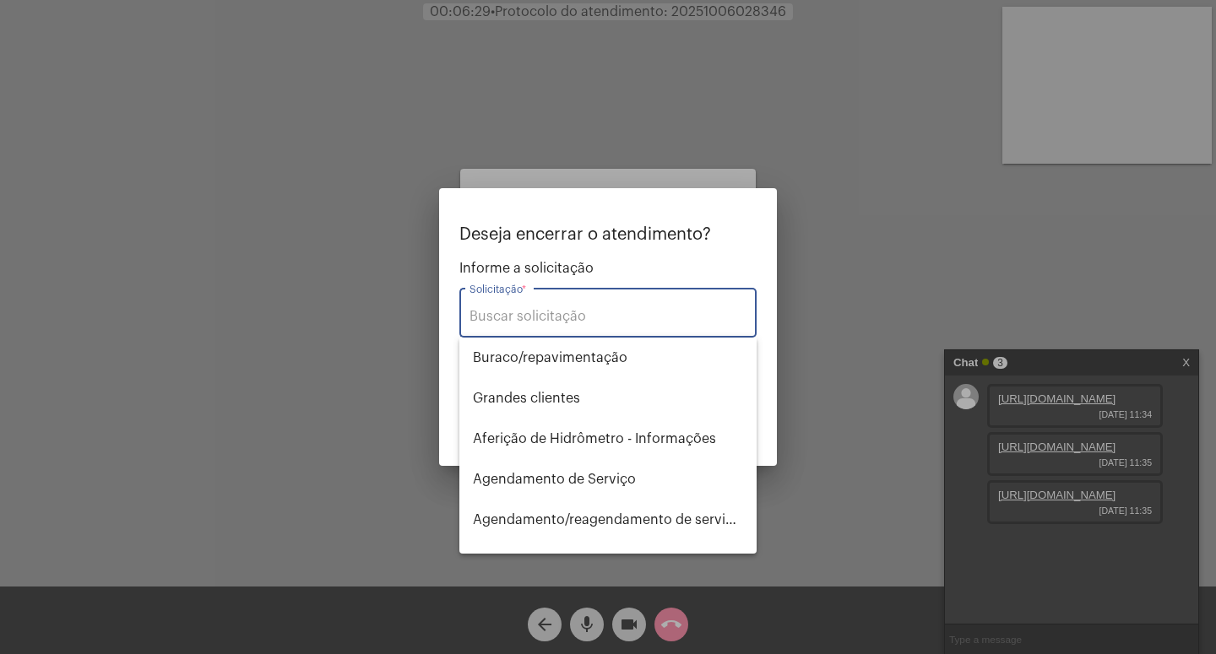
click at [525, 315] on input "Solicitação *" at bounding box center [607, 316] width 277 height 15
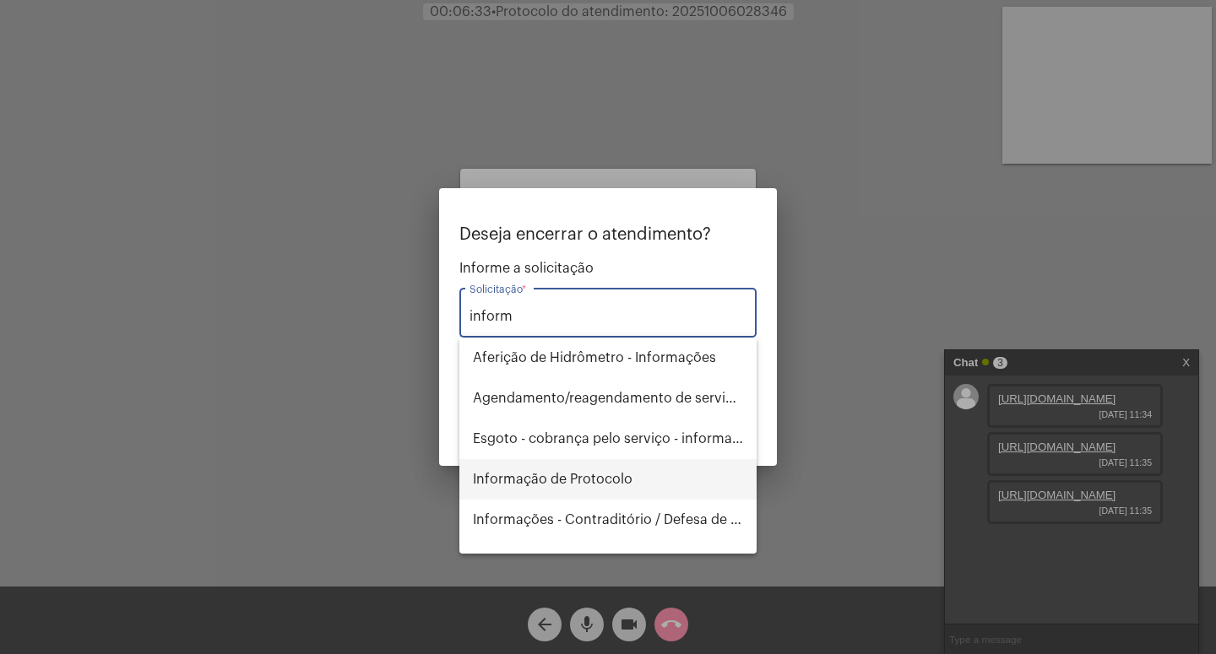
click at [590, 486] on span "Informação de Protocolo" at bounding box center [608, 479] width 270 height 41
type input "Informação de Protocolo"
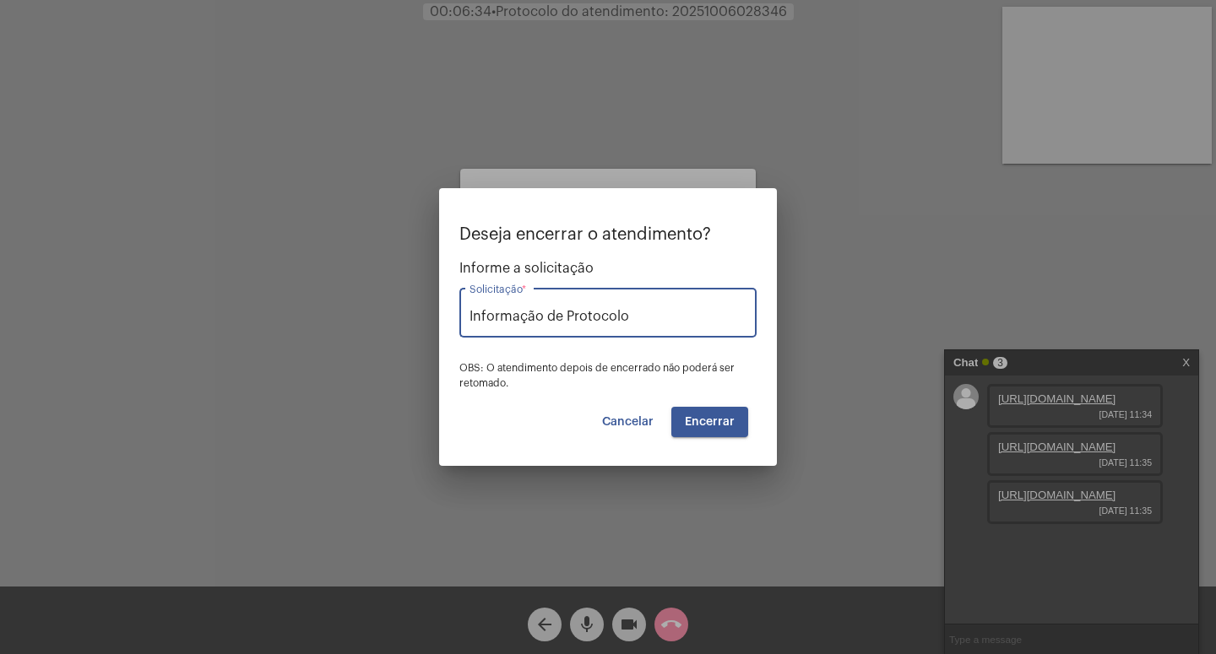
click at [719, 417] on span "Encerrar" at bounding box center [710, 422] width 50 height 12
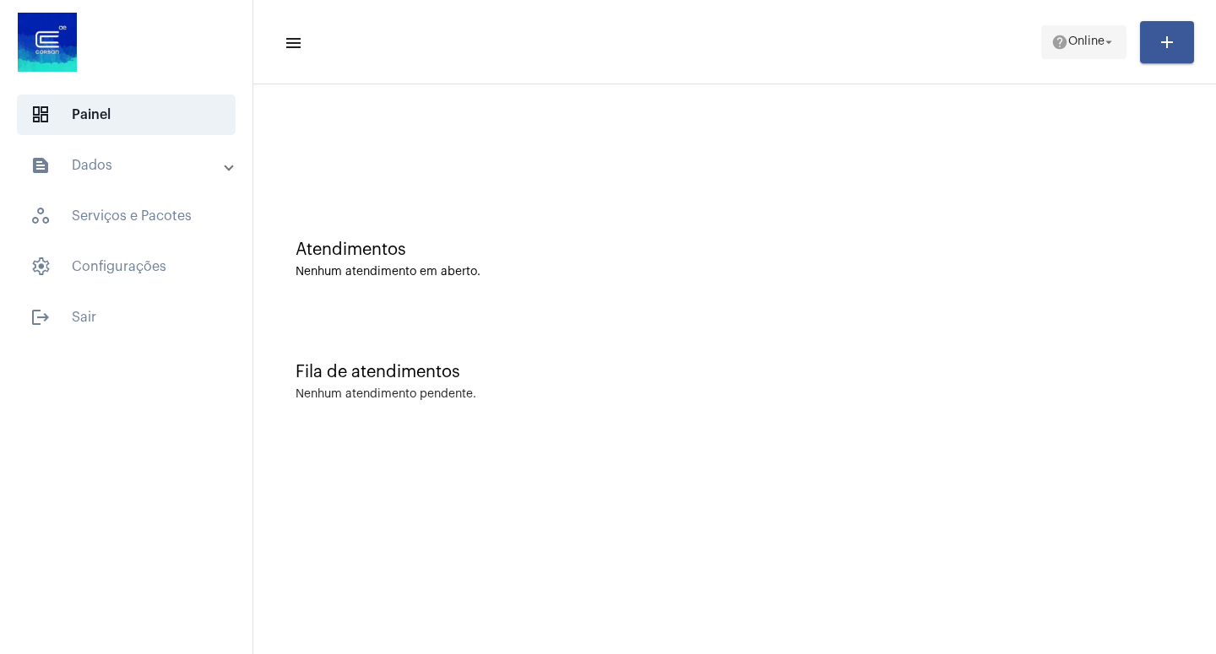
click at [1104, 33] on span "help Online arrow_drop_down" at bounding box center [1083, 41] width 65 height 30
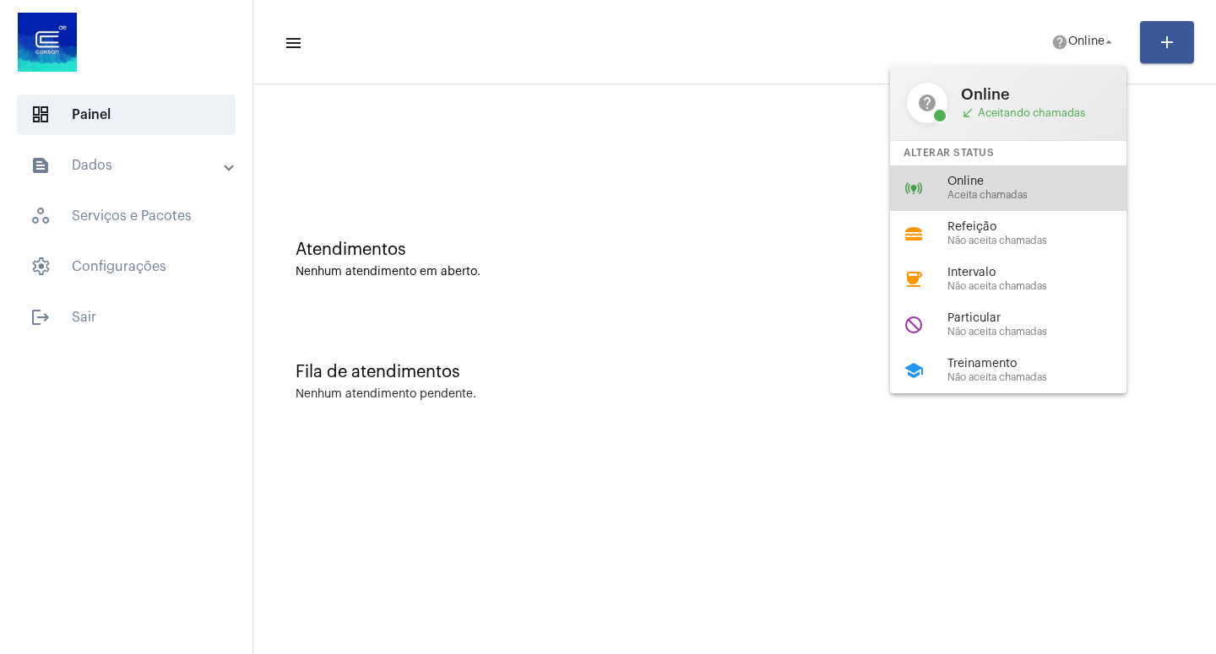
click at [990, 186] on span "Online" at bounding box center [1043, 182] width 192 height 13
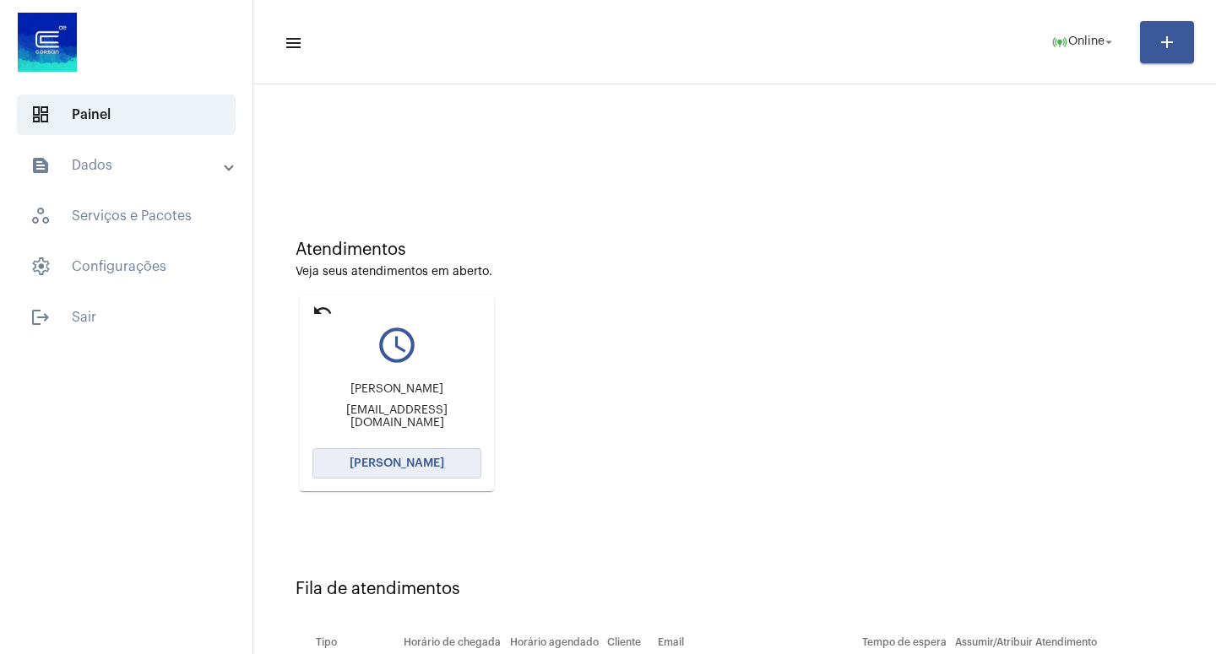
click at [395, 468] on span "[PERSON_NAME]" at bounding box center [396, 464] width 95 height 12
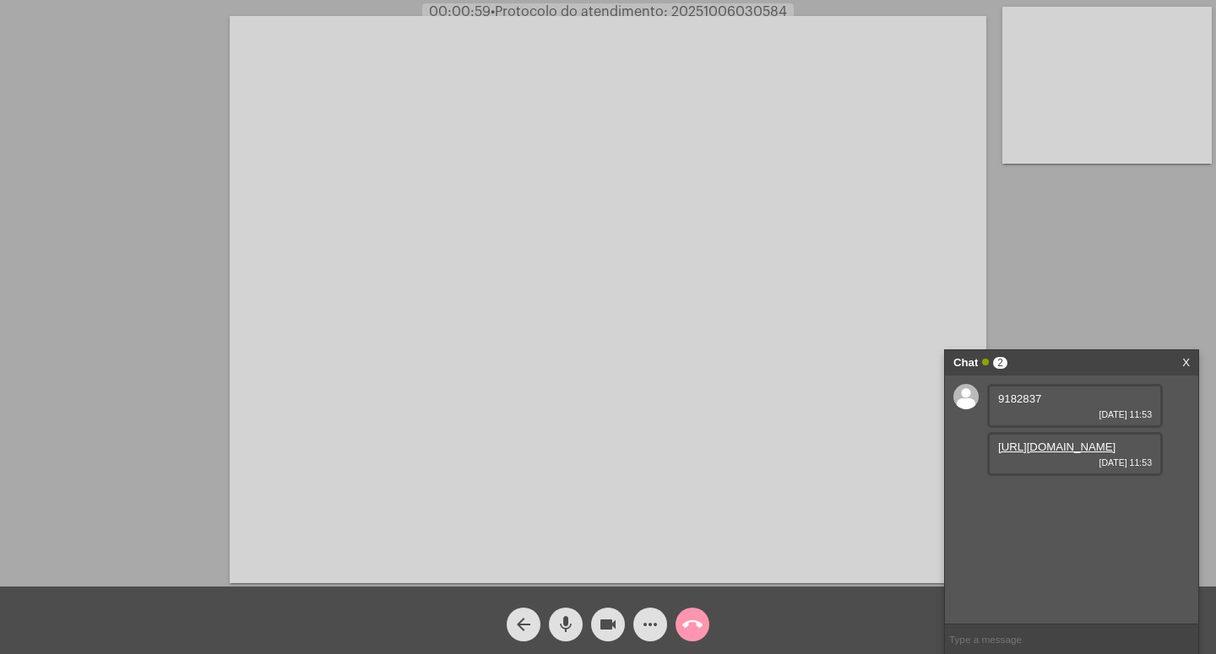
click at [1050, 453] on link "https://neft-transfer-bucket.s3.amazonaws.com/temp-447efabf-cadc-ff81-9c2b-1b23…" at bounding box center [1056, 447] width 117 height 13
click at [1050, 501] on link "https://neft-transfer-bucket.s3.amazonaws.com/temp-95343aa8-b97d-5a13-4bc6-b073…" at bounding box center [1056, 495] width 117 height 13
click at [1050, 453] on link "https://neft-transfer-bucket.s3.amazonaws.com/temp-447efabf-cadc-ff81-9c2b-1b23…" at bounding box center [1056, 447] width 117 height 13
click at [1052, 501] on link "https://neft-transfer-bucket.s3.amazonaws.com/temp-95343aa8-b97d-5a13-4bc6-b073…" at bounding box center [1056, 495] width 117 height 13
click at [880, 23] on video at bounding box center [608, 299] width 756 height 567
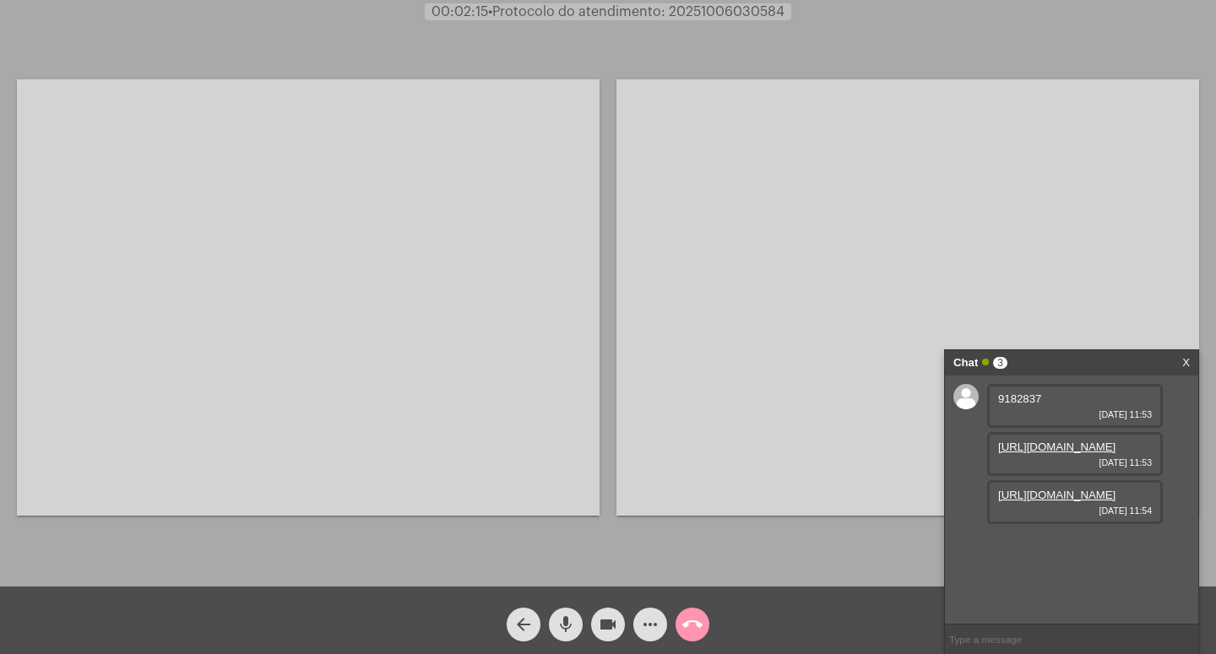
click at [1037, 501] on link "https://neft-transfer-bucket.s3.amazonaws.com/temp-95343aa8-b97d-5a13-4bc6-b073…" at bounding box center [1056, 495] width 117 height 13
click at [614, 622] on mat-icon "videocam" at bounding box center [608, 625] width 20 height 20
click at [566, 621] on mat-icon "mic" at bounding box center [565, 625] width 20 height 20
click at [615, 615] on mat-icon "videocam_off" at bounding box center [608, 625] width 20 height 20
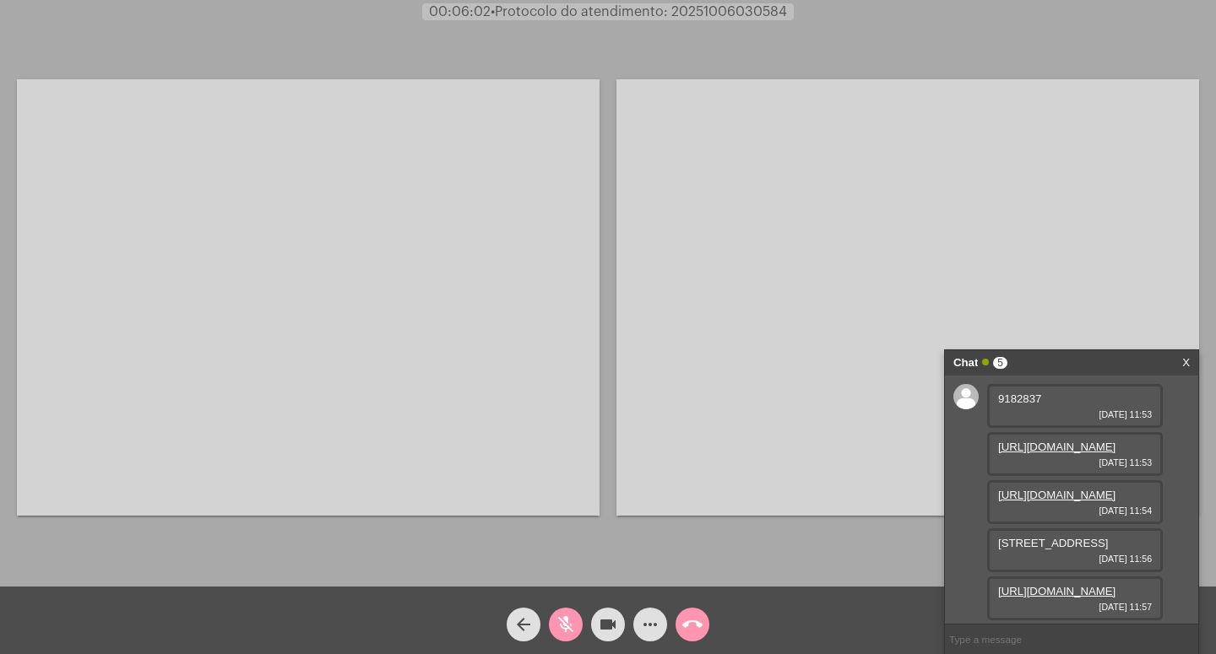
click at [561, 626] on mat-icon "mic_off" at bounding box center [565, 625] width 20 height 20
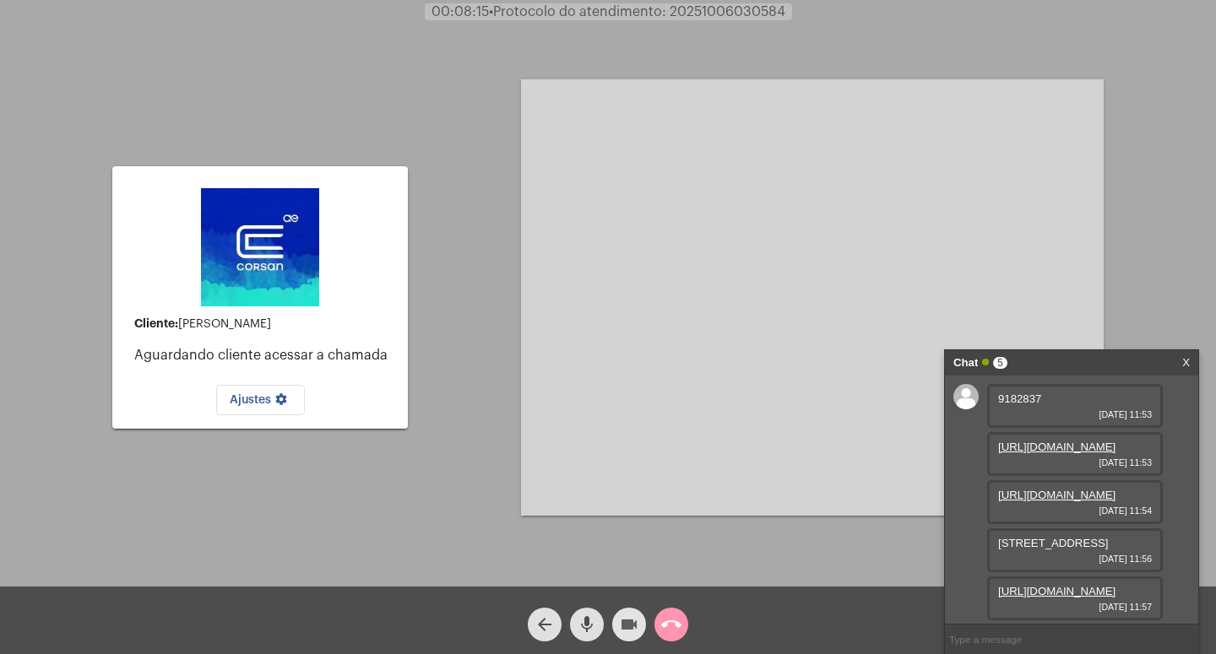
click at [631, 624] on mat-icon "videocam" at bounding box center [629, 625] width 20 height 20
click at [589, 627] on mat-icon "mic" at bounding box center [587, 625] width 20 height 20
click at [672, 621] on mat-icon "call_end" at bounding box center [671, 625] width 20 height 20
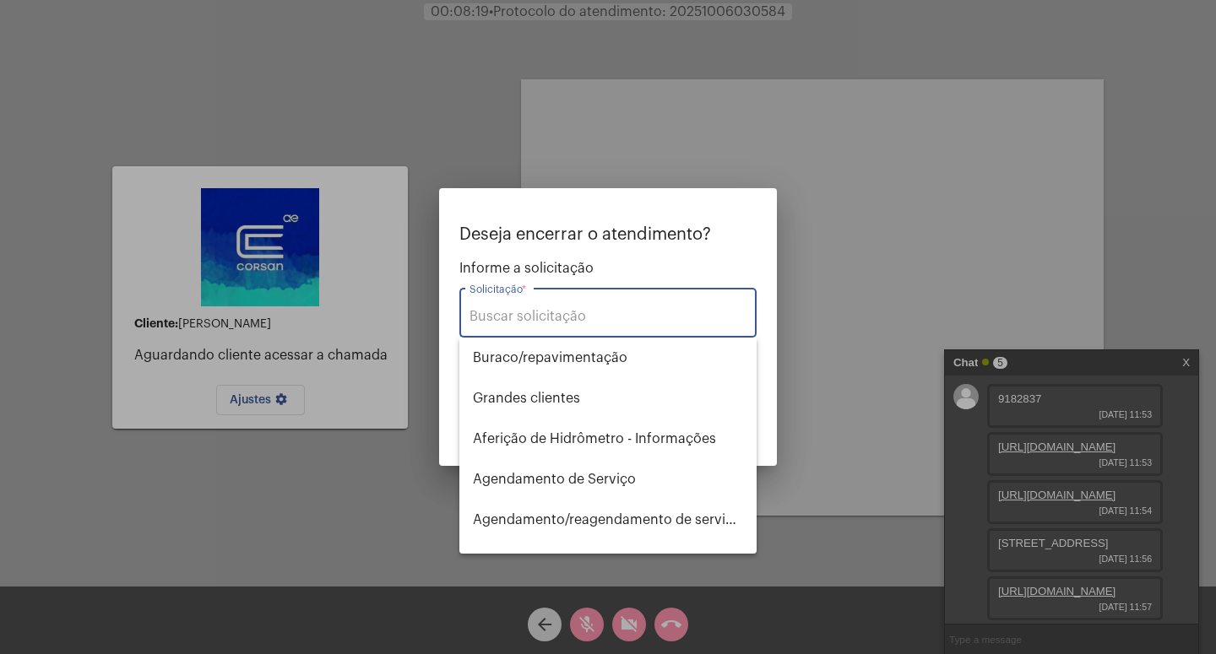
click at [537, 311] on input "Solicitação *" at bounding box center [607, 316] width 277 height 15
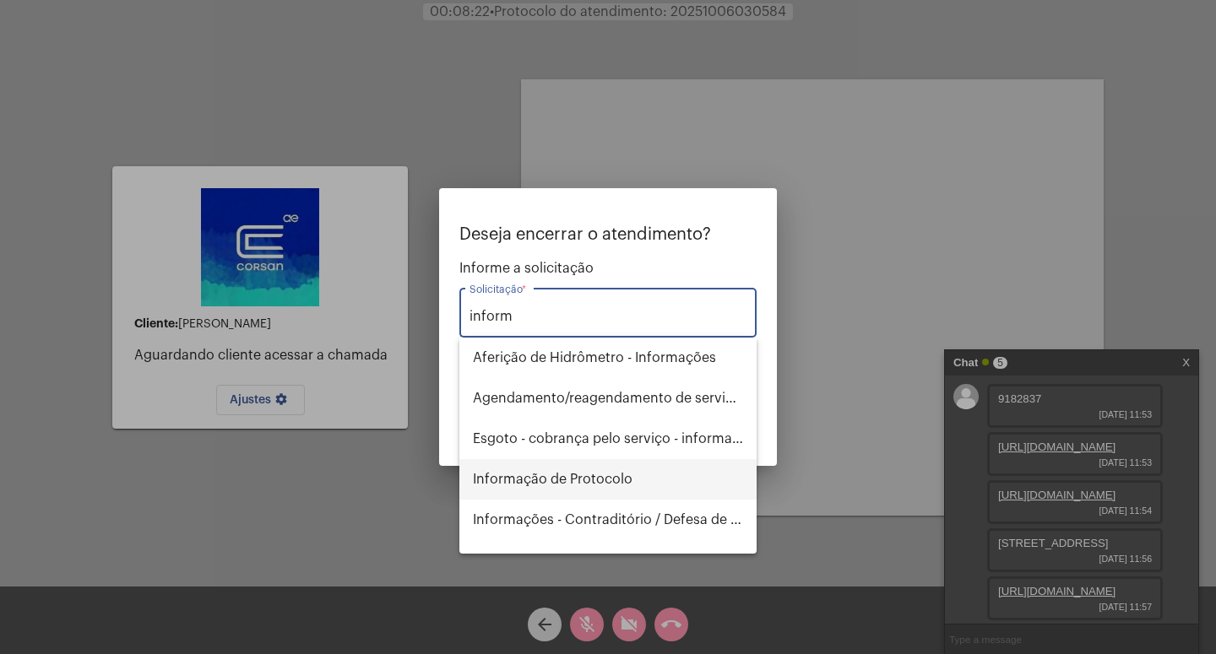
click at [576, 478] on span "Informação de Protocolo" at bounding box center [608, 479] width 270 height 41
type input "Informação de Protocolo"
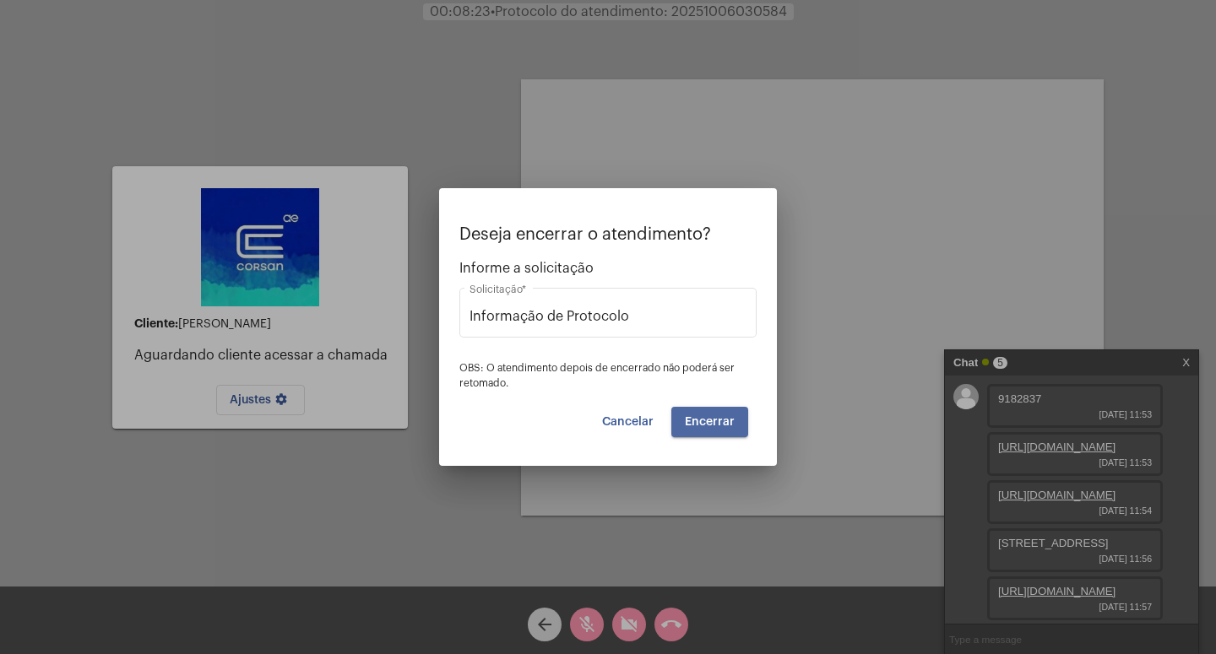
click at [713, 417] on span "Encerrar" at bounding box center [710, 422] width 50 height 12
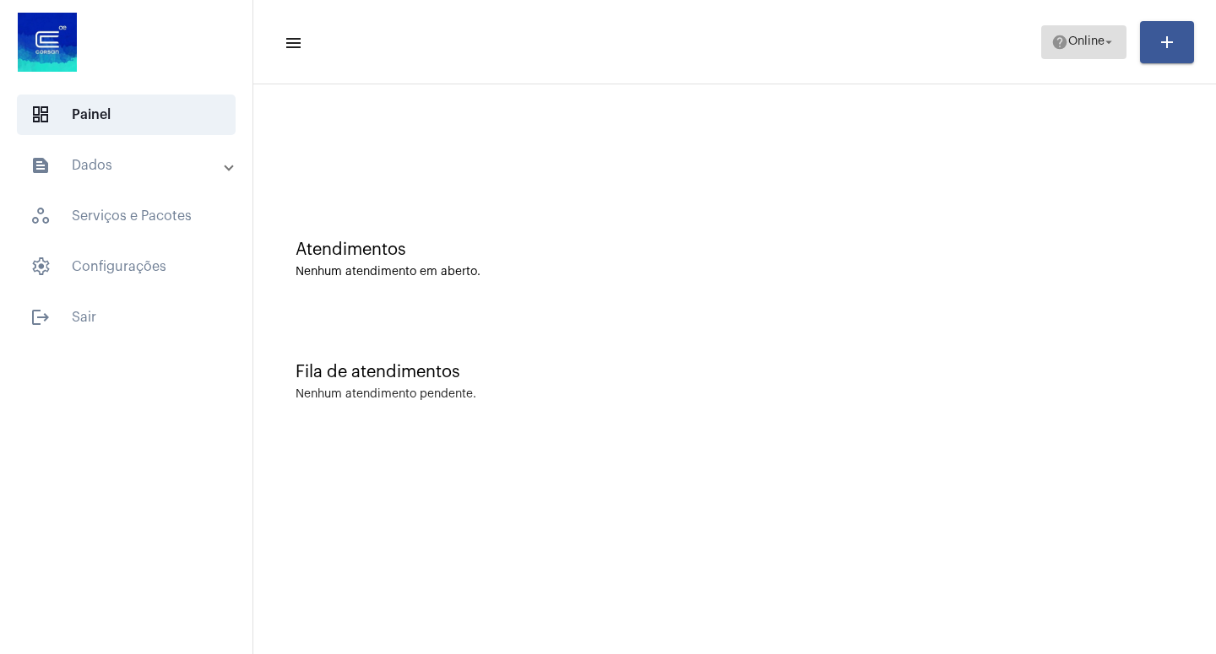
click at [1114, 36] on mat-icon "arrow_drop_down" at bounding box center [1108, 42] width 15 height 15
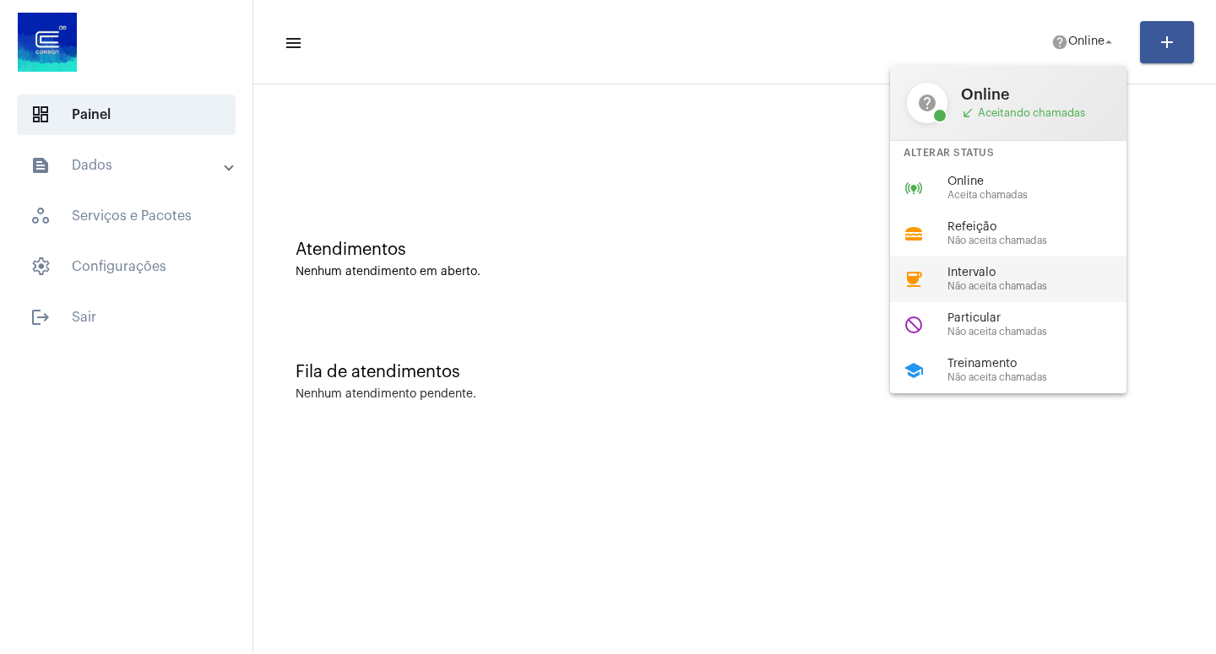
click at [1009, 279] on span "Intervalo" at bounding box center [1043, 273] width 192 height 13
